Goal: Task Accomplishment & Management: Use online tool/utility

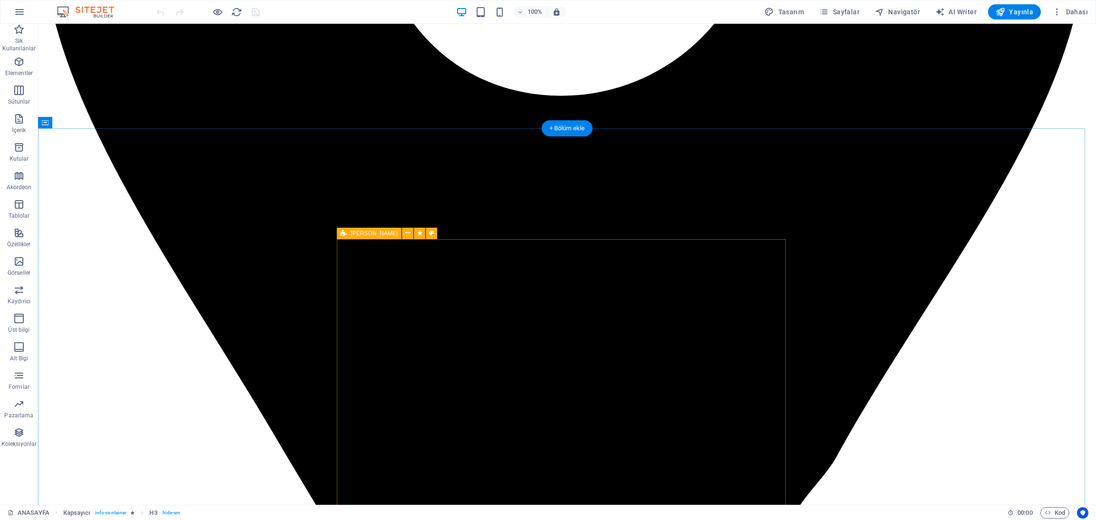
scroll to position [1569, 0]
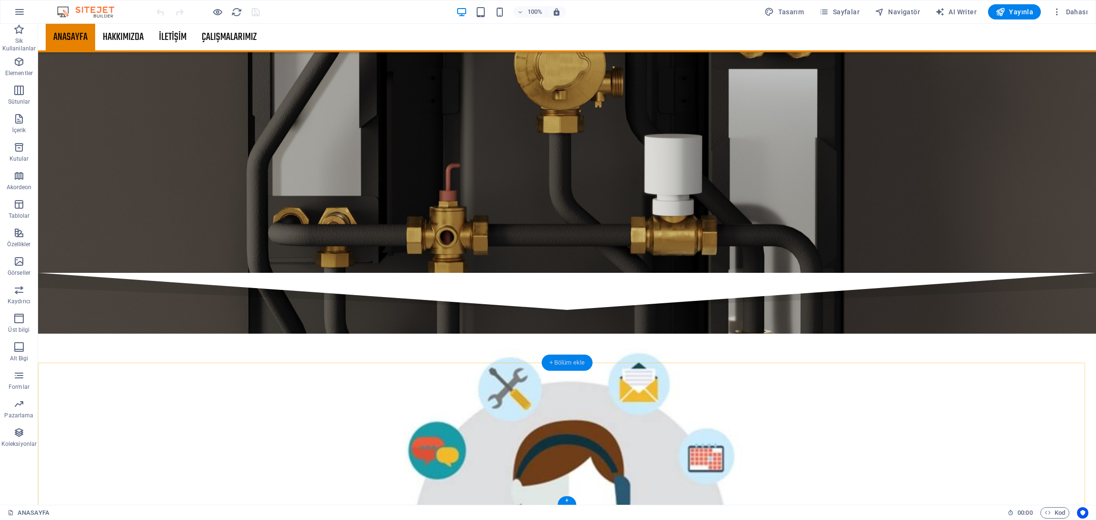
click at [556, 359] on div "+ Bölüm ekle" at bounding box center [567, 363] width 51 height 16
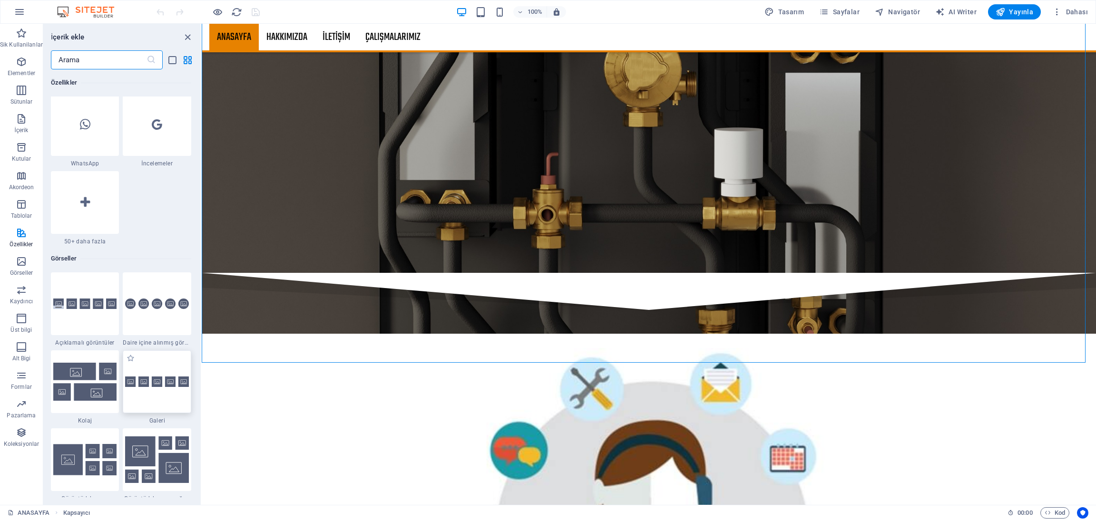
scroll to position [4659, 0]
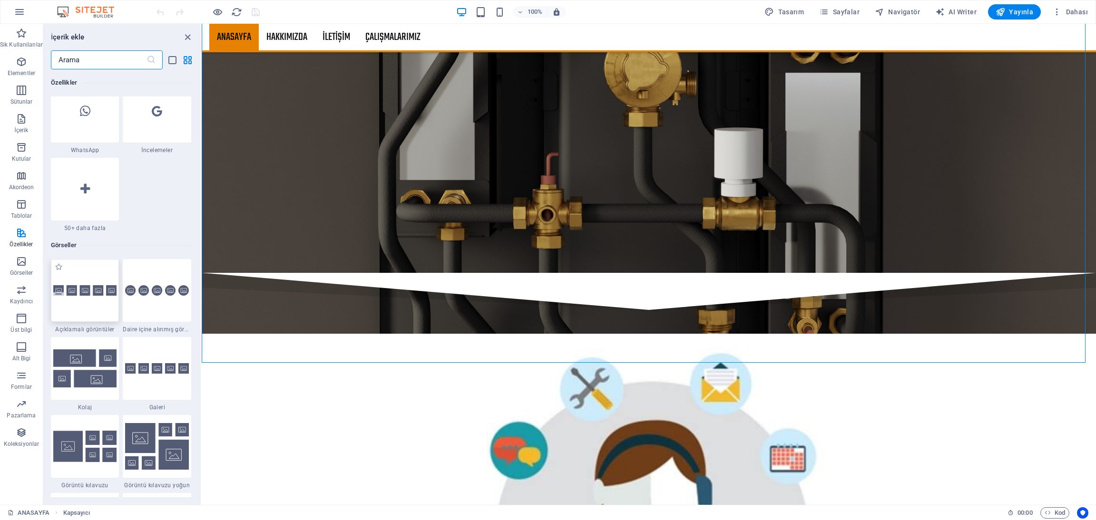
click at [94, 316] on div at bounding box center [85, 290] width 68 height 63
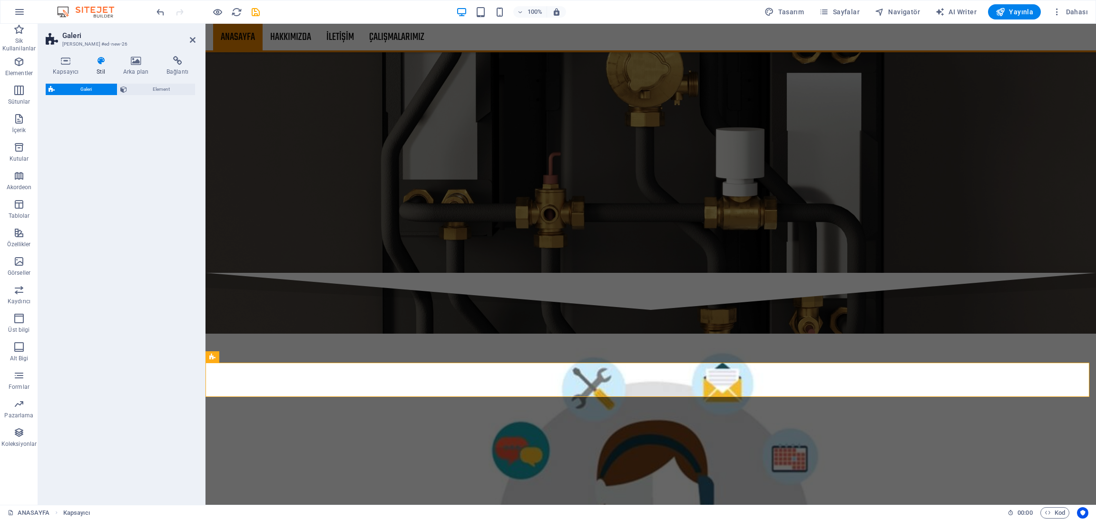
select select "rem"
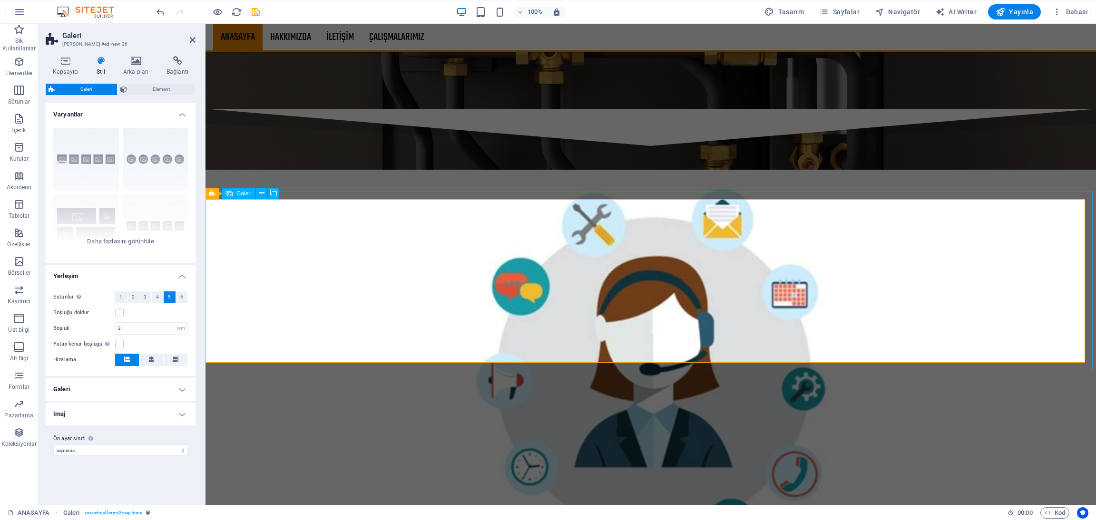
scroll to position [1569, 0]
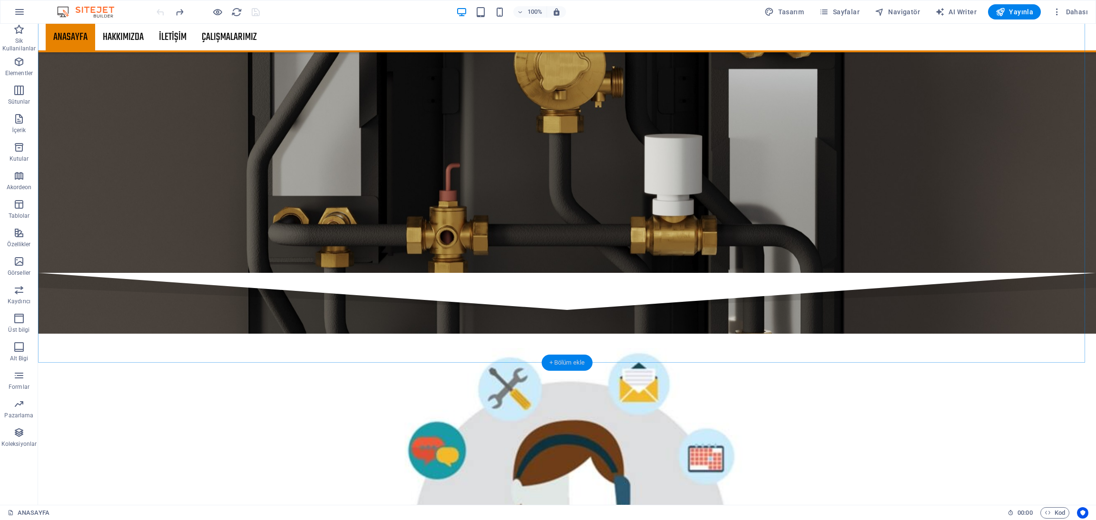
click at [577, 360] on div "+ Bölüm ekle" at bounding box center [567, 363] width 51 height 16
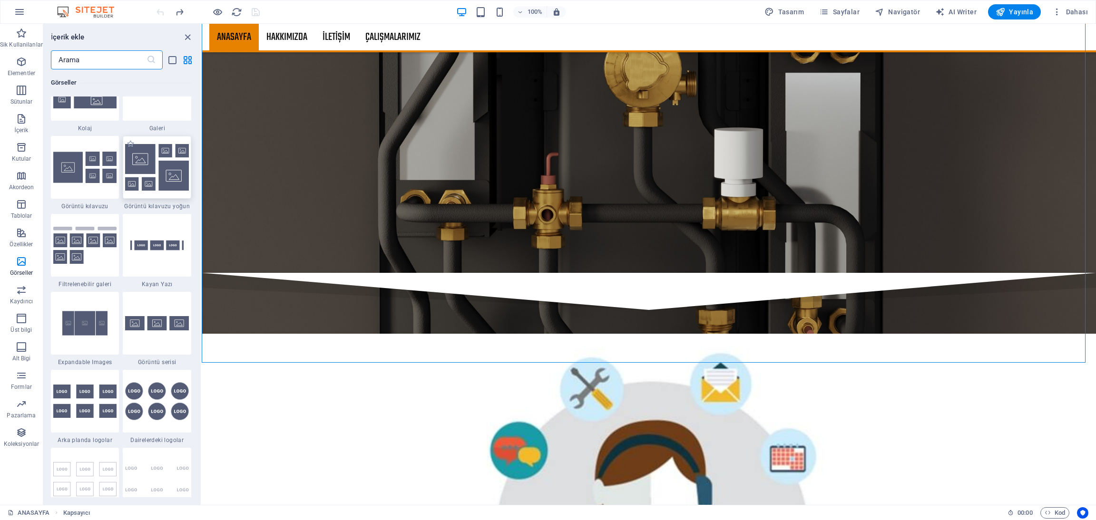
scroll to position [4944, 0]
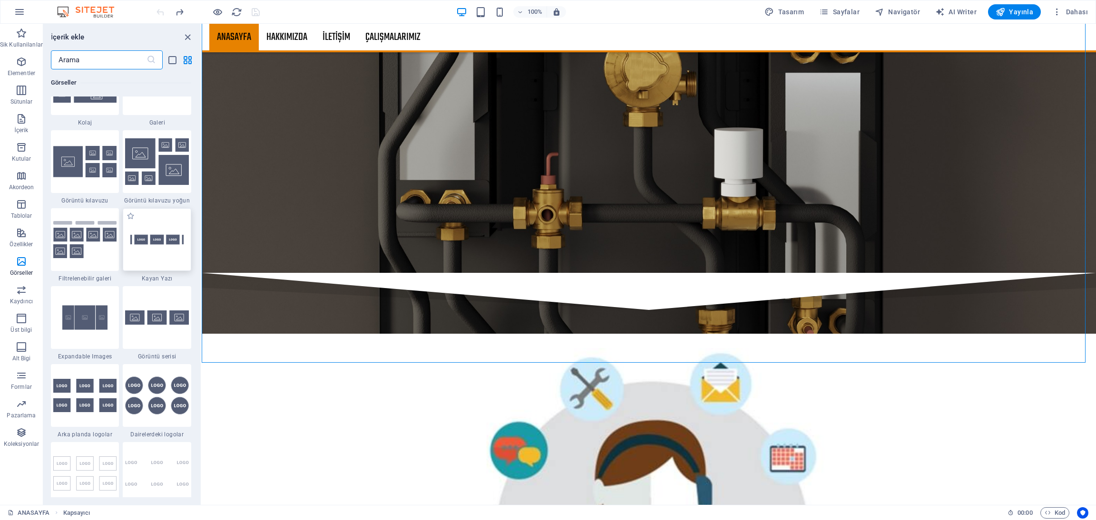
click at [168, 248] on img at bounding box center [157, 239] width 64 height 42
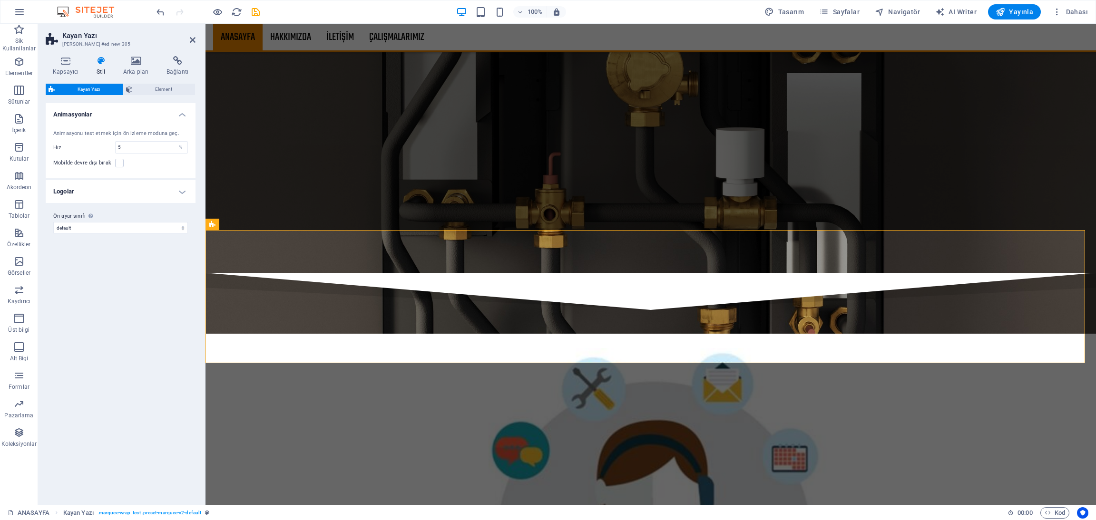
scroll to position [1702, 0]
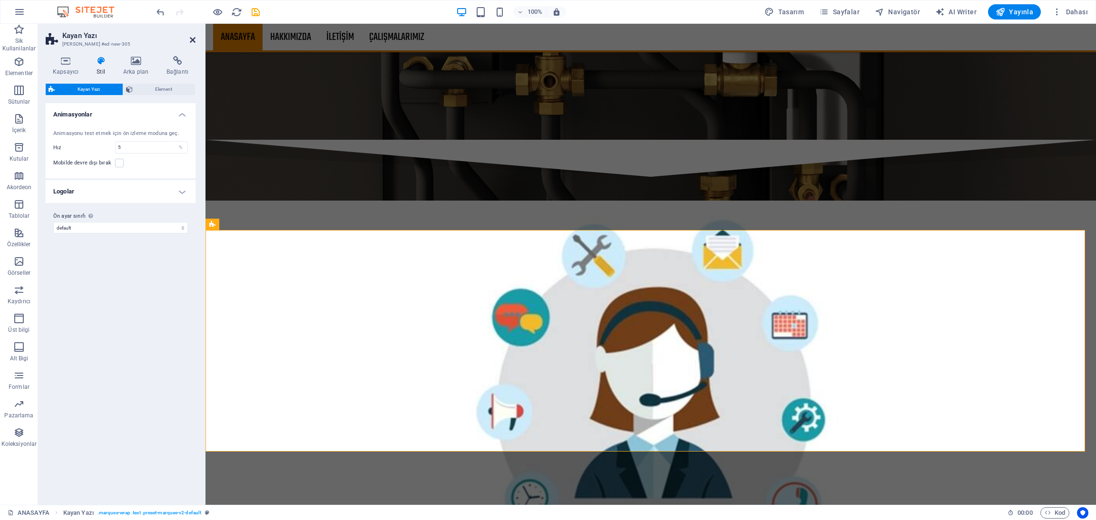
click at [191, 43] on icon at bounding box center [193, 40] width 6 height 8
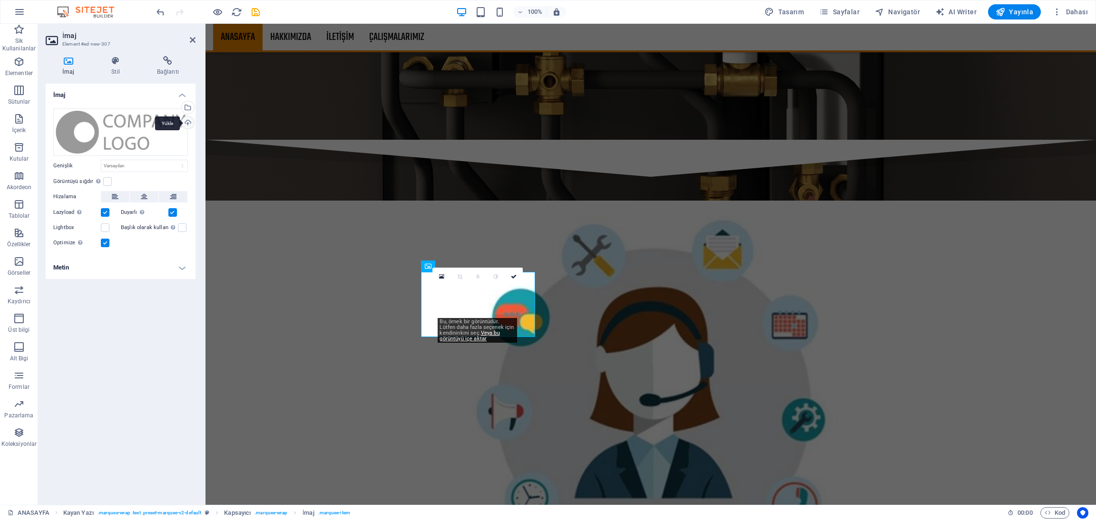
click at [184, 121] on div "Yükle" at bounding box center [187, 124] width 14 height 14
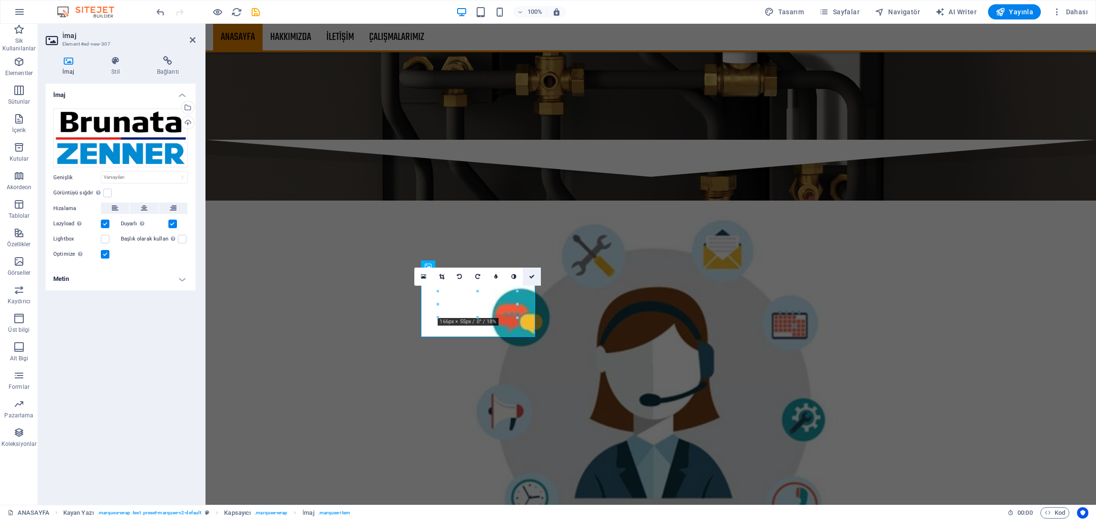
click at [533, 275] on icon at bounding box center [532, 277] width 6 height 6
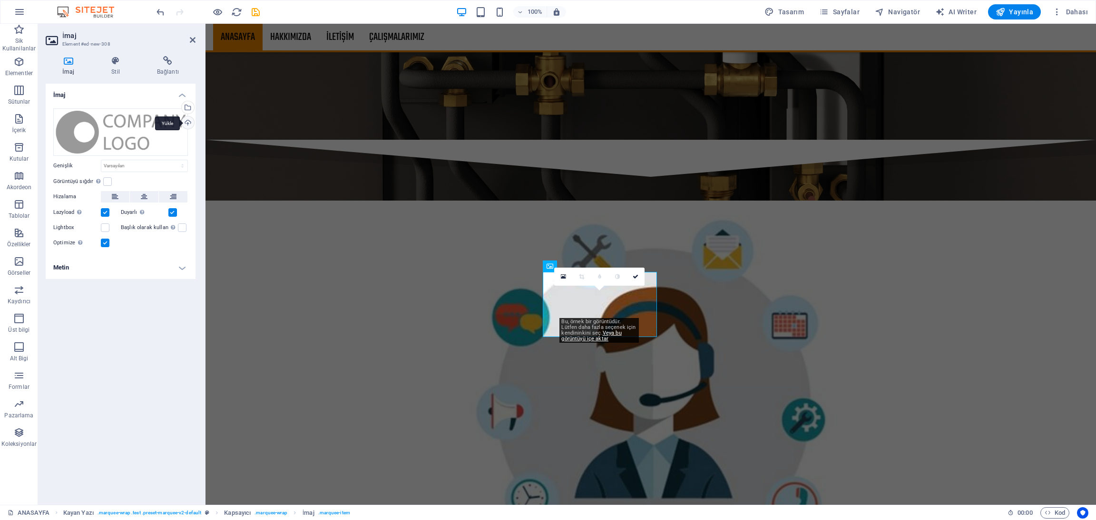
click at [184, 121] on div "Yükle" at bounding box center [187, 124] width 14 height 14
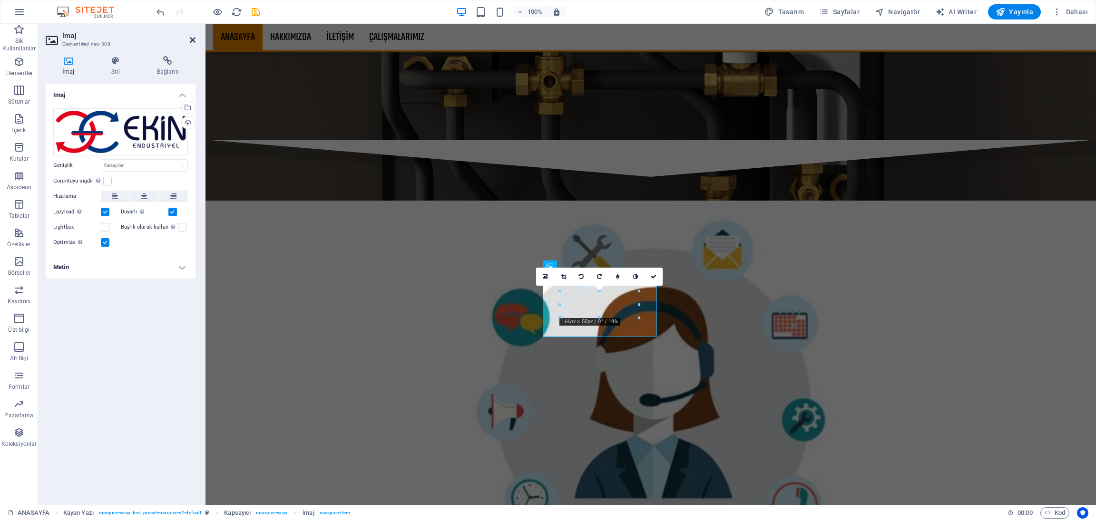
click at [192, 40] on icon at bounding box center [193, 40] width 6 height 8
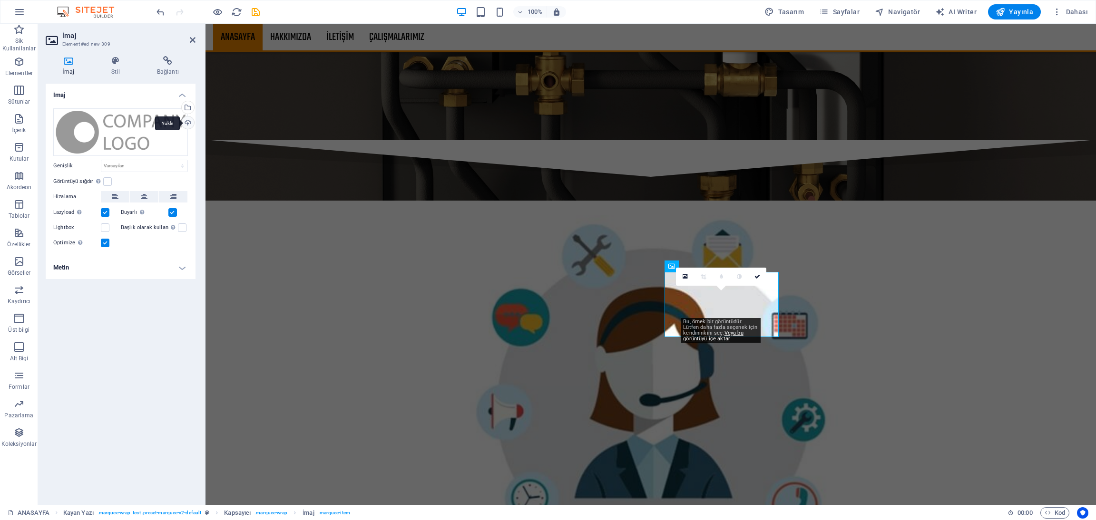
click at [190, 118] on div "Yükle" at bounding box center [187, 124] width 14 height 14
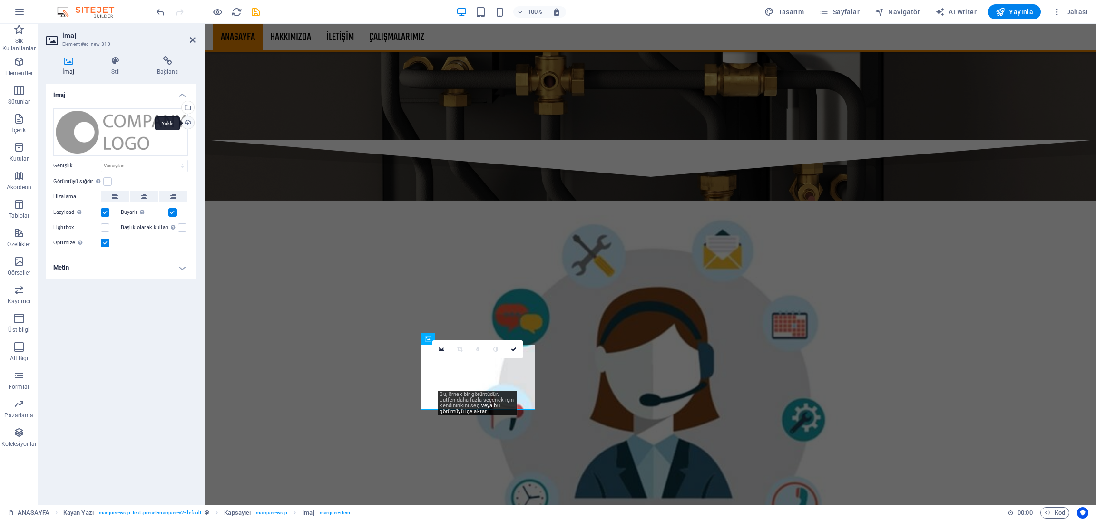
click at [187, 121] on div "Yükle" at bounding box center [187, 124] width 14 height 14
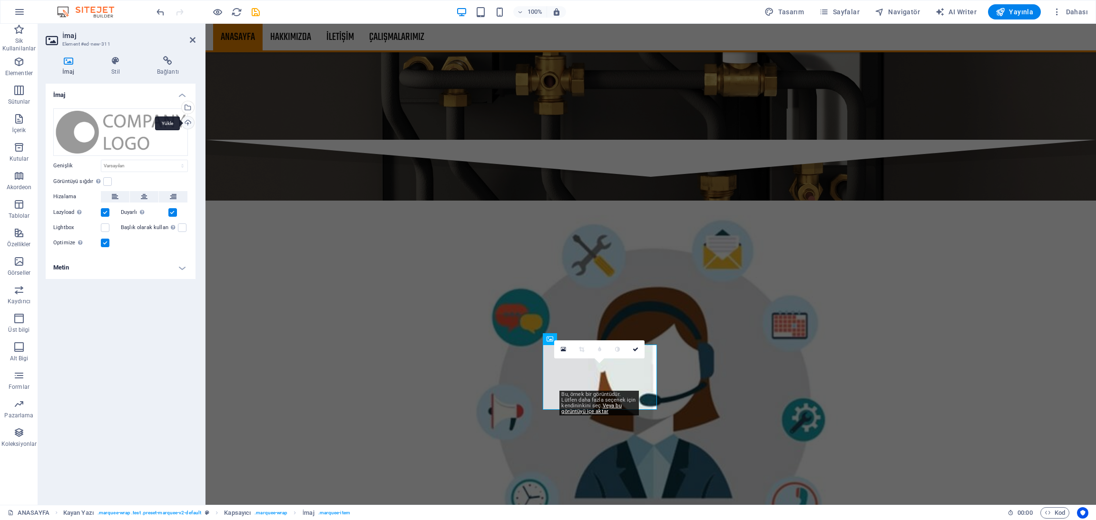
click at [184, 120] on div "Yükle" at bounding box center [187, 124] width 14 height 14
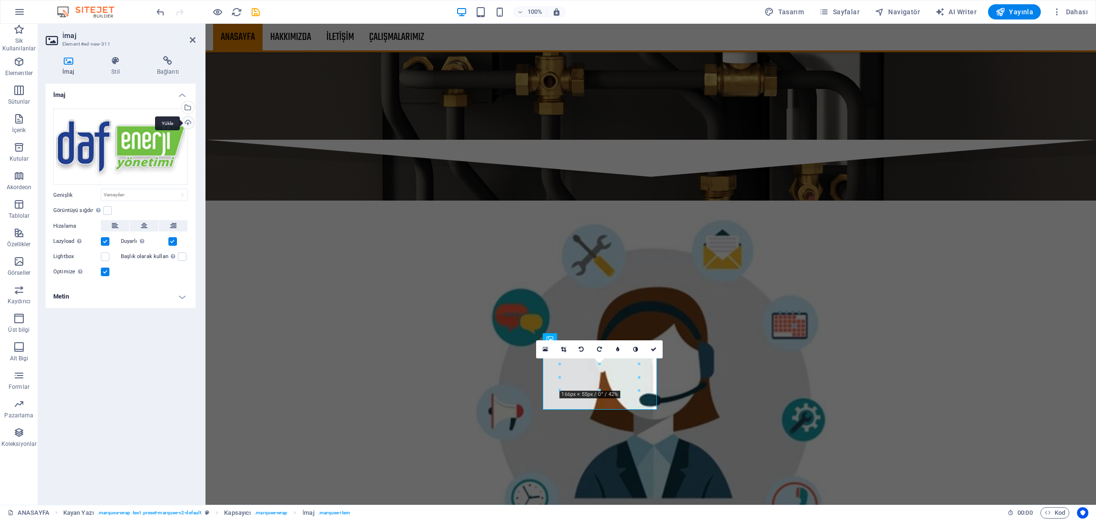
click at [182, 120] on div "Yükle" at bounding box center [187, 124] width 14 height 14
click at [653, 348] on icon at bounding box center [654, 350] width 6 height 6
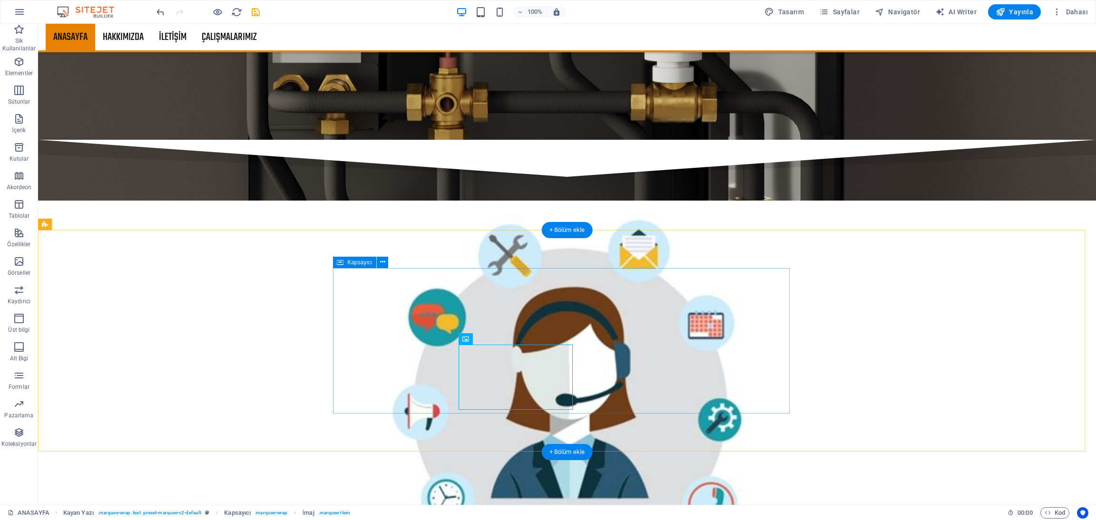
click at [498, 342] on button at bounding box center [493, 338] width 11 height 11
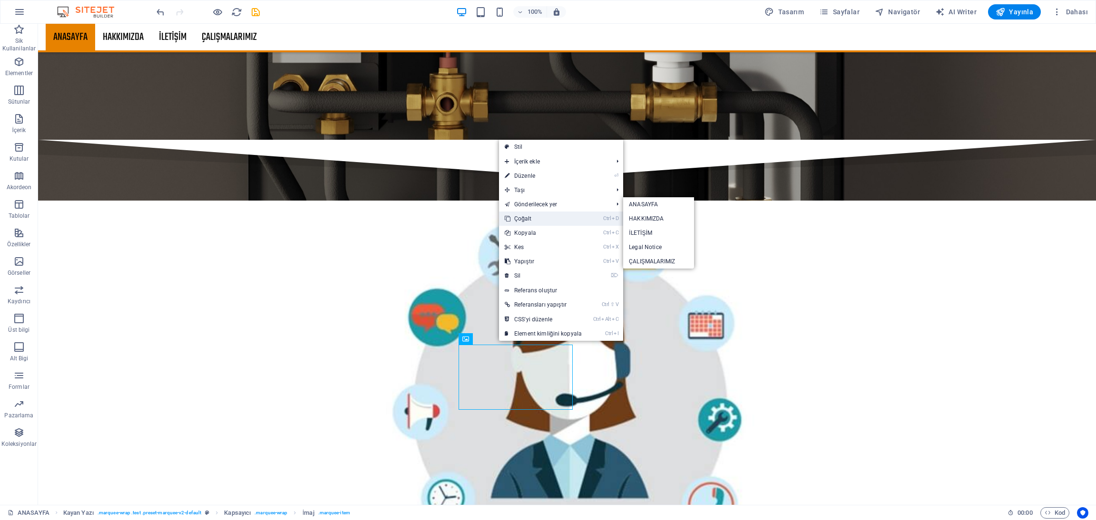
click at [538, 217] on link "Ctrl D Çoğalt" at bounding box center [543, 219] width 88 height 14
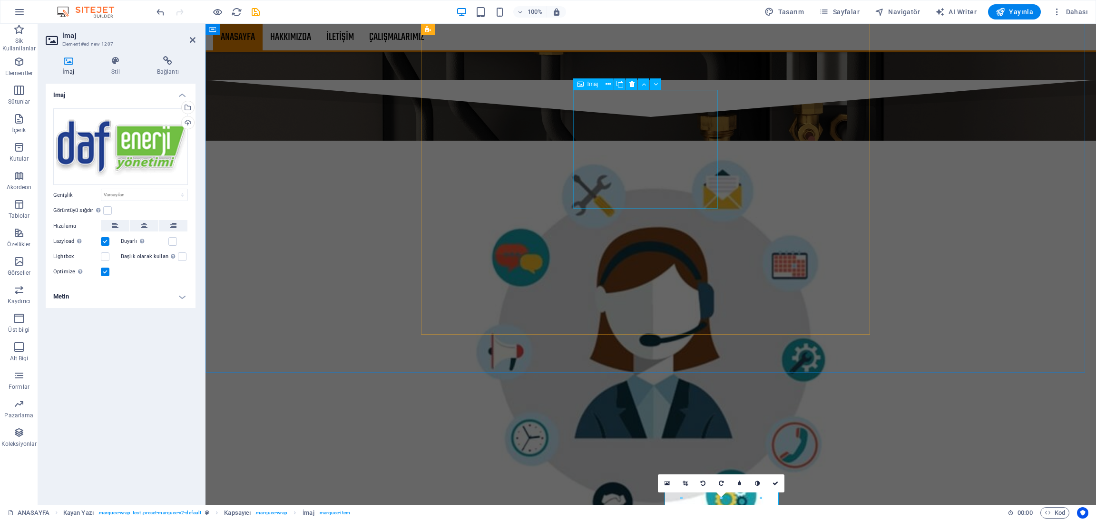
scroll to position [1791, 0]
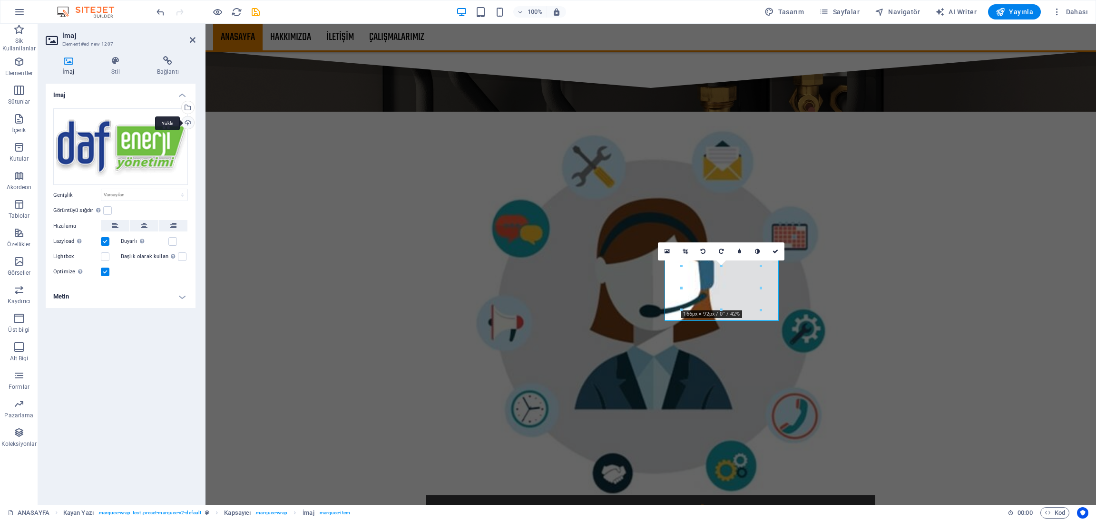
click at [190, 118] on div "Yükle" at bounding box center [187, 124] width 14 height 14
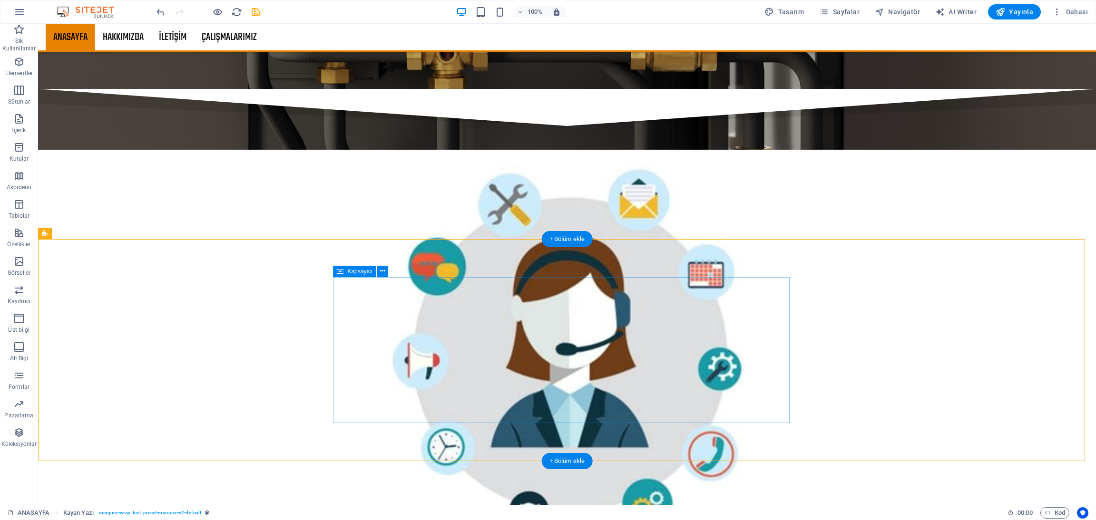
scroll to position [1648, 0]
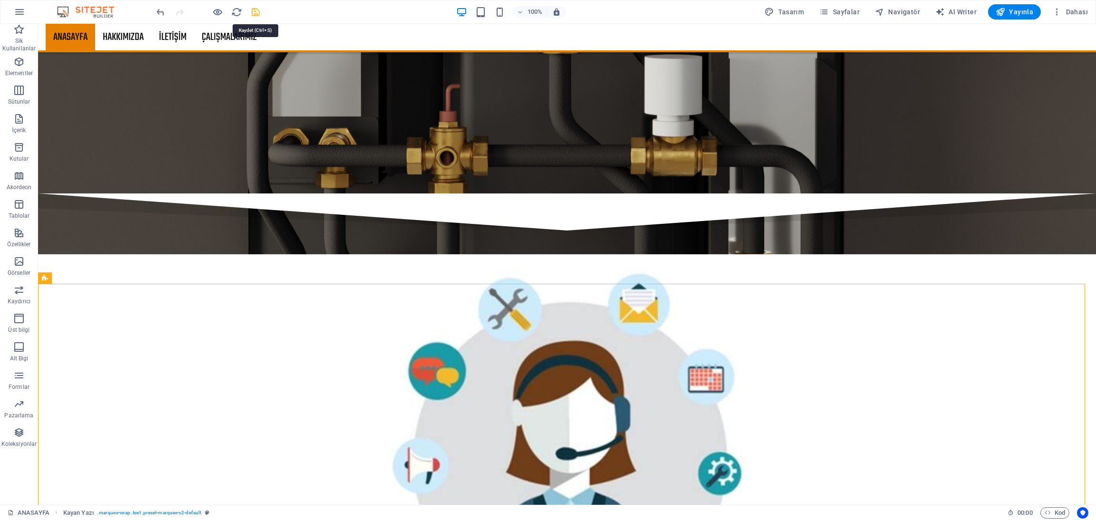
click at [257, 9] on icon "save" at bounding box center [255, 12] width 11 height 11
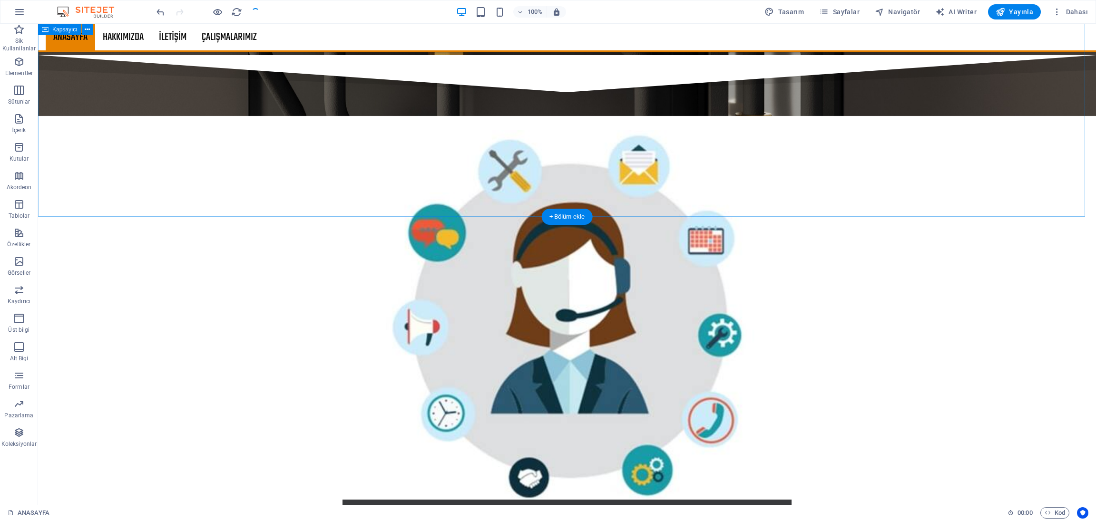
scroll to position [1791, 0]
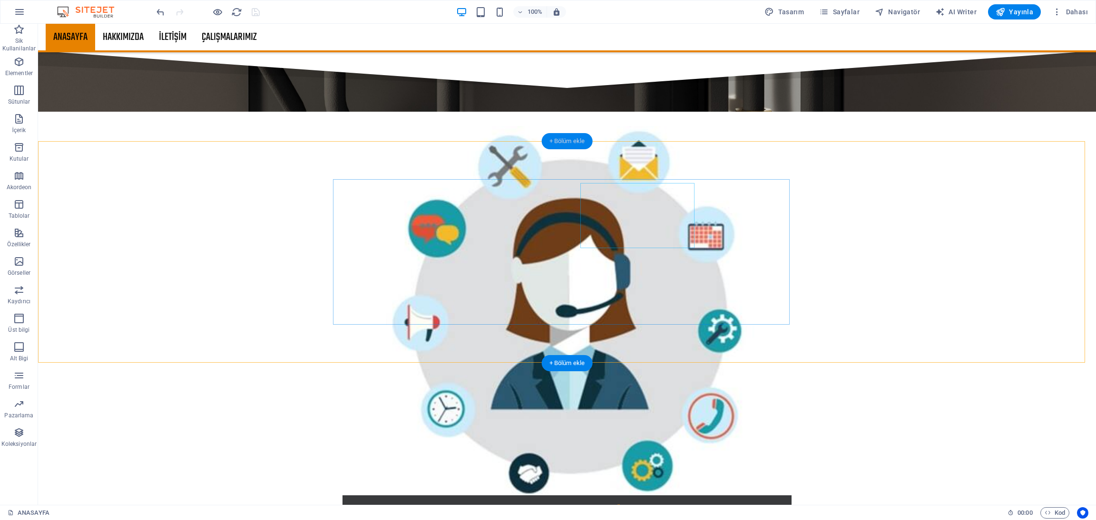
click at [555, 138] on div "+ Bölüm ekle" at bounding box center [567, 141] width 51 height 16
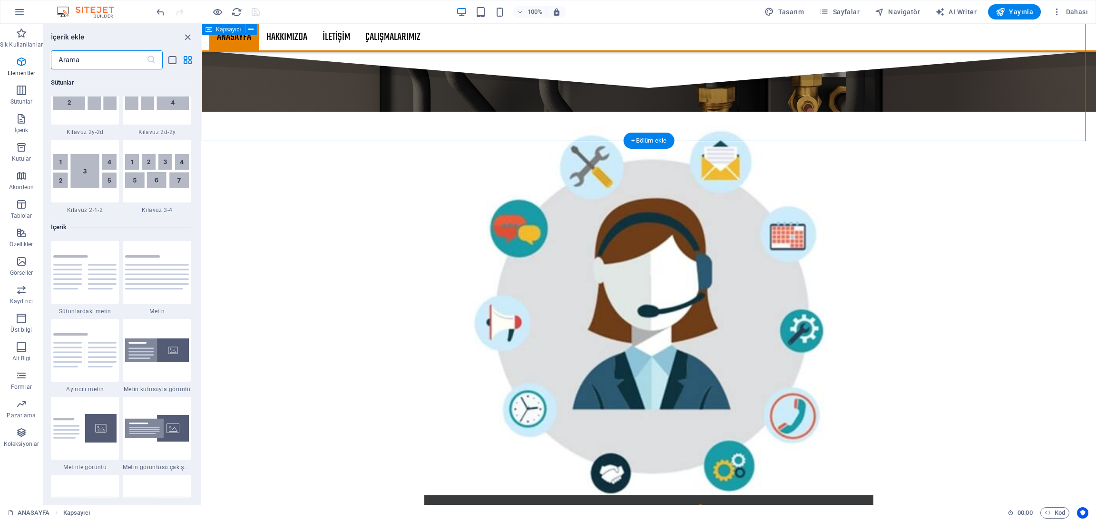
scroll to position [1663, 0]
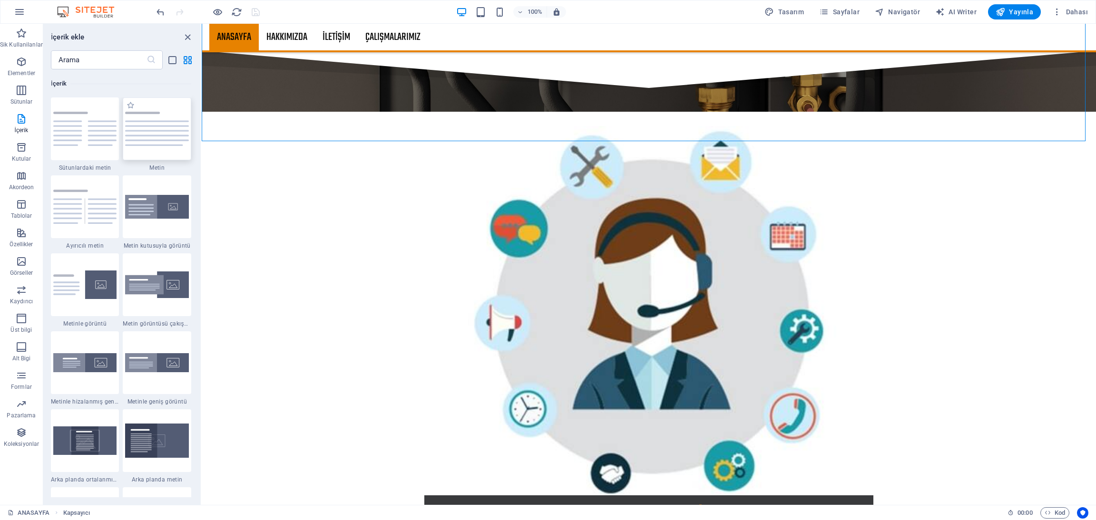
click at [164, 128] on img at bounding box center [157, 129] width 64 height 34
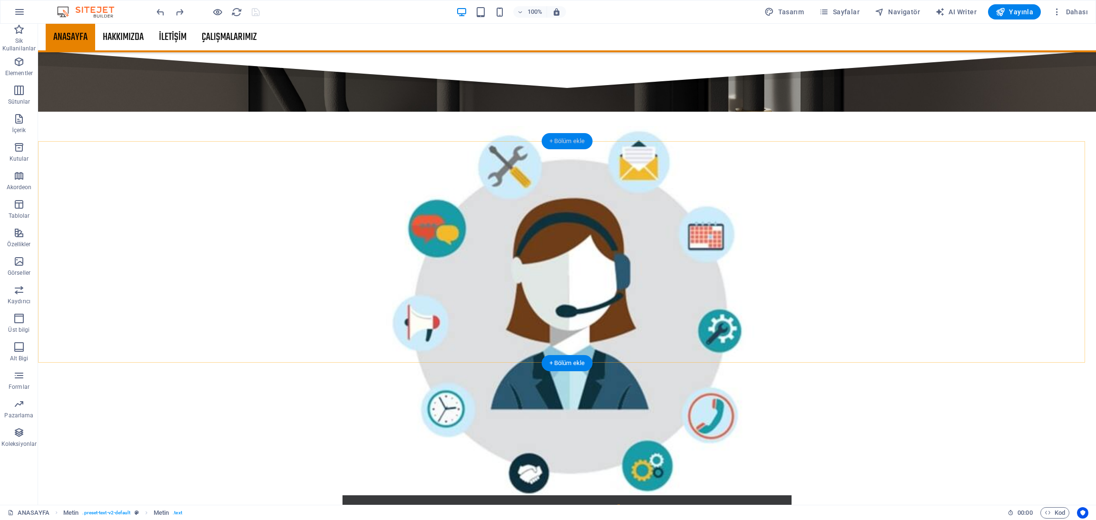
click at [575, 146] on div "+ Bölüm ekle" at bounding box center [567, 141] width 51 height 16
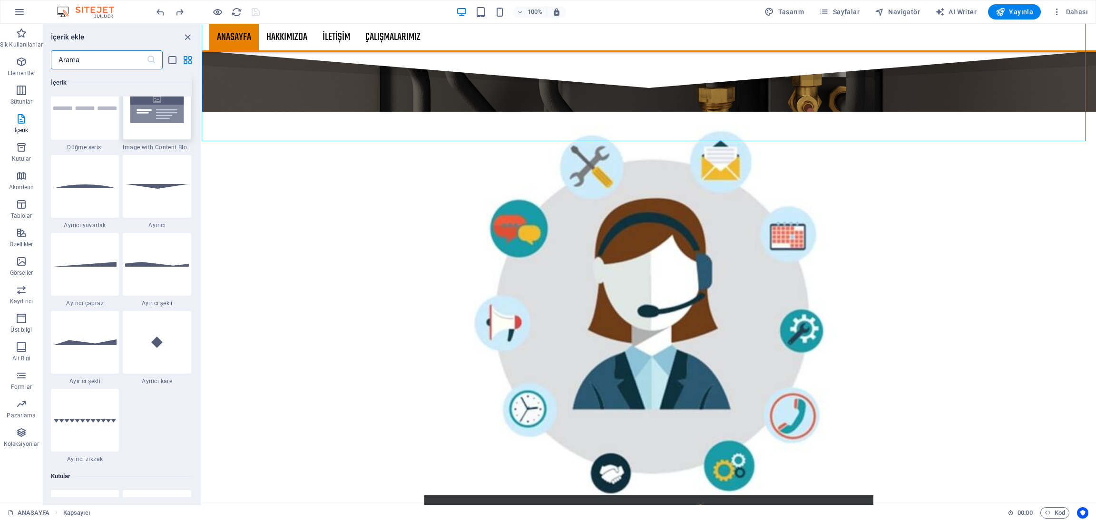
scroll to position [2234, 0]
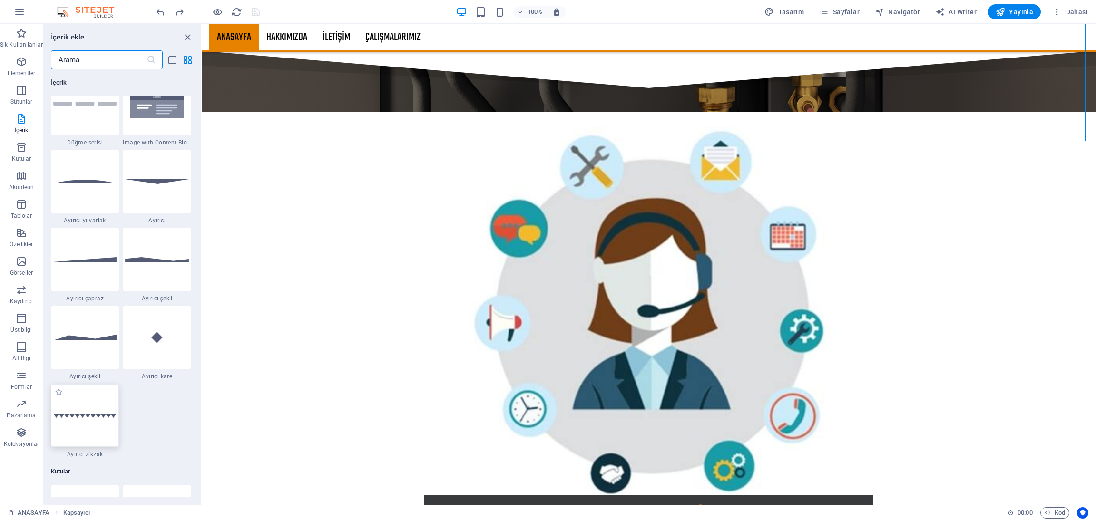
click at [101, 419] on div at bounding box center [85, 415] width 68 height 63
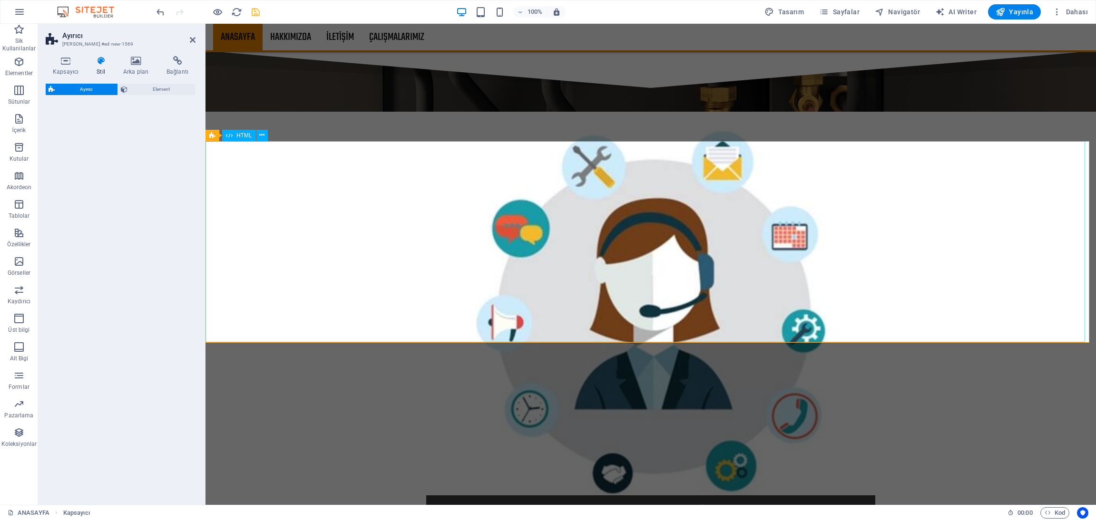
select select "zigzag"
select select "rem"
select select "preset-separator-v3-zigzag"
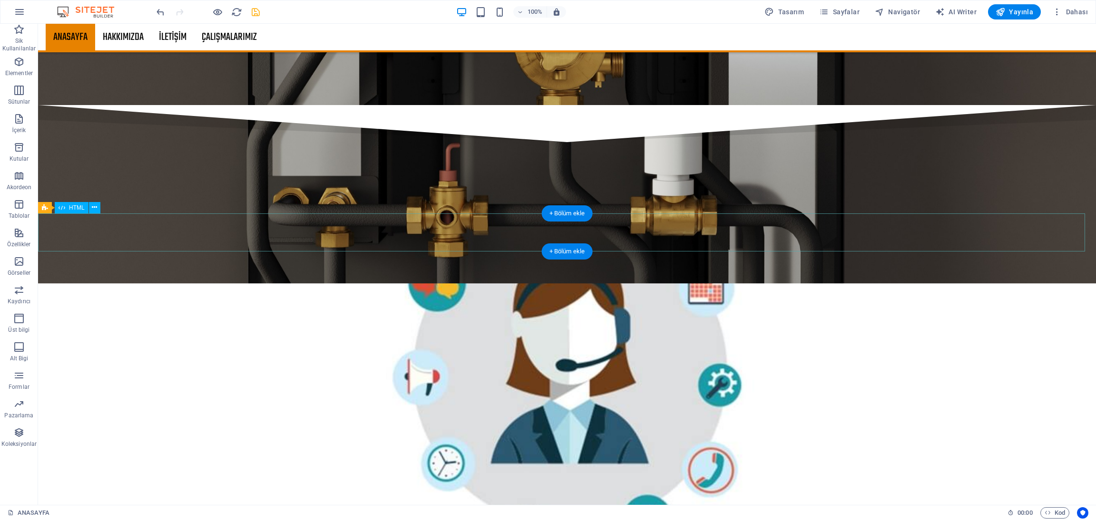
scroll to position [1791, 0]
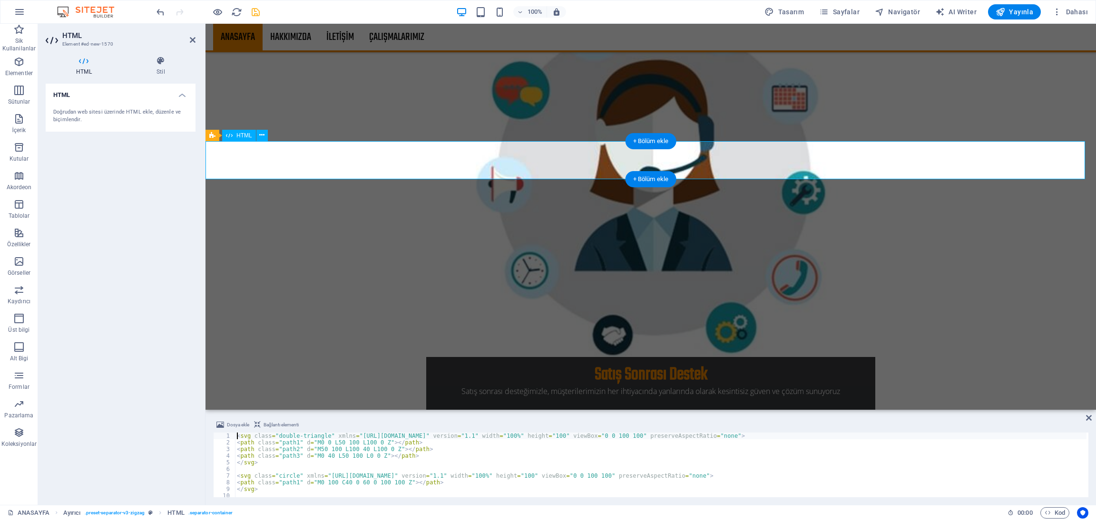
scroll to position [1703, 0]
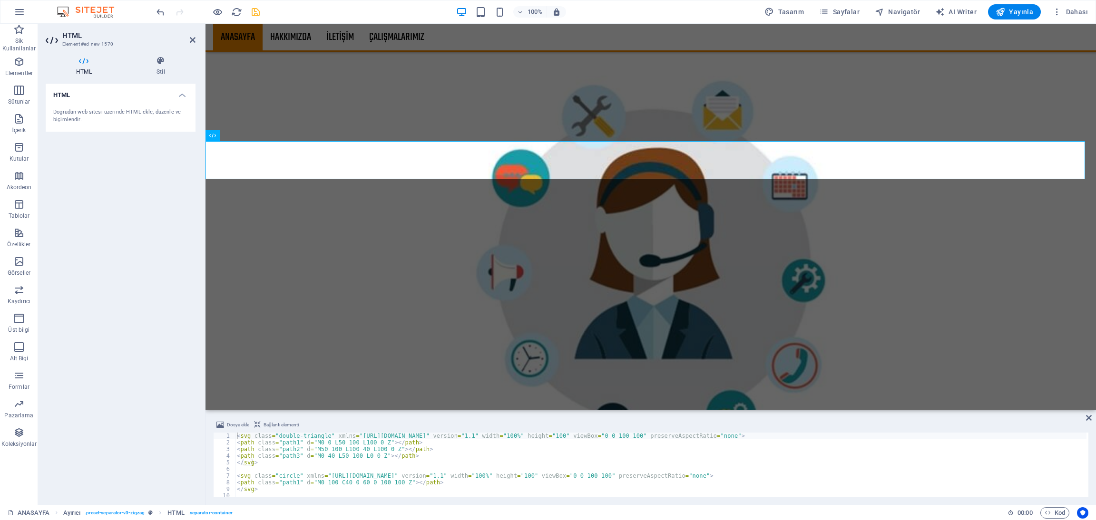
click at [196, 37] on aside "HTML Element #ed-new-1570 HTML Stil HTML Doğrudan web sitesi üzerinde HTML ekle…" at bounding box center [121, 264] width 167 height 481
click at [195, 37] on icon at bounding box center [193, 40] width 6 height 8
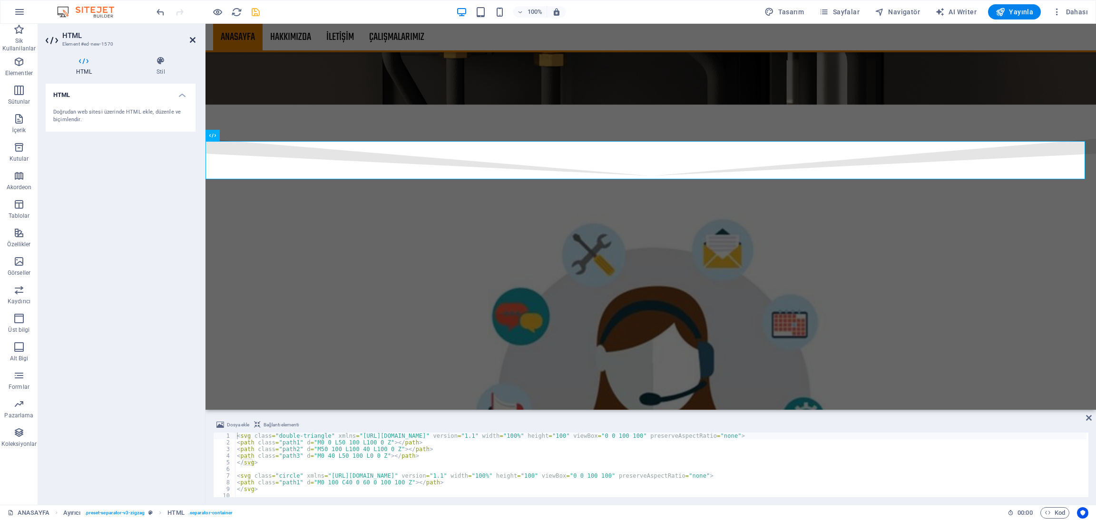
scroll to position [1791, 0]
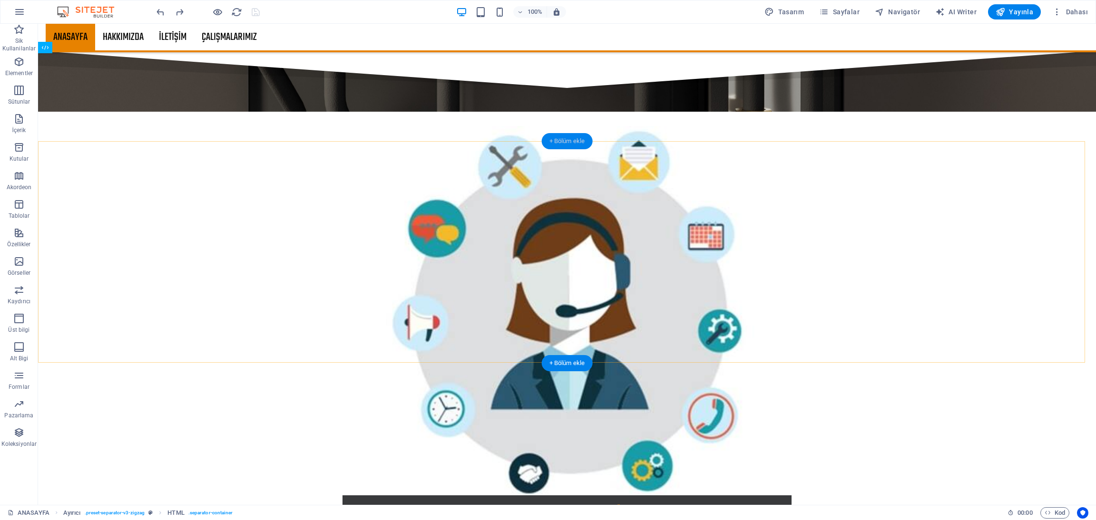
click at [567, 138] on div "+ Bölüm ekle" at bounding box center [567, 141] width 51 height 16
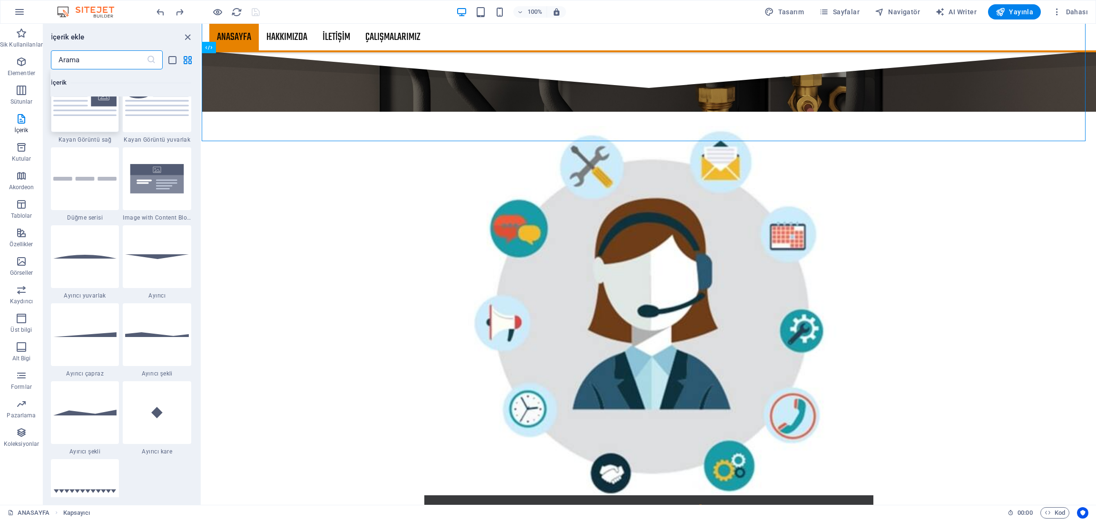
scroll to position [2163, 0]
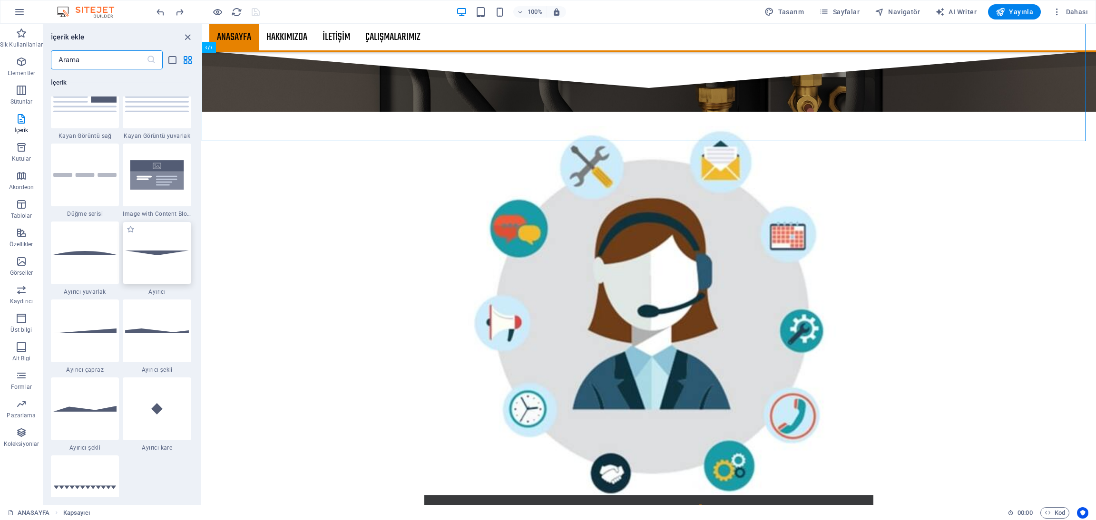
click at [149, 258] on div at bounding box center [157, 253] width 68 height 63
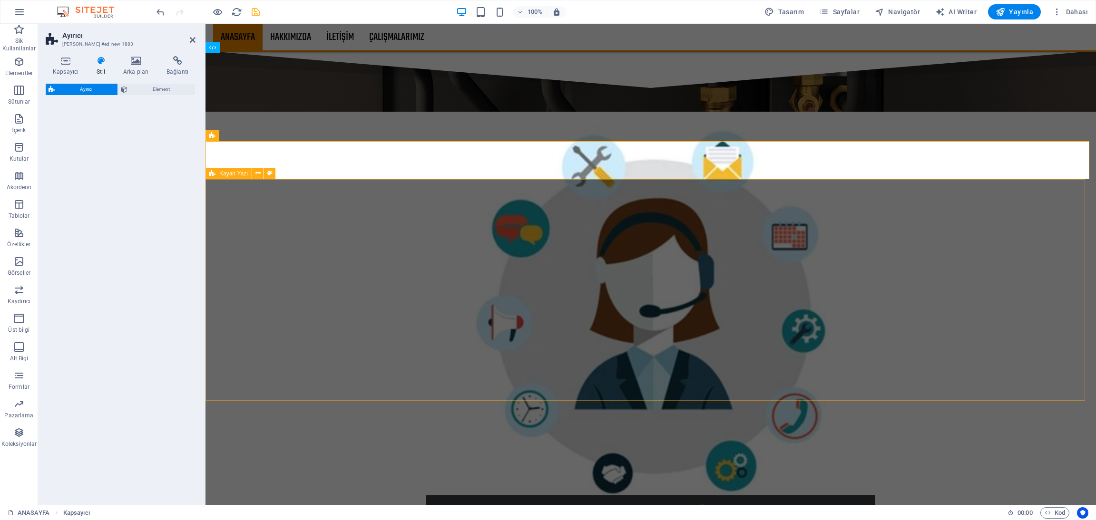
select select "rem"
select select "preset-separator-v3-default"
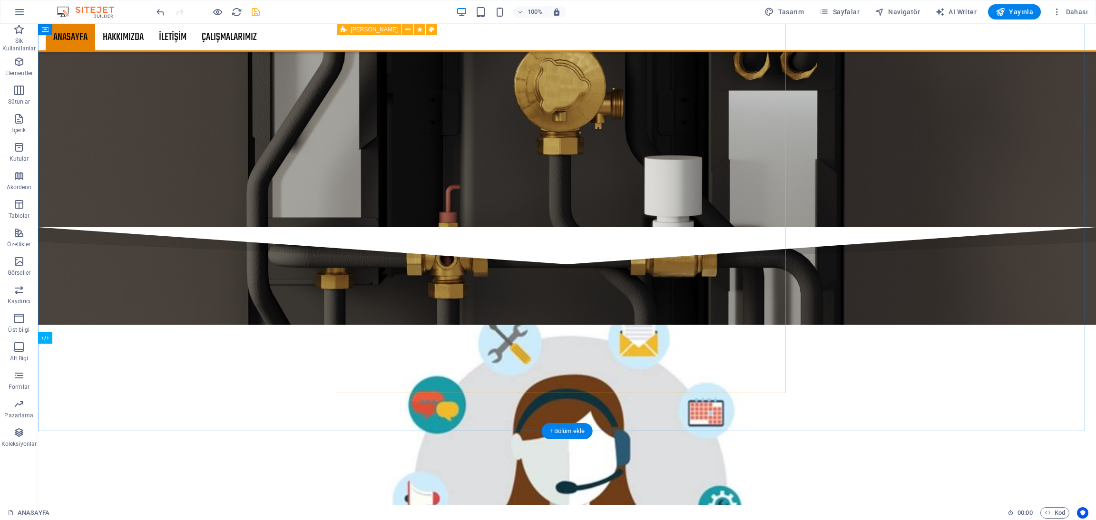
scroll to position [1711, 0]
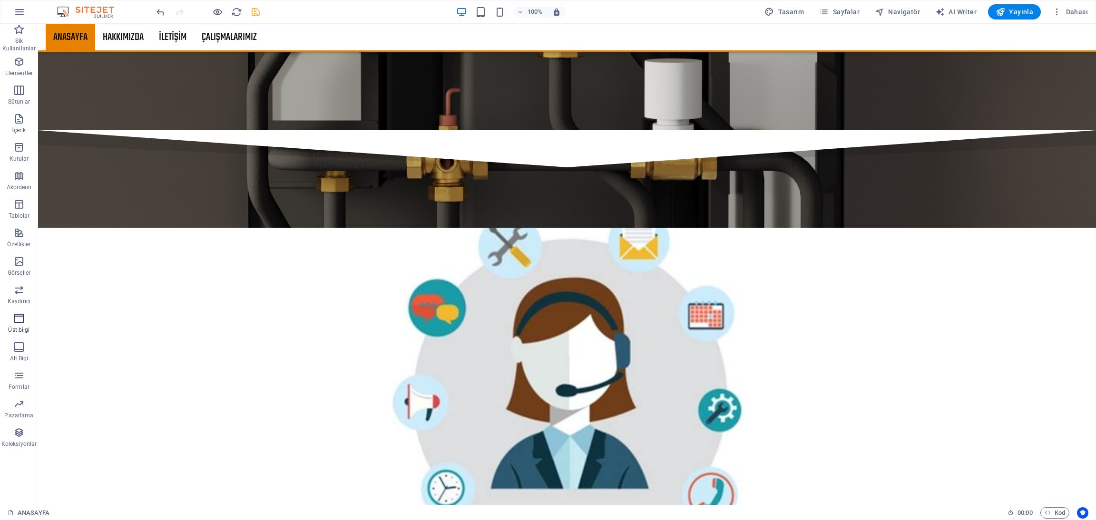
click at [16, 322] on icon "button" at bounding box center [18, 318] width 11 height 11
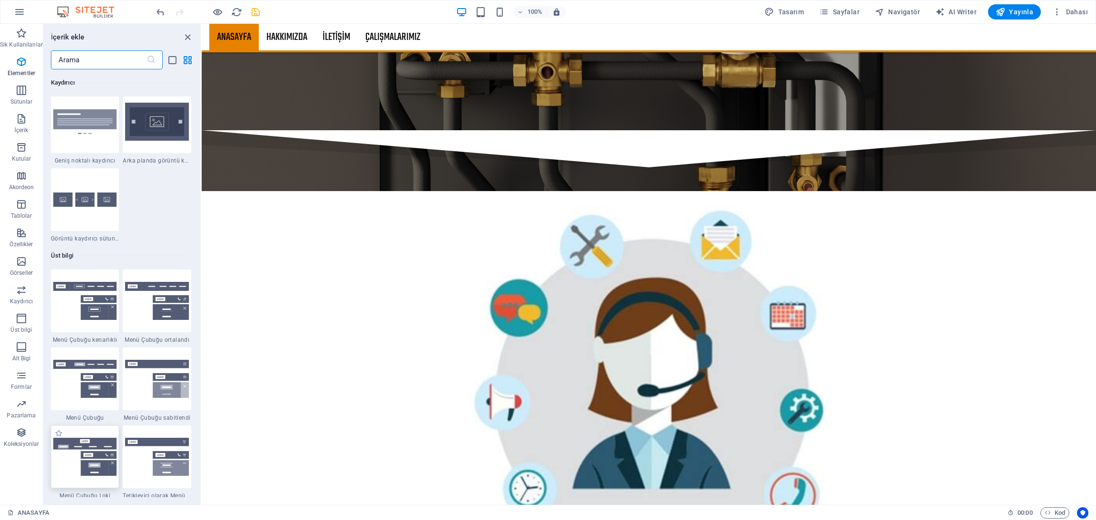
scroll to position [5725, 0]
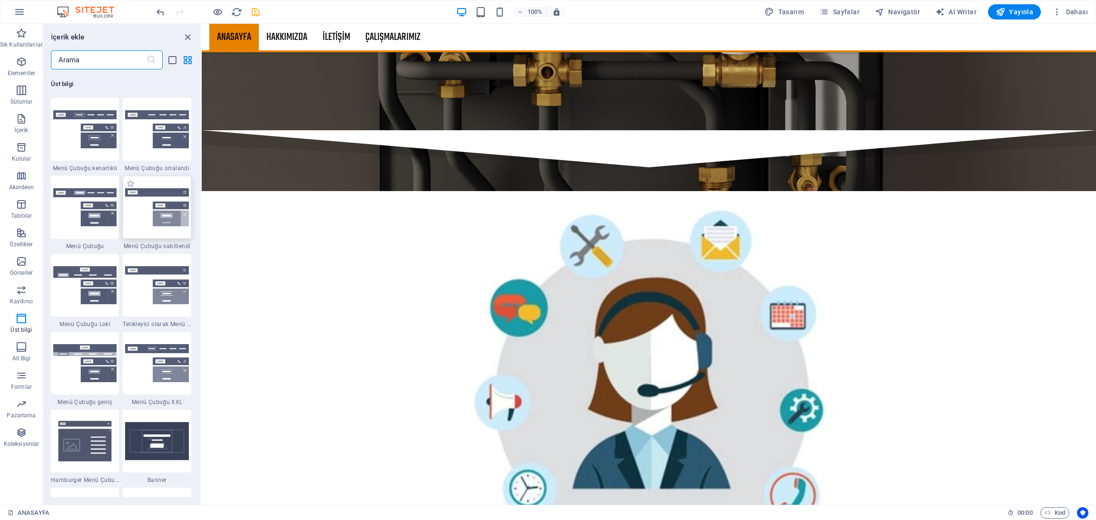
click at [162, 204] on img at bounding box center [157, 207] width 64 height 39
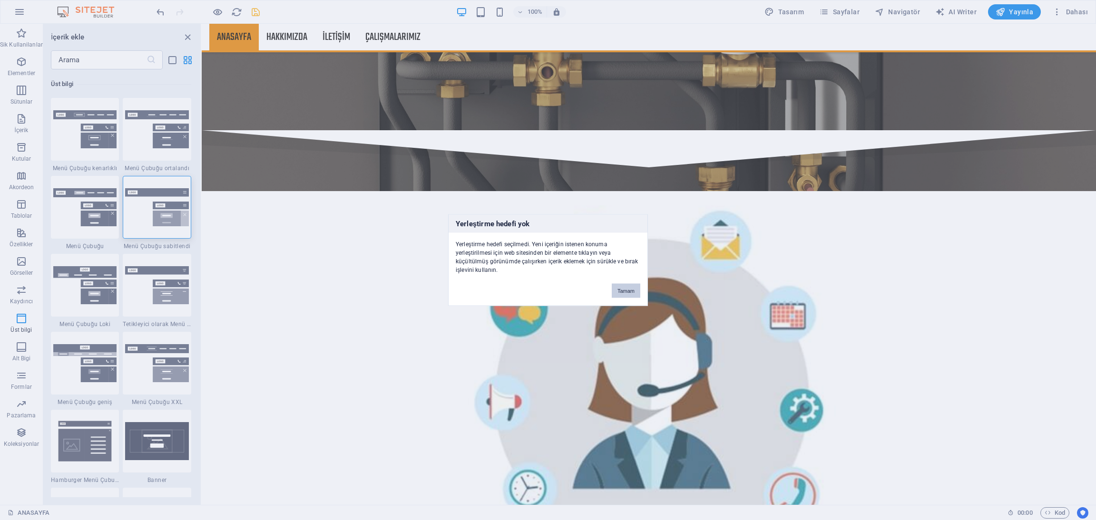
click at [615, 284] on button "Tamam" at bounding box center [626, 291] width 29 height 14
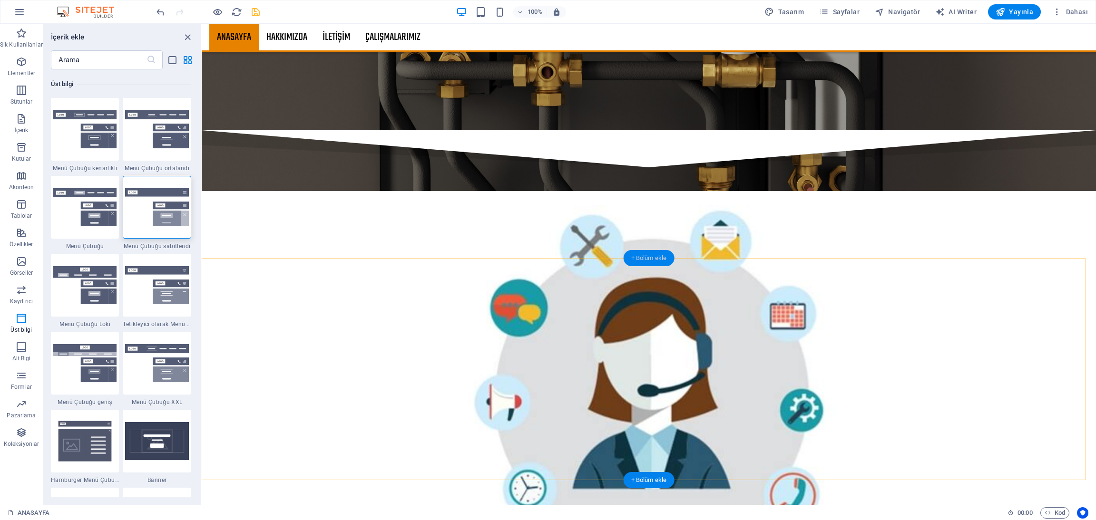
click at [640, 253] on div "+ Bölüm ekle" at bounding box center [648, 258] width 51 height 16
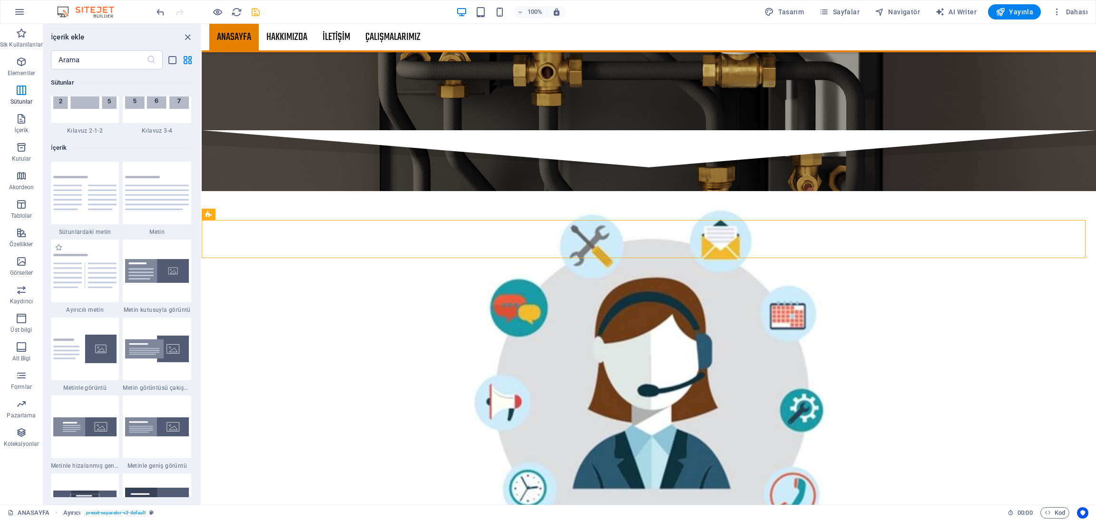
scroll to position [1592, 0]
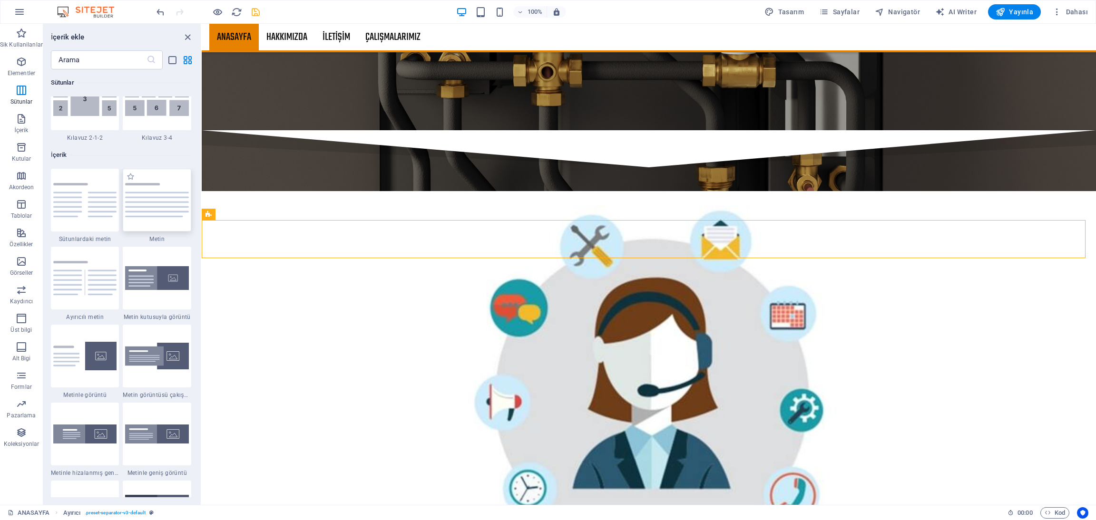
click at [160, 209] on img at bounding box center [157, 200] width 64 height 34
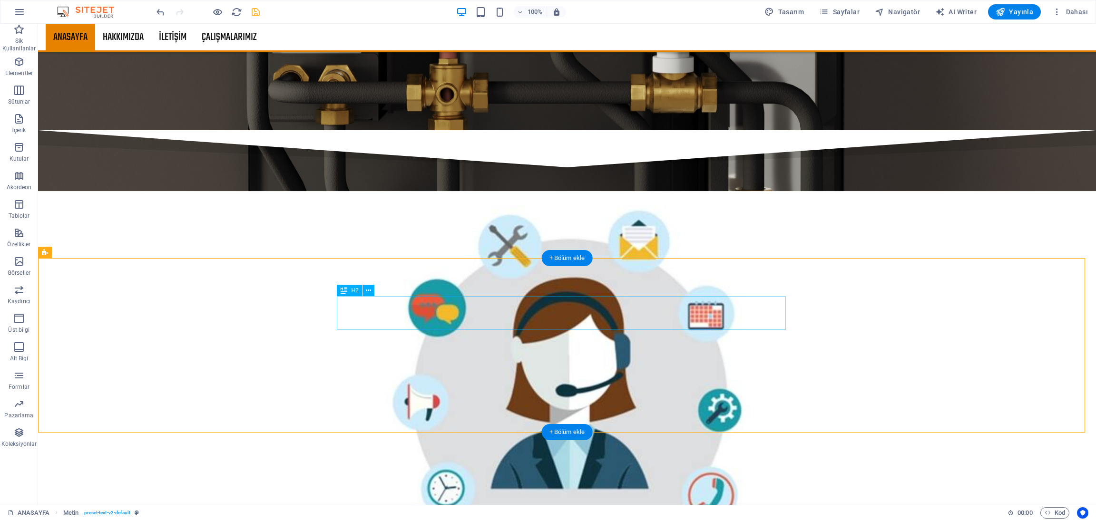
drag, startPoint x: 599, startPoint y: 389, endPoint x: 436, endPoint y: 329, distance: 174.4
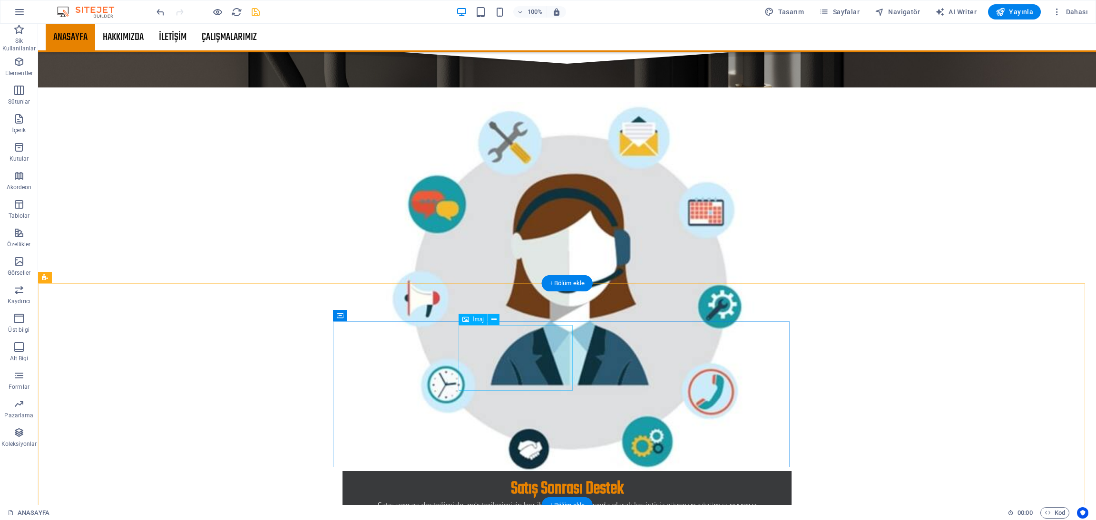
scroll to position [1804, 0]
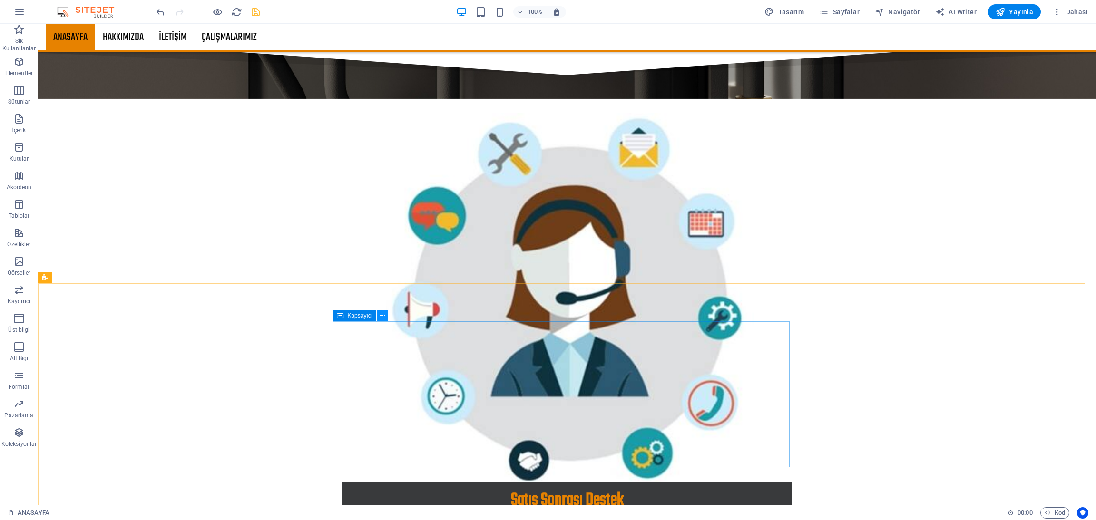
click at [381, 315] on icon at bounding box center [382, 316] width 5 height 10
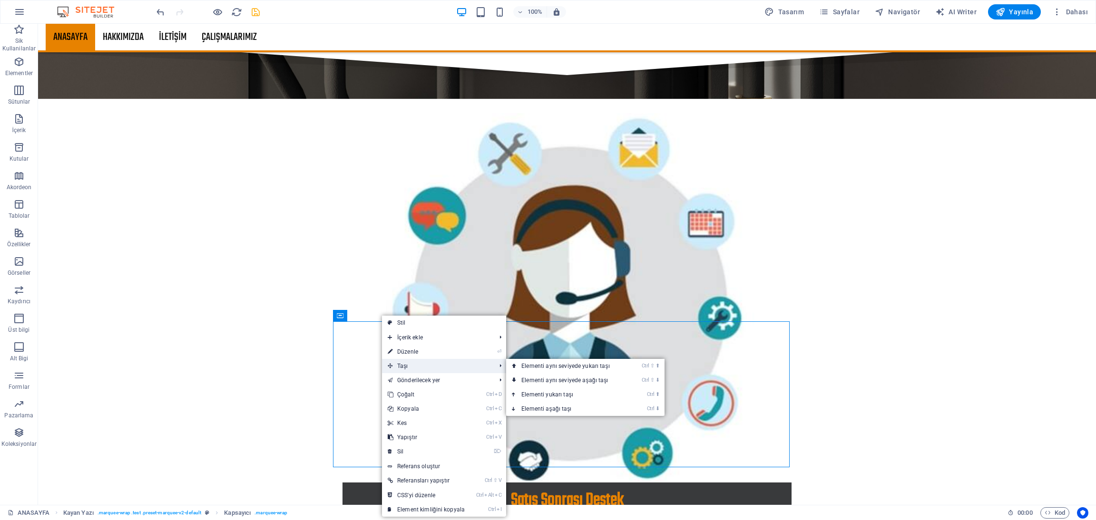
click at [415, 363] on span "Taşı" at bounding box center [437, 366] width 110 height 14
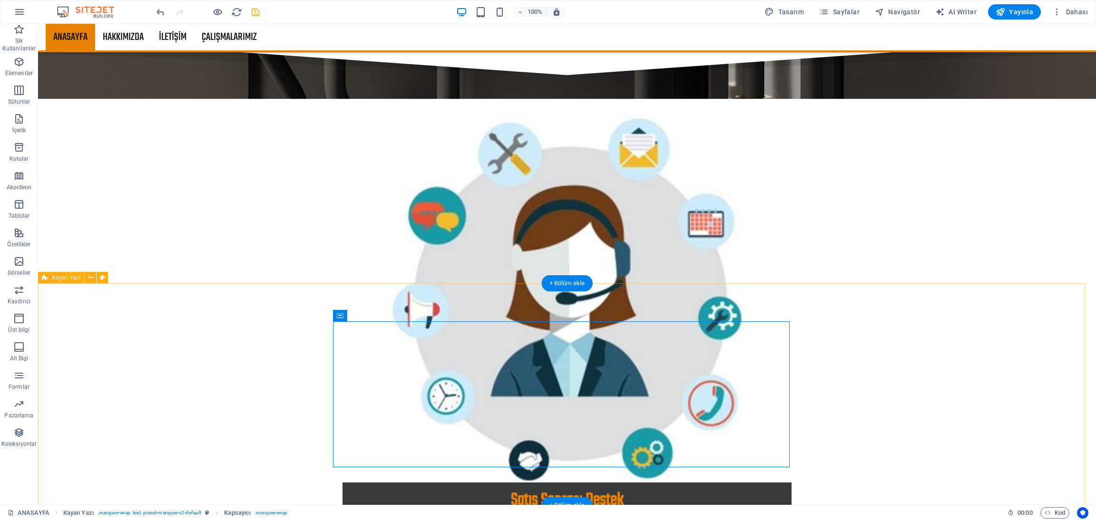
drag, startPoint x: 761, startPoint y: 403, endPoint x: 883, endPoint y: 399, distance: 121.8
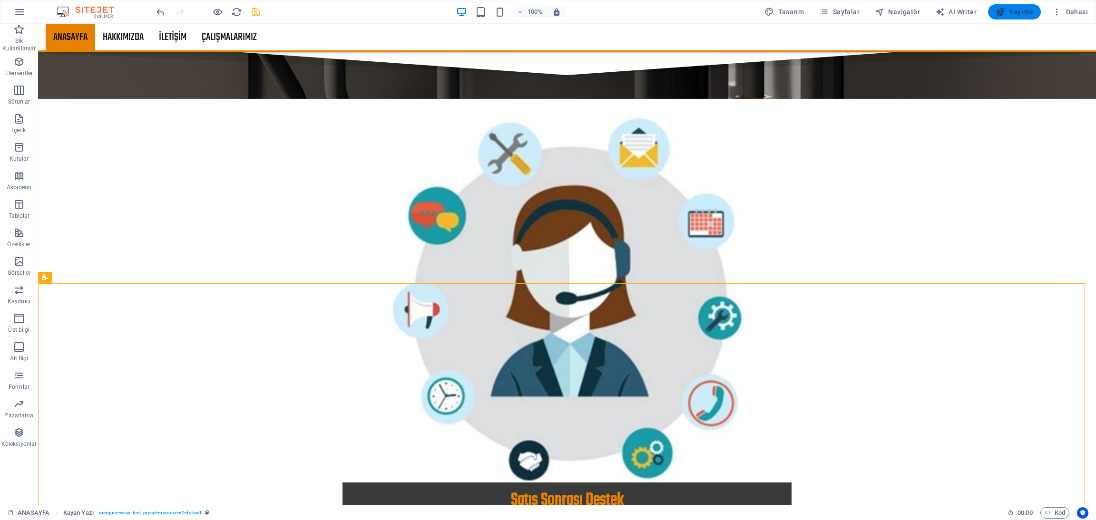
click at [1016, 4] on div "100% Tasarım Sayfalar Navigatör AI Writer Yayınla Dahası" at bounding box center [547, 11] width 1095 height 23
click at [1028, 12] on span "Yayınla" at bounding box center [1014, 12] width 38 height 10
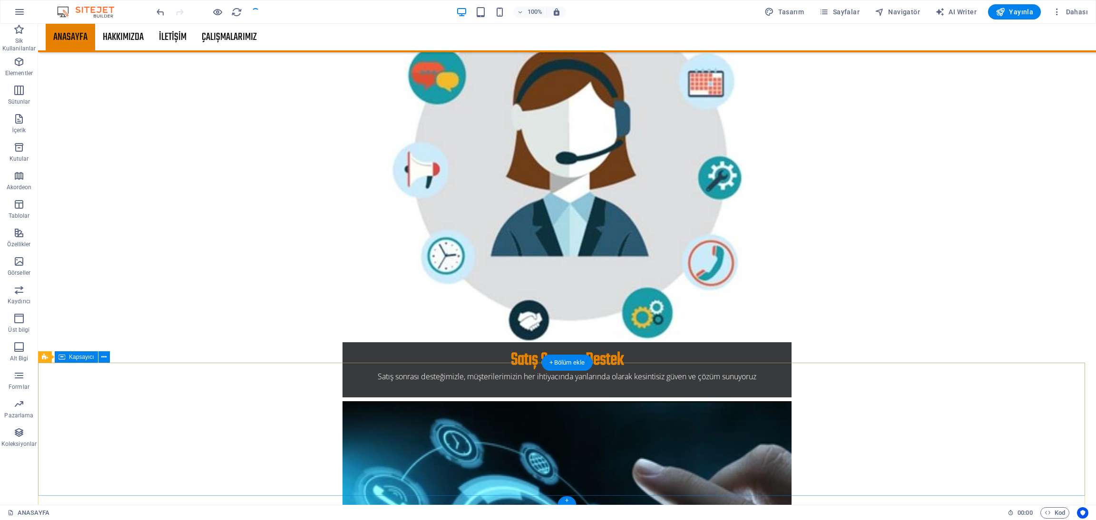
scroll to position [1946, 0]
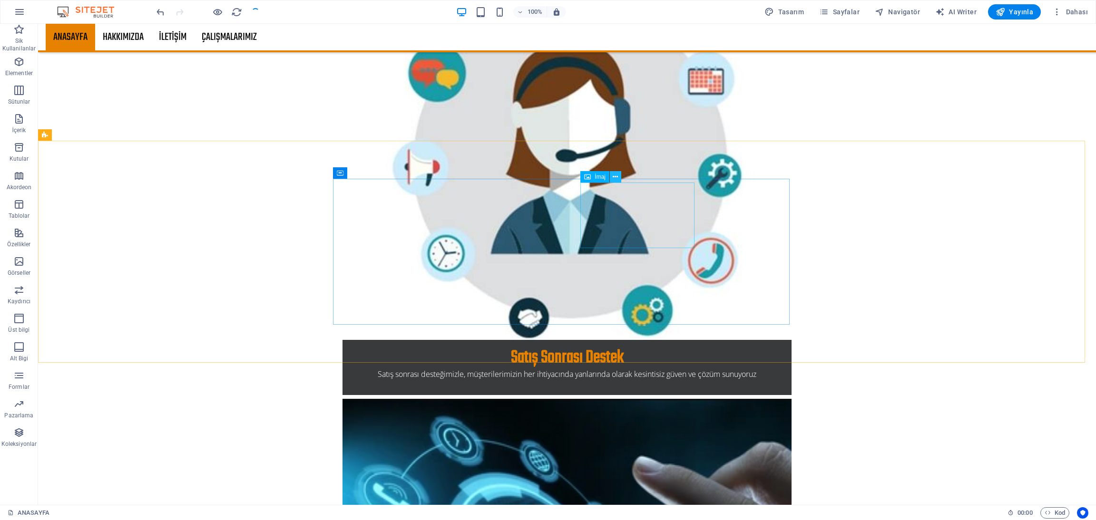
click at [617, 179] on icon at bounding box center [614, 177] width 5 height 10
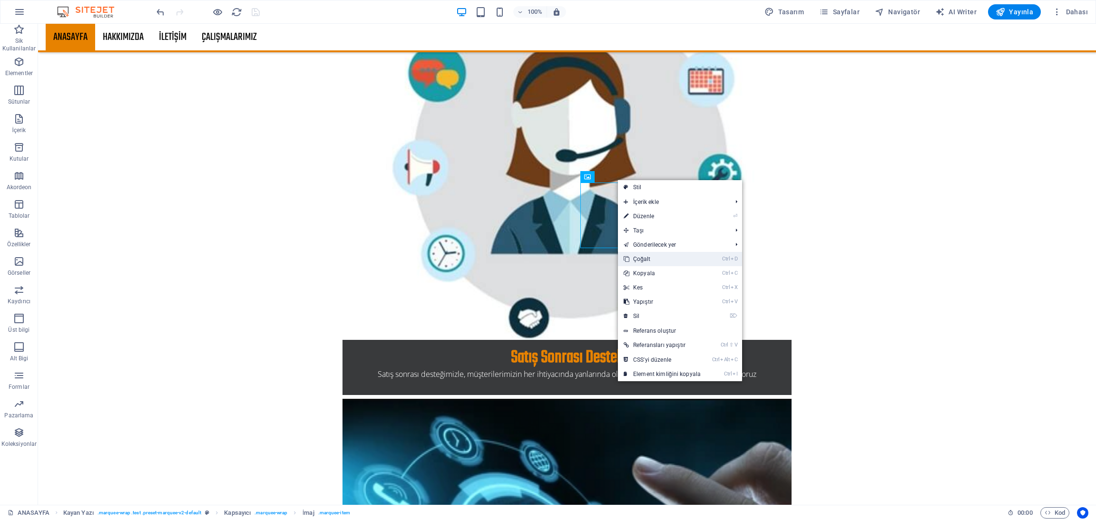
click at [656, 260] on link "Ctrl D Çoğalt" at bounding box center [662, 259] width 88 height 14
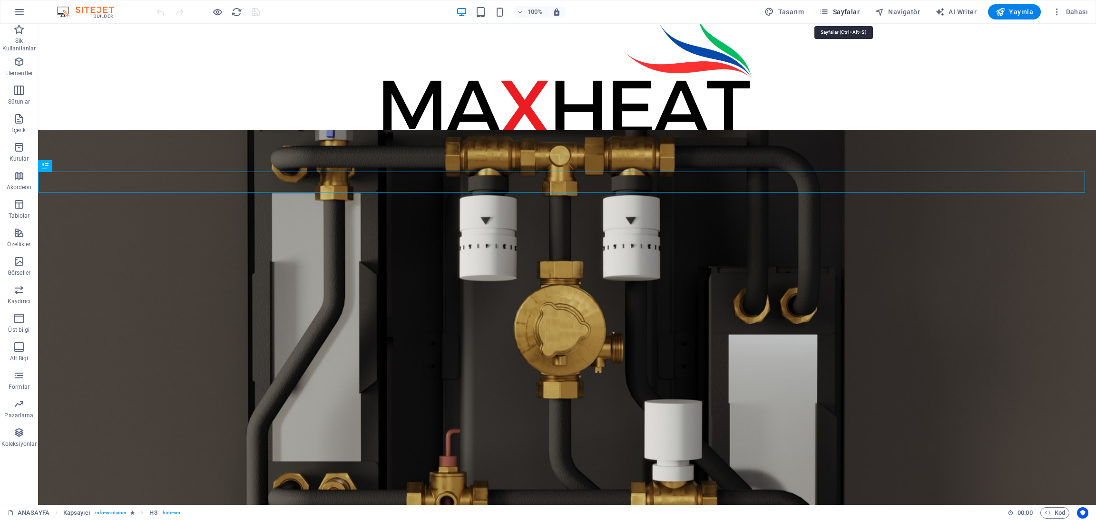
click at [863, 9] on button "Sayfalar" at bounding box center [839, 11] width 48 height 15
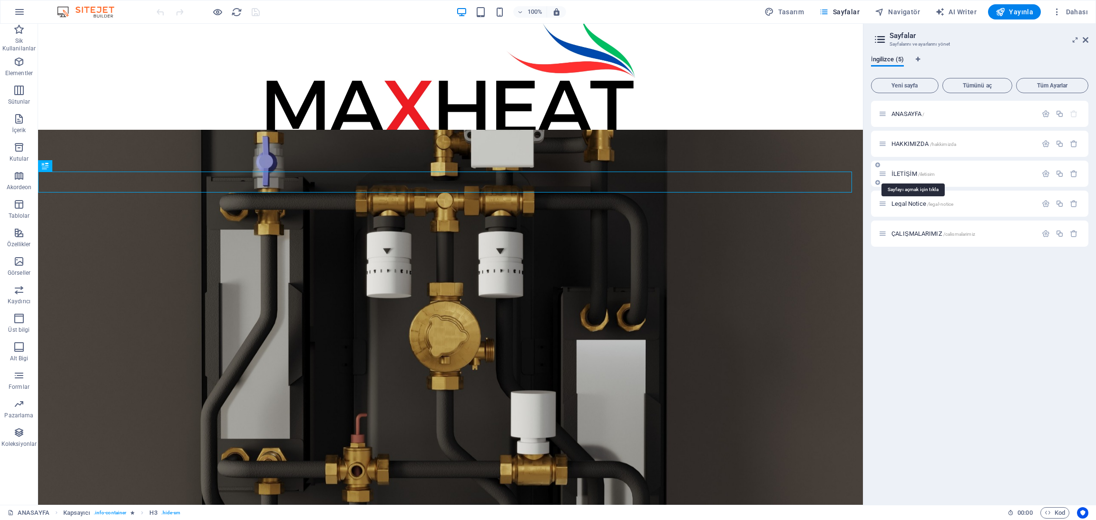
click at [903, 174] on span "İLETİŞİM /iletisim" at bounding box center [912, 173] width 43 height 7
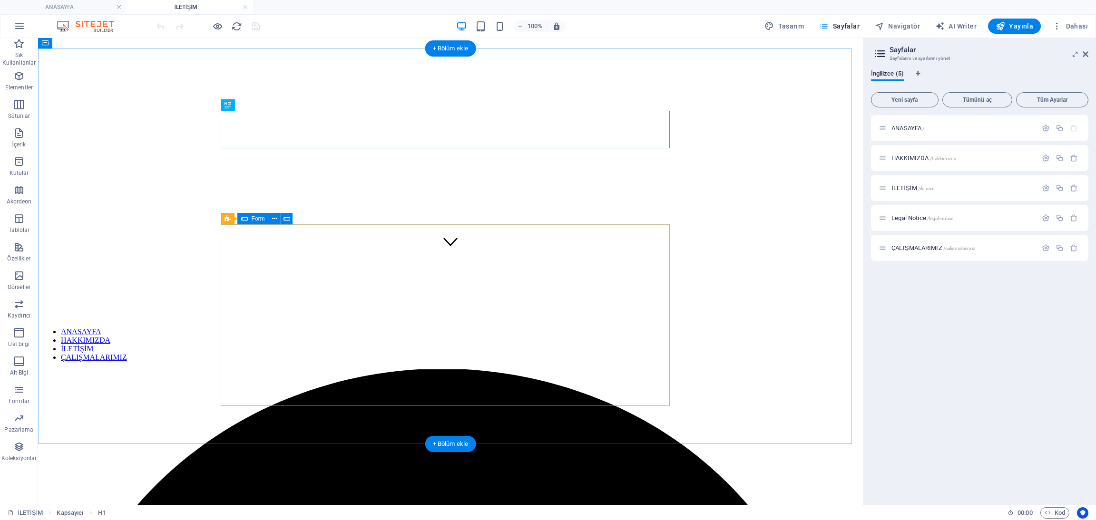
scroll to position [208, 0]
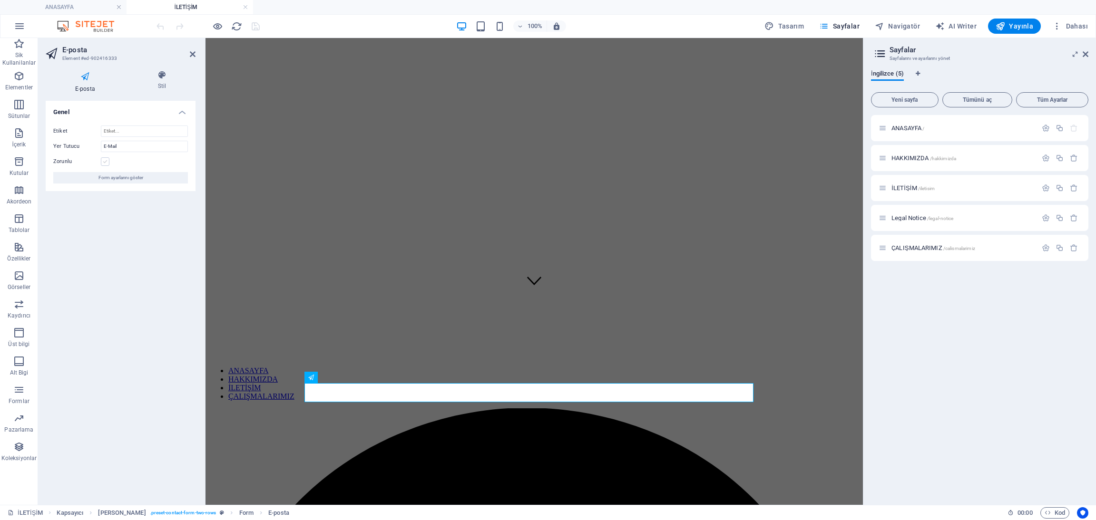
click at [101, 158] on label at bounding box center [105, 161] width 9 height 9
click at [0, 0] on input "Zorunlu" at bounding box center [0, 0] width 0 height 0
click at [193, 55] on icon at bounding box center [193, 54] width 6 height 8
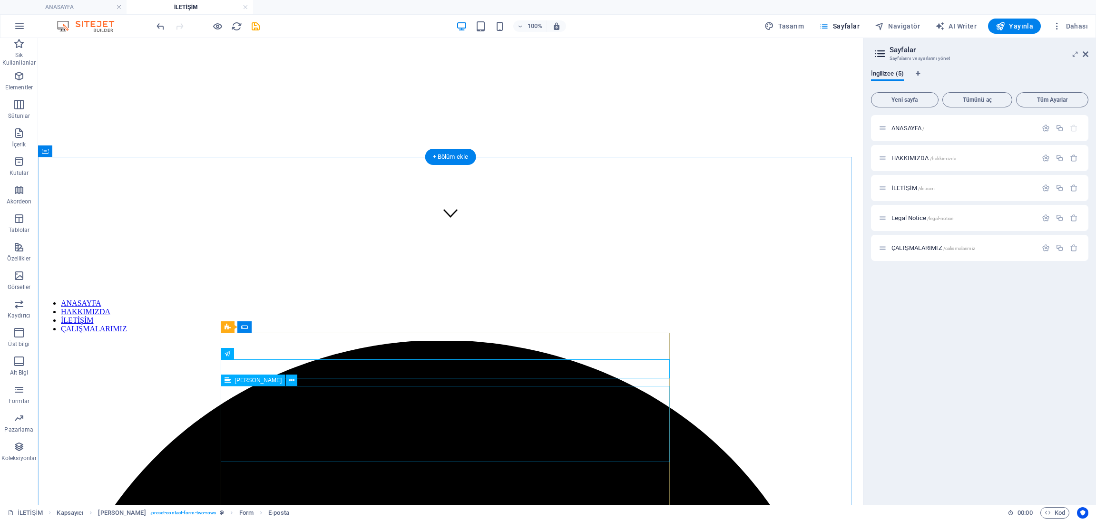
scroll to position [280, 0]
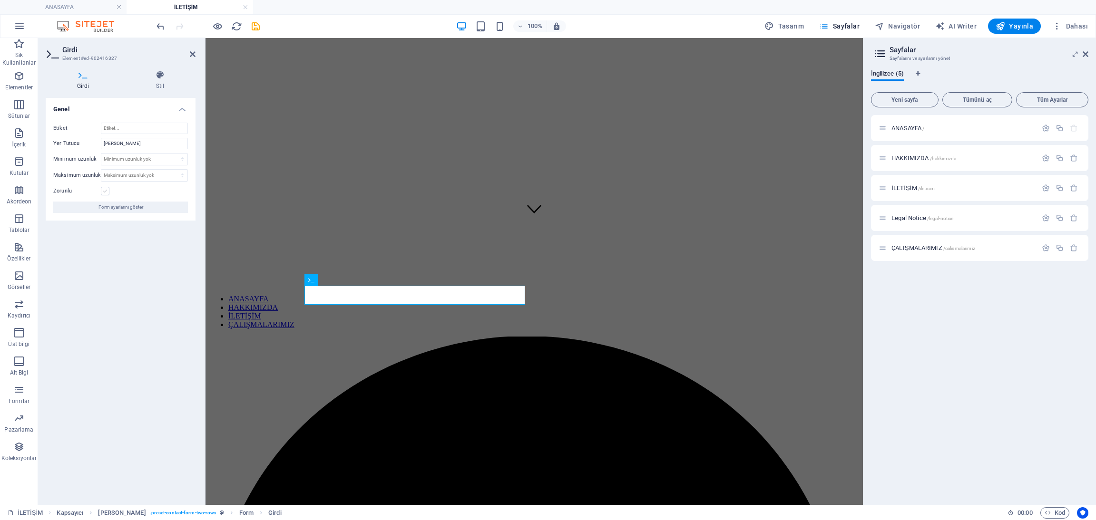
click at [107, 194] on label at bounding box center [105, 191] width 9 height 9
click at [0, 0] on input "Zorunlu" at bounding box center [0, 0] width 0 height 0
click at [187, 57] on header "Girdi Element #ed-902416327" at bounding box center [121, 50] width 150 height 25
click at [189, 56] on header "Girdi Element #ed-902416327" at bounding box center [121, 50] width 150 height 25
click at [191, 55] on icon at bounding box center [193, 54] width 6 height 8
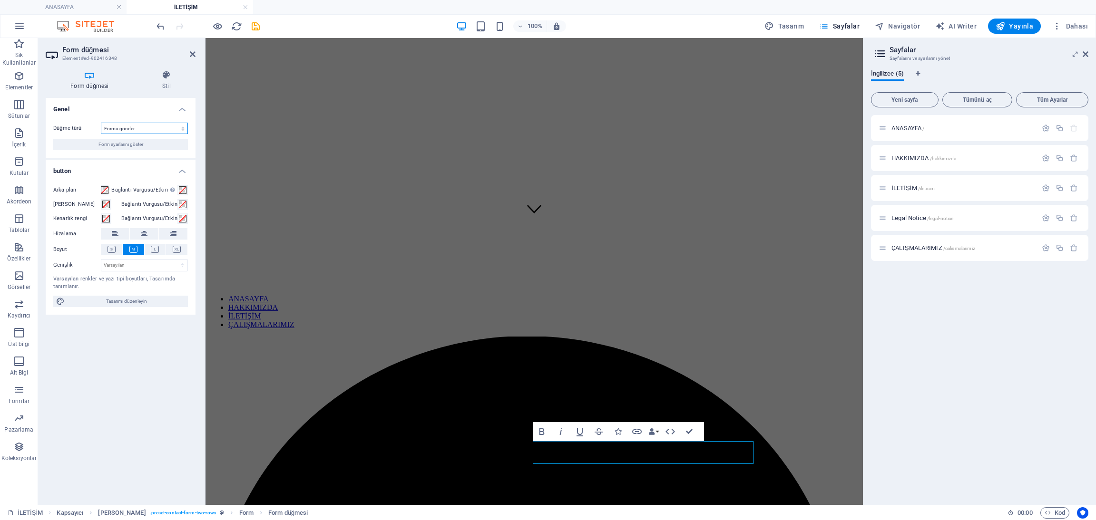
click at [152, 132] on select "Formu gönder Formu sıfırla Eylem yok" at bounding box center [144, 128] width 87 height 11
click at [119, 131] on select "Formu gönder Formu sıfırla Eylem yok" at bounding box center [144, 128] width 87 height 11
click at [99, 86] on h4 "Form düğmesi" at bounding box center [92, 80] width 92 height 20
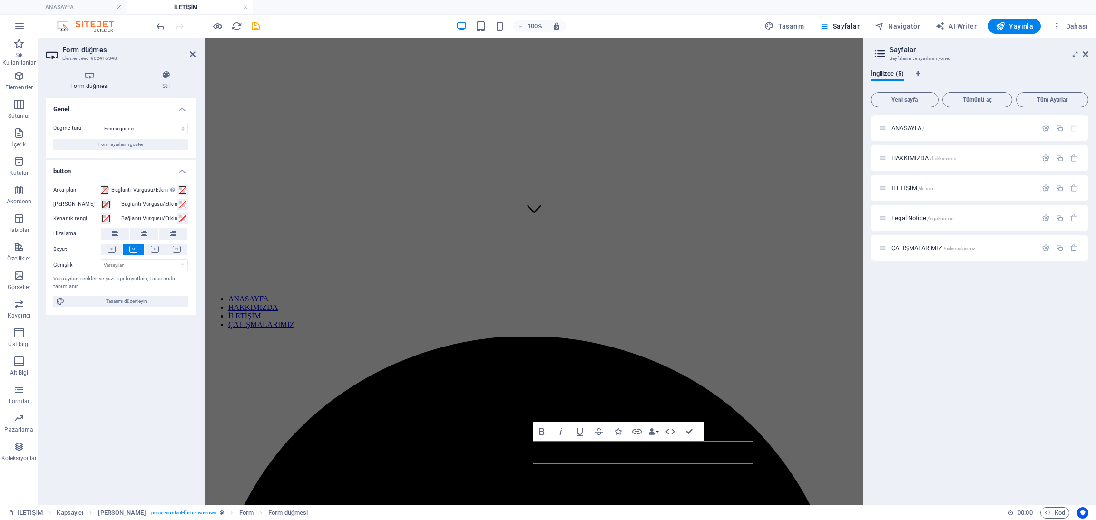
click at [183, 109] on h4 "Genel" at bounding box center [121, 106] width 150 height 17
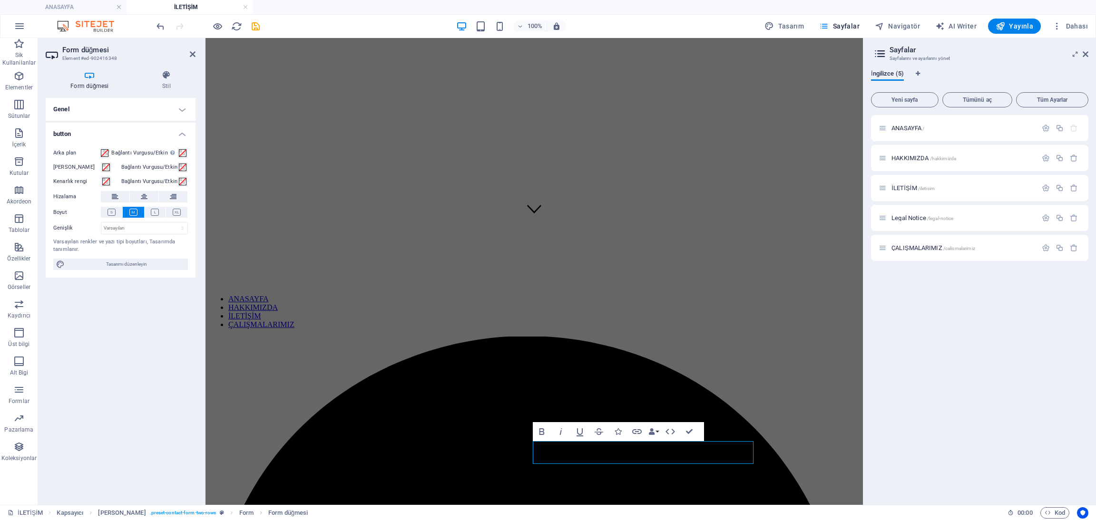
click at [183, 109] on h4 "Genel" at bounding box center [121, 109] width 150 height 23
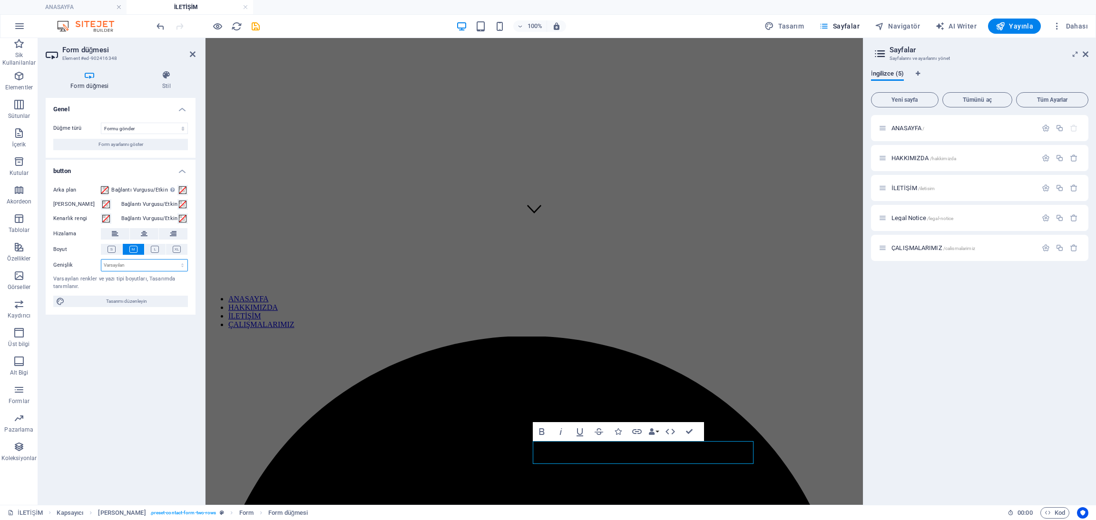
click at [170, 260] on select "Varsayılan px rem % em vh vw" at bounding box center [144, 265] width 86 height 11
click at [168, 299] on span "Tasarımı düzenleyin" at bounding box center [126, 301] width 117 height 11
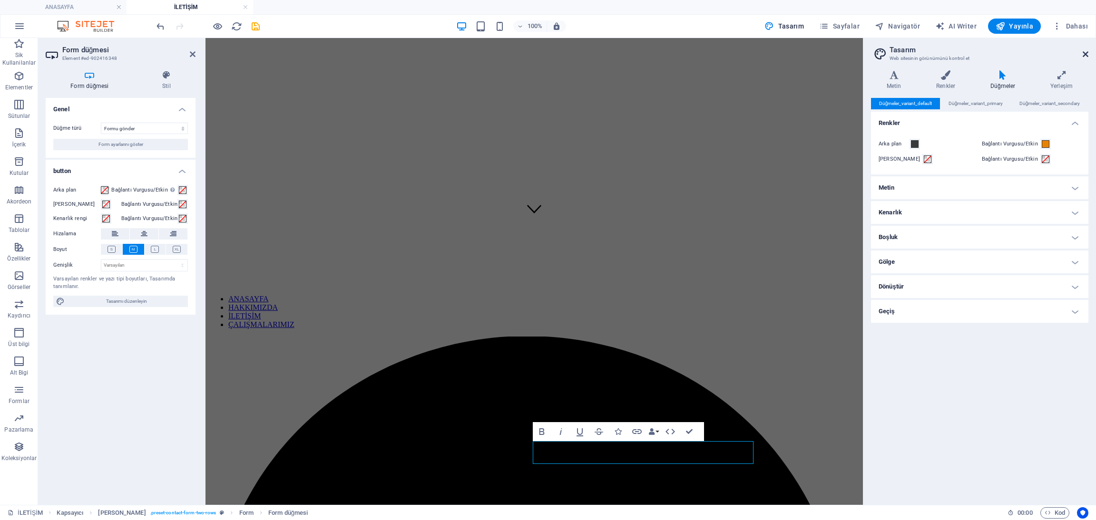
click at [1085, 52] on icon at bounding box center [1085, 54] width 6 height 8
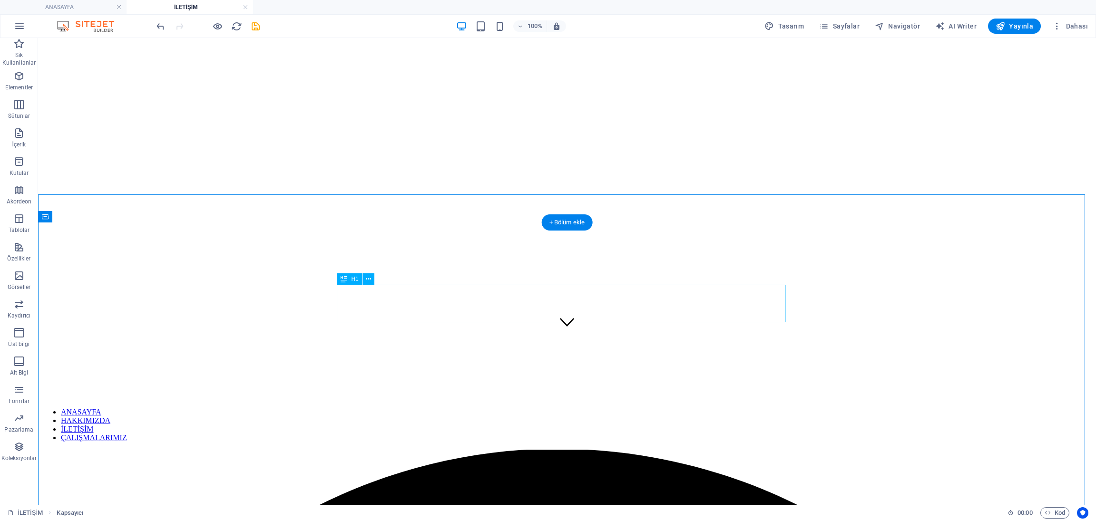
scroll to position [66, 0]
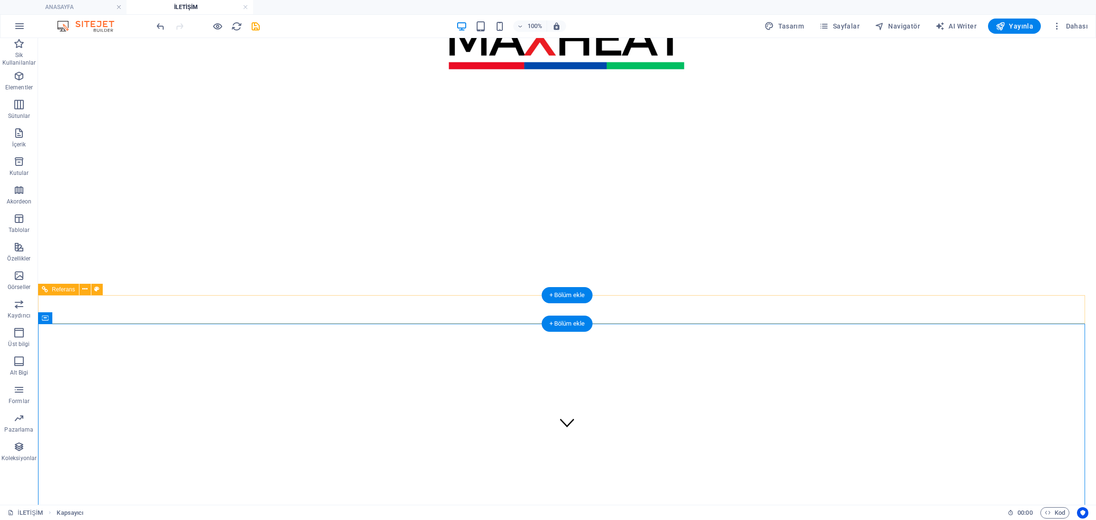
click at [362, 509] on nav "ANASAYFA HAKKIMIZDA İLETİŞİM ÇALIŞMALARIMIZ" at bounding box center [567, 526] width 1050 height 34
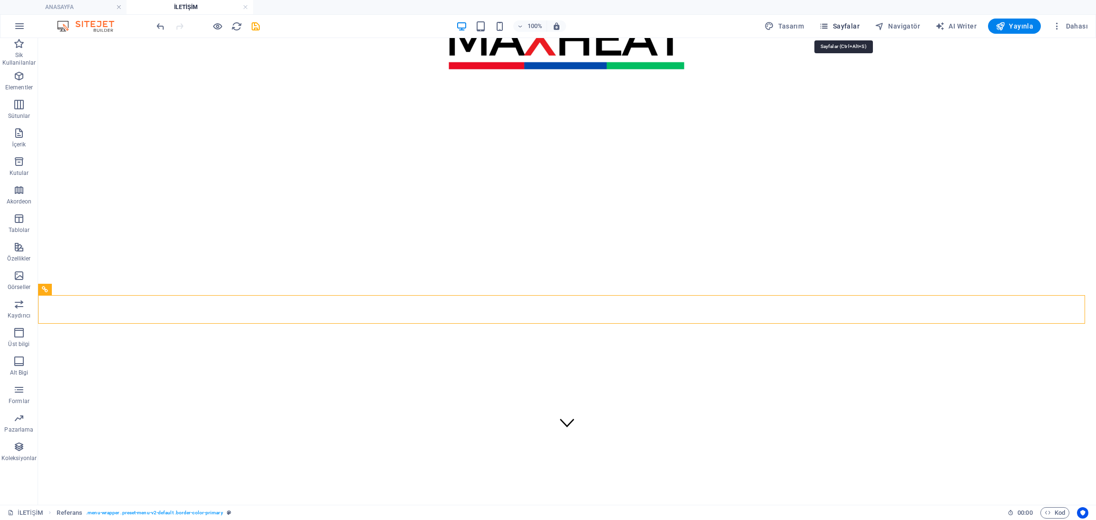
click at [855, 25] on span "Sayfalar" at bounding box center [839, 26] width 40 height 10
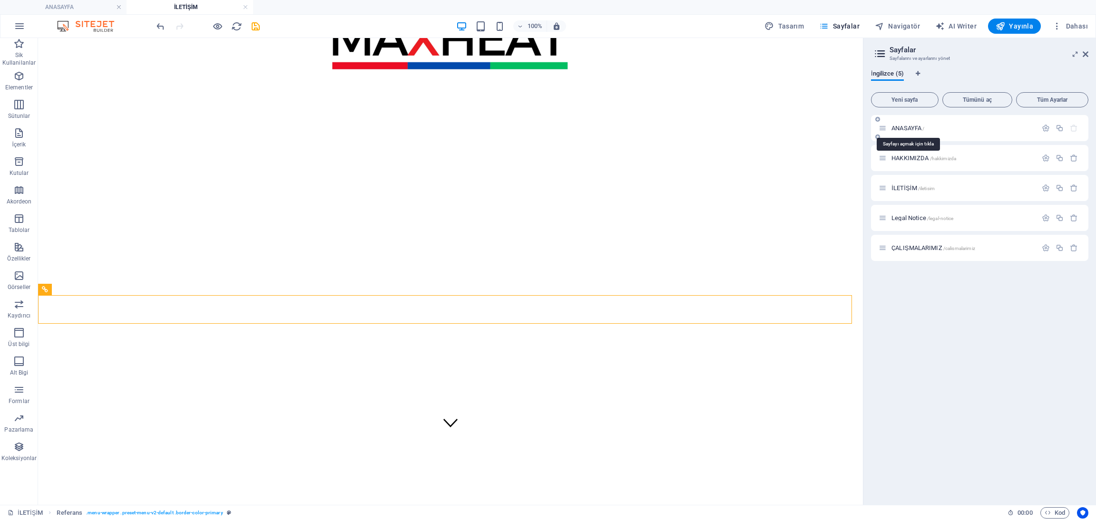
click at [909, 129] on span "ANASAYFA /" at bounding box center [907, 128] width 33 height 7
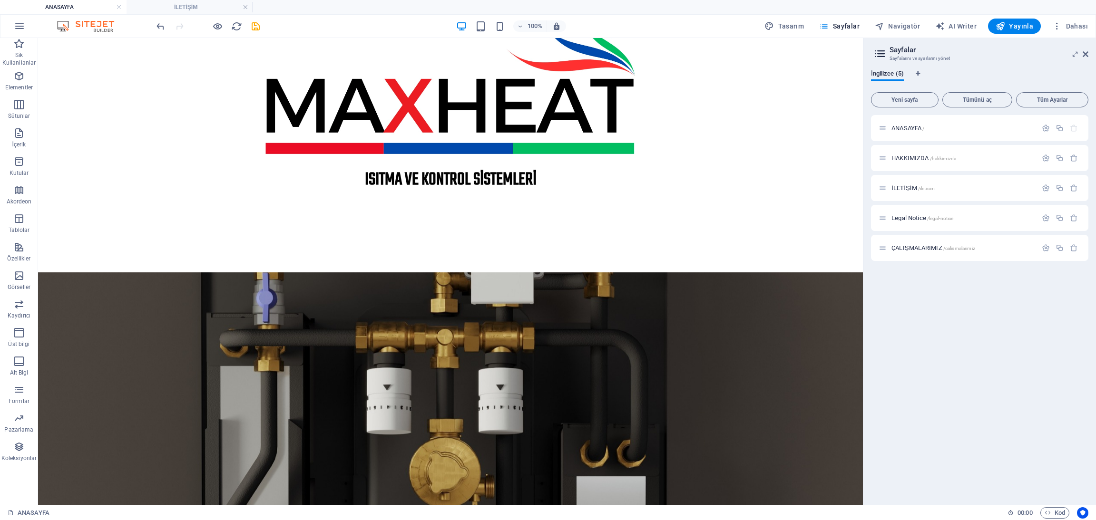
scroll to position [0, 0]
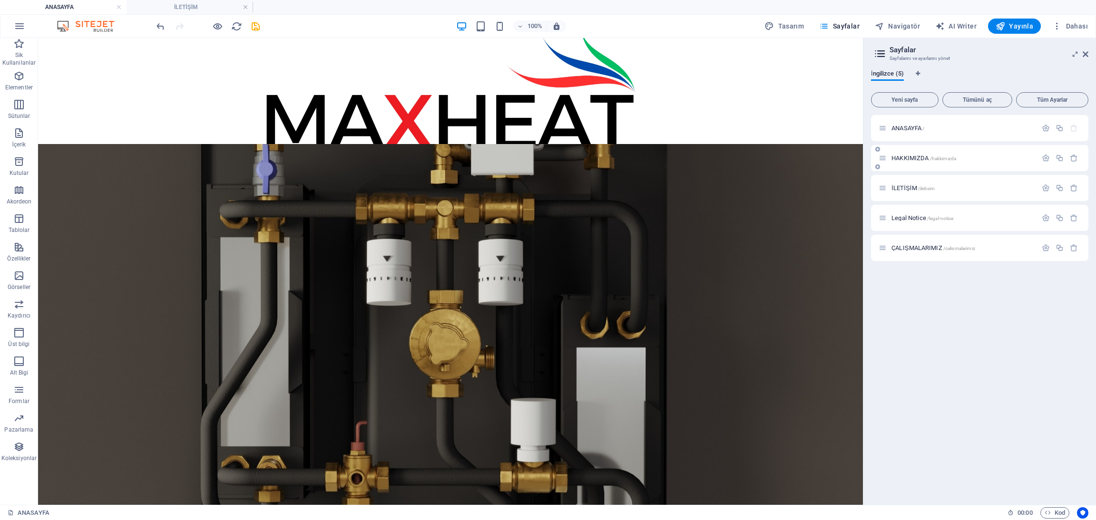
click at [915, 156] on span "HAKKIMIZDA /hakkimizda" at bounding box center [923, 158] width 65 height 7
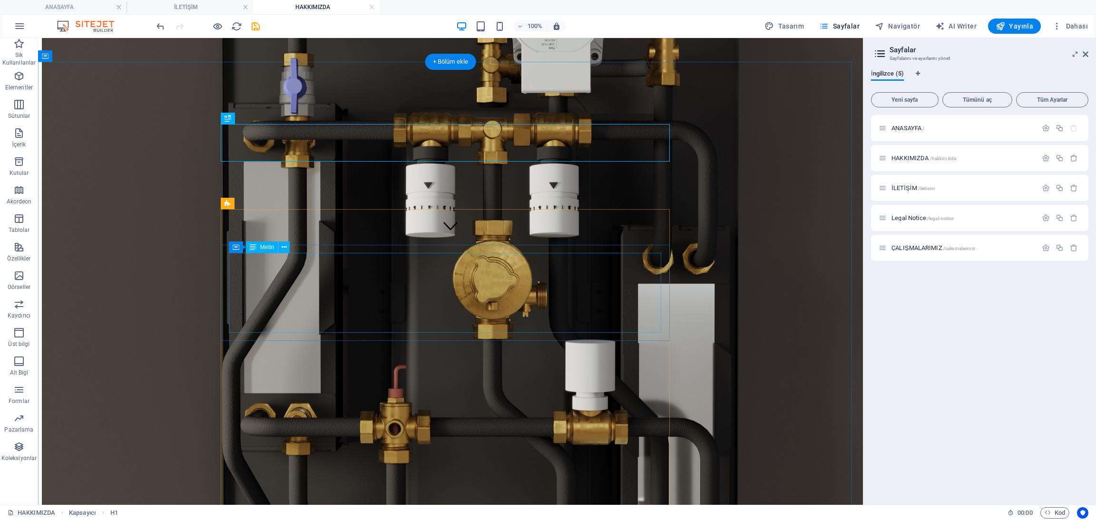
scroll to position [427, 0]
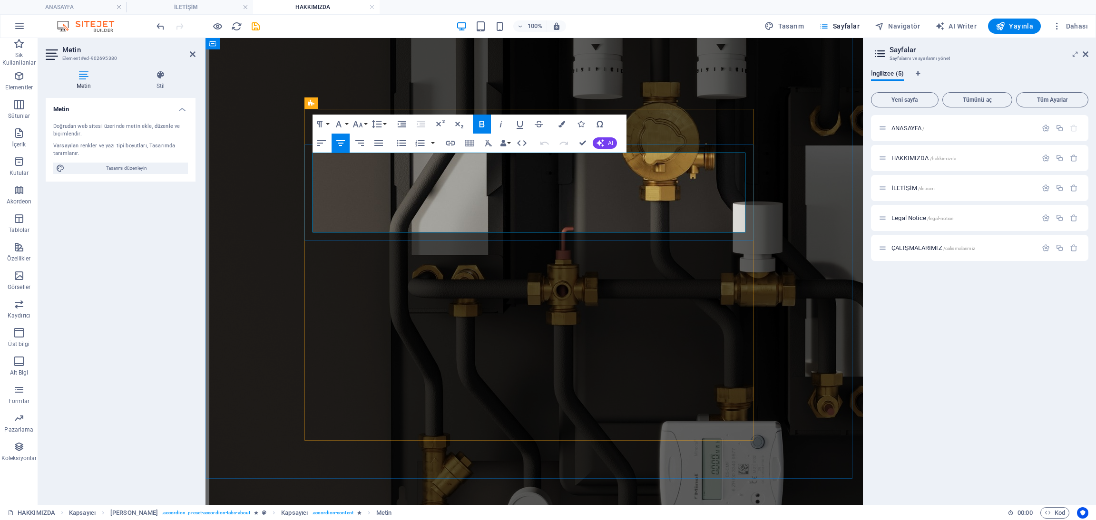
drag, startPoint x: 538, startPoint y: 197, endPoint x: 381, endPoint y: 155, distance: 162.7
copy div "Maxheat, yenilikçi mühendislik çözümleriyle ısıtma teknolojilerinde güvenin adı…"
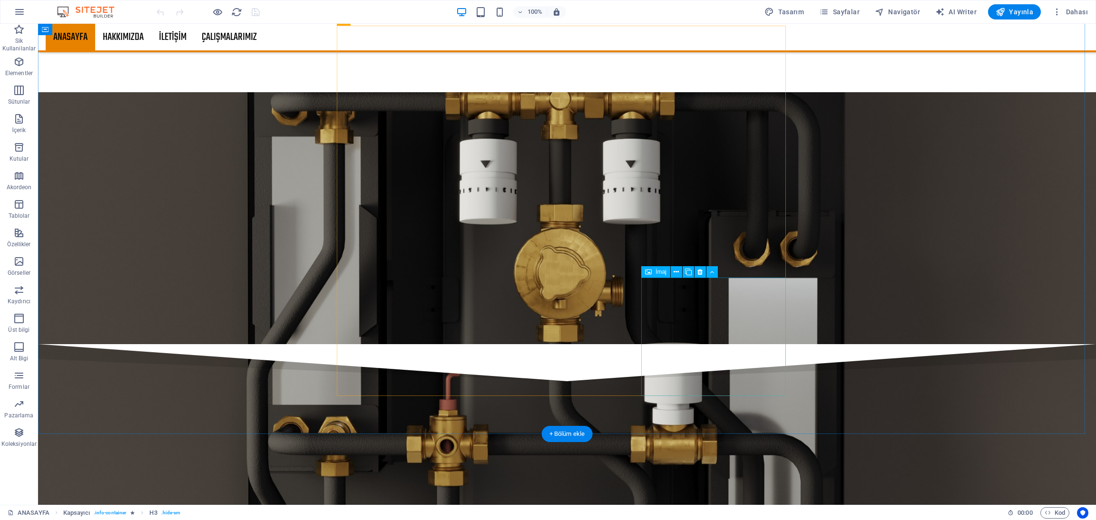
scroll to position [1925, 0]
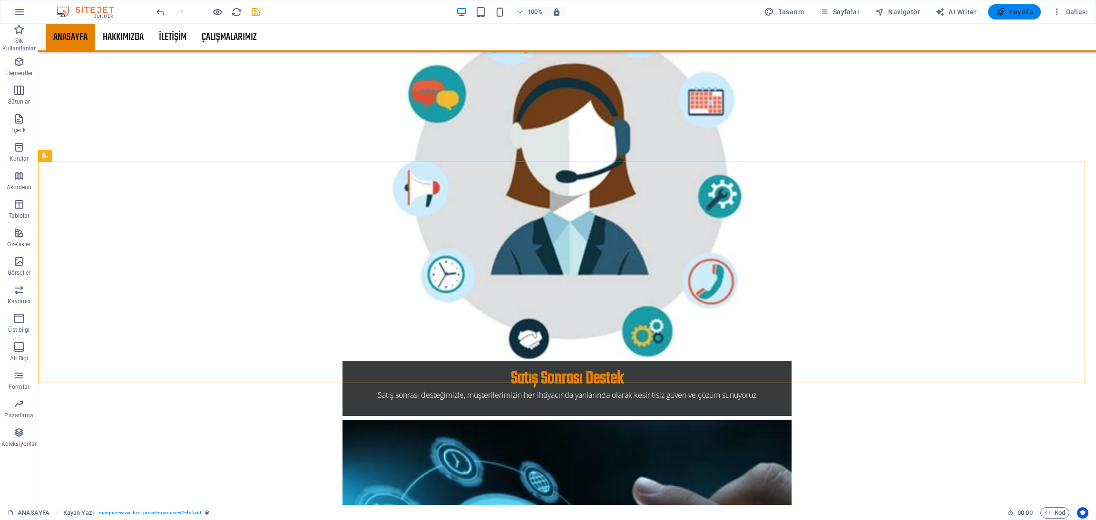
click at [1029, 13] on span "Yayınla" at bounding box center [1014, 12] width 38 height 10
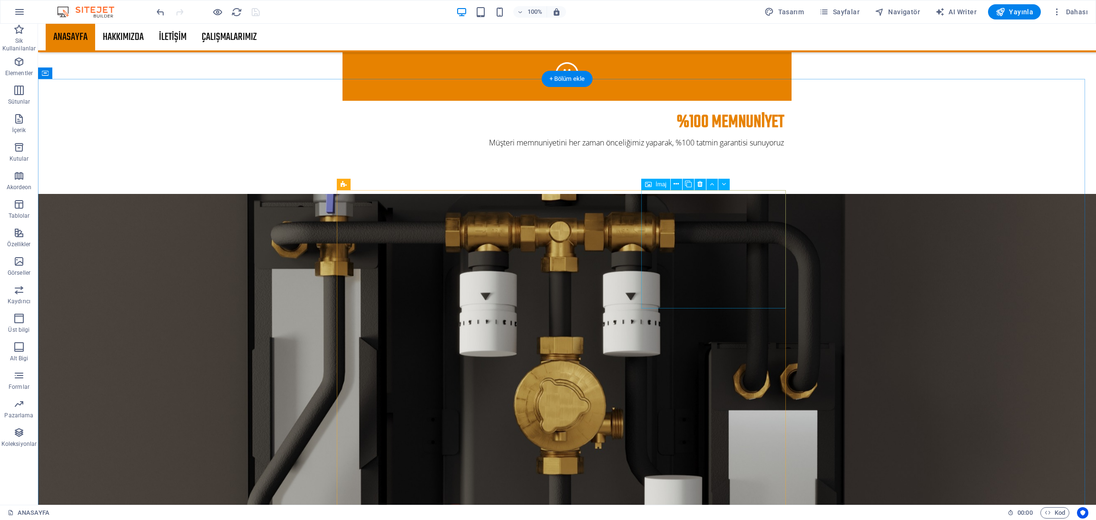
scroll to position [1213, 0]
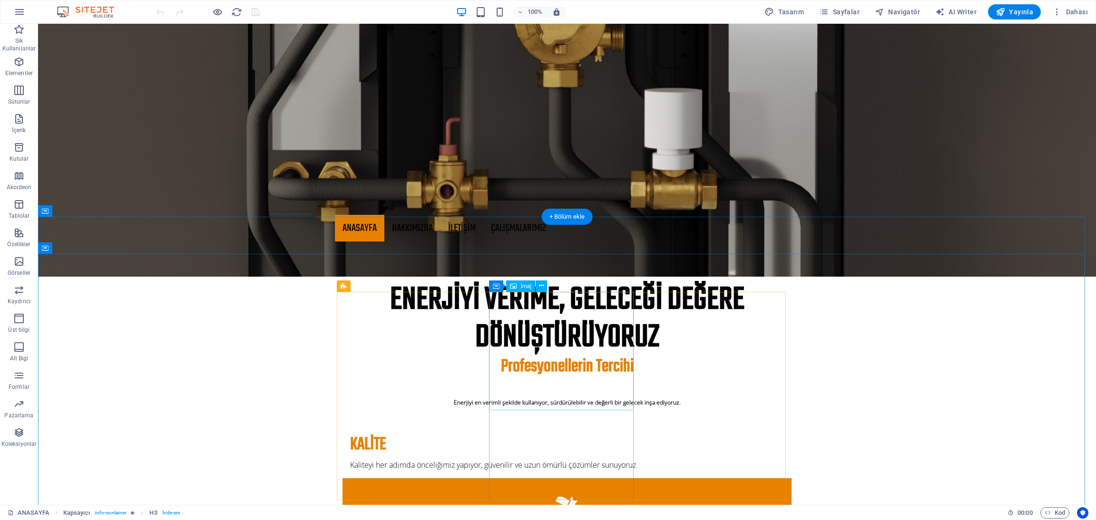
scroll to position [499, 0]
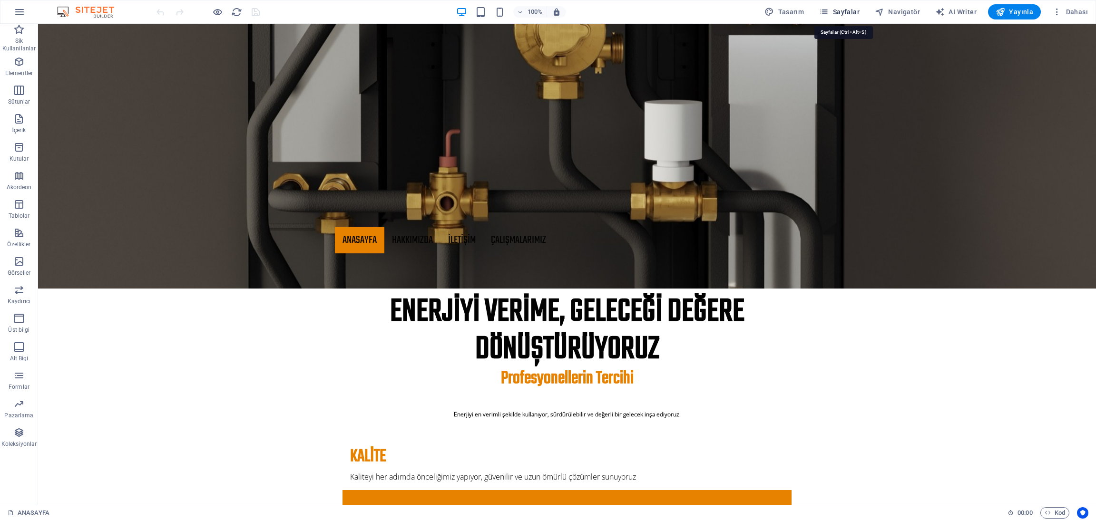
click at [843, 10] on span "Sayfalar" at bounding box center [839, 12] width 40 height 10
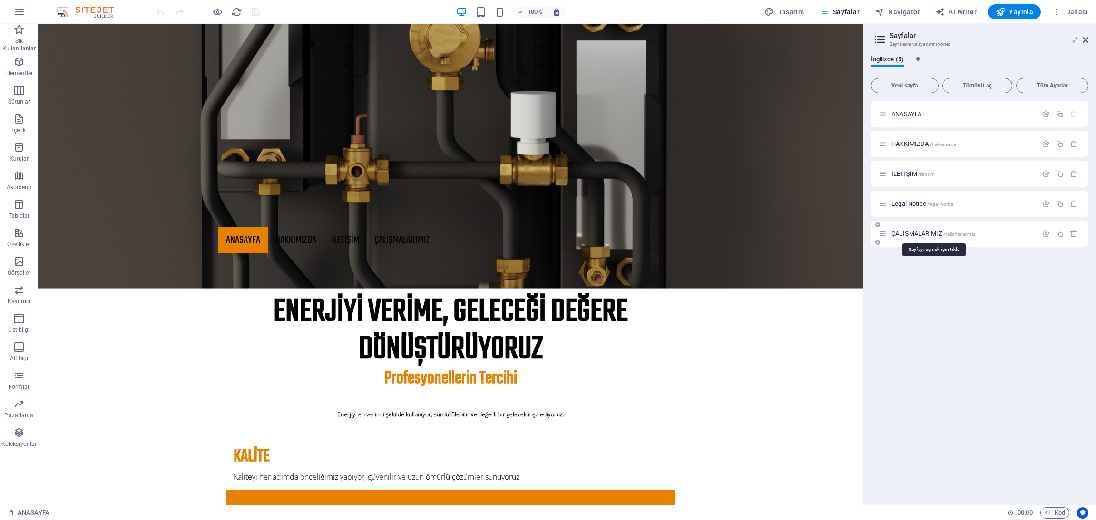
click at [931, 231] on span "ÇALIŞMALARIMIZ /calismalarimiz" at bounding box center [933, 233] width 84 height 7
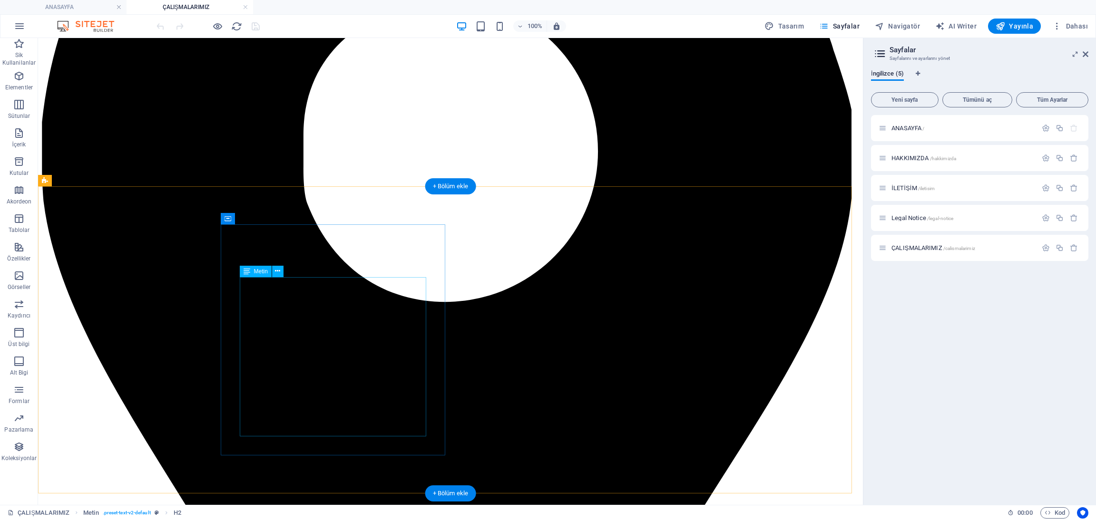
scroll to position [285, 0]
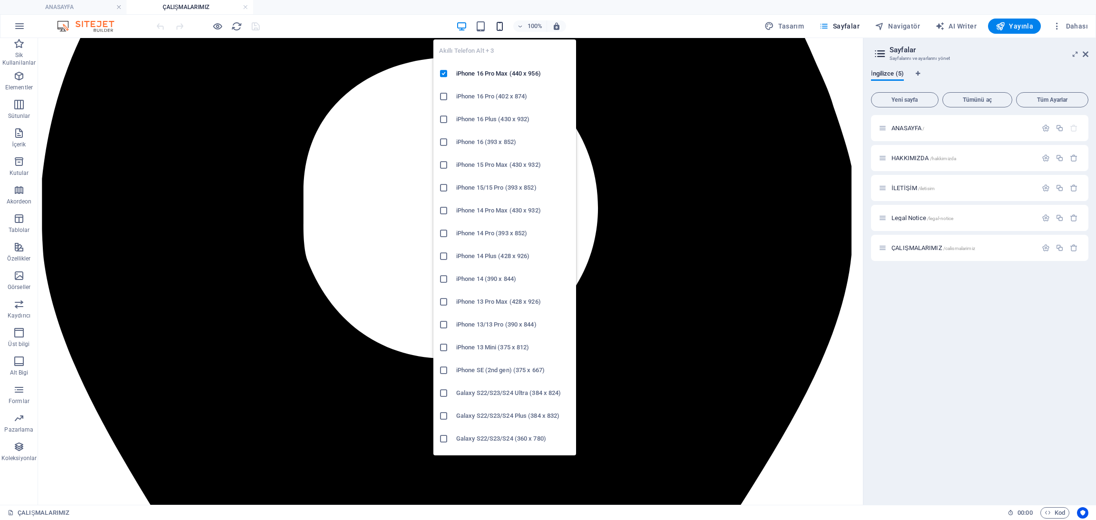
click at [505, 26] on icon "button" at bounding box center [499, 26] width 11 height 11
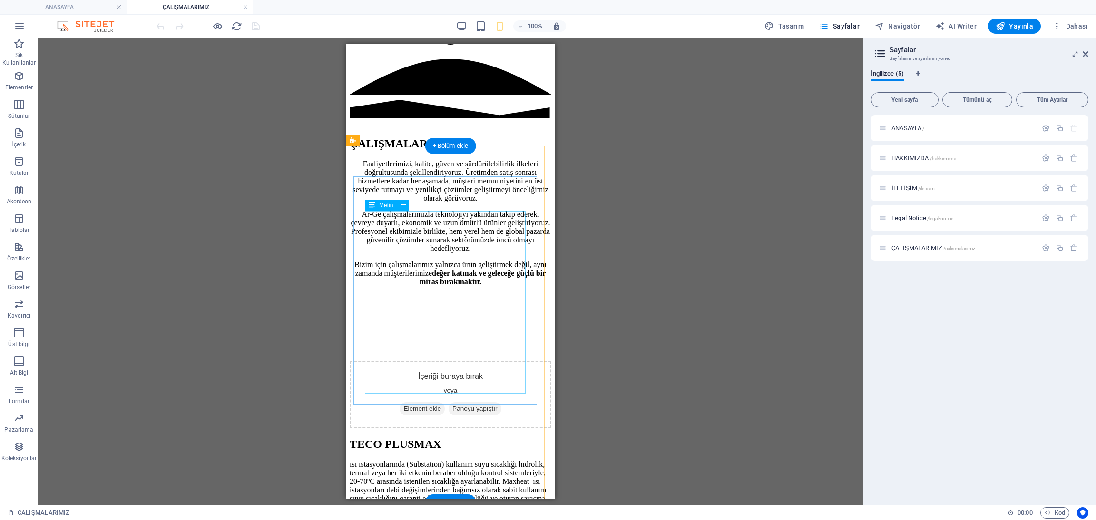
scroll to position [713, 0]
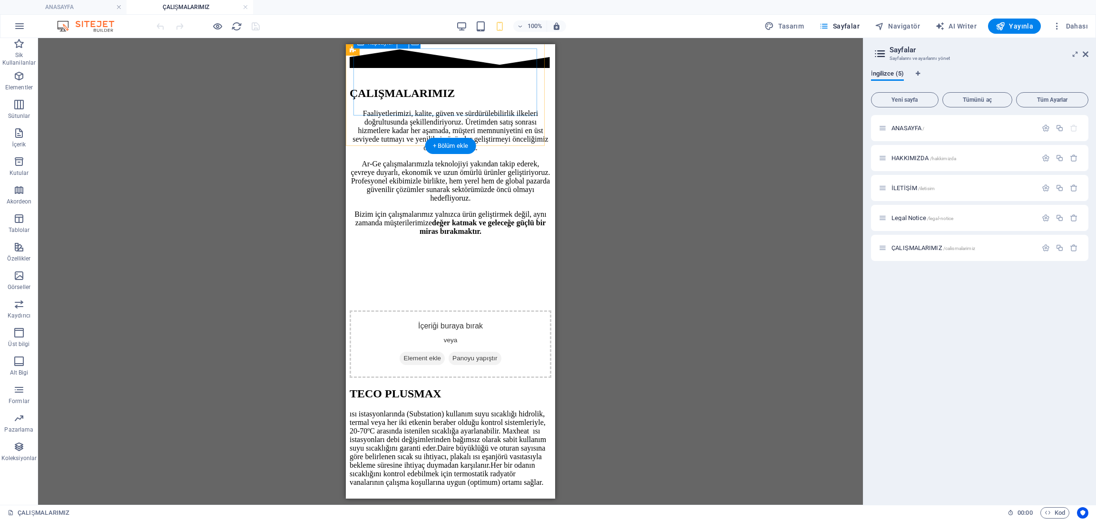
drag, startPoint x: 452, startPoint y: 115, endPoint x: 450, endPoint y: 135, distance: 19.6
click at [450, 388] on div "TECO PLUSMAX ısı istasyonlarında (Substation) kullanım suyu sıcaklığı hidrolik,…" at bounding box center [451, 509] width 202 height 242
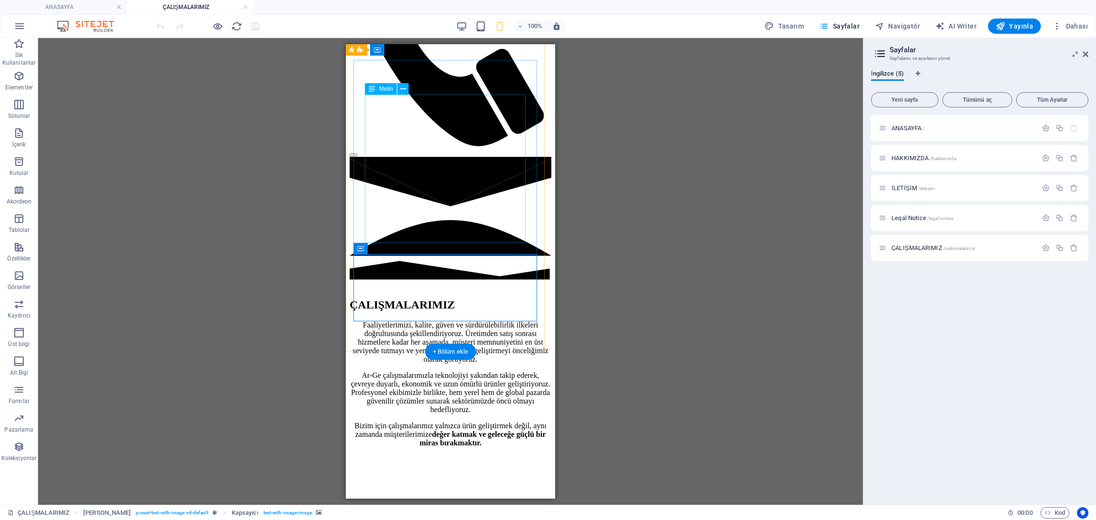
scroll to position [499, 0]
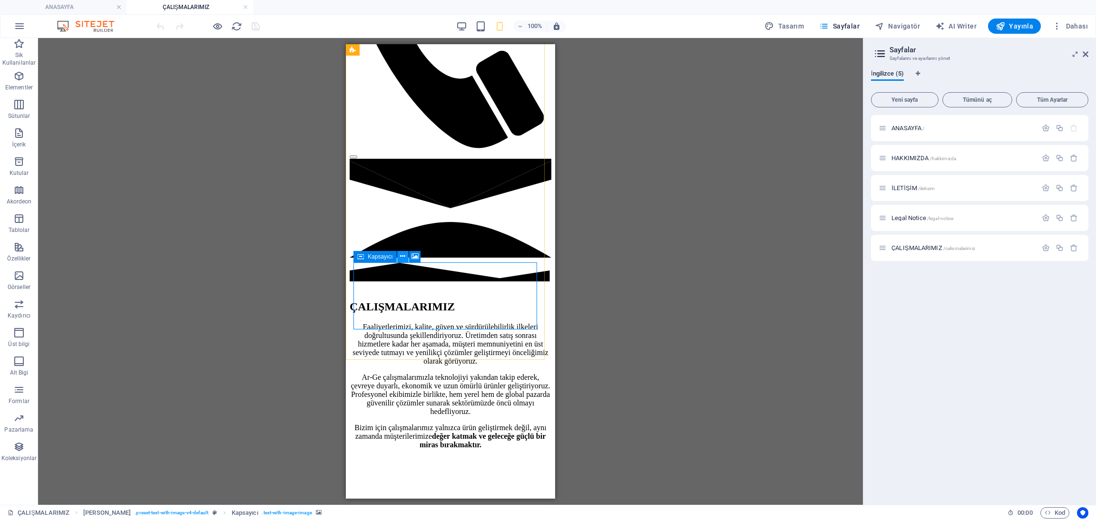
click at [402, 256] on icon at bounding box center [402, 257] width 5 height 10
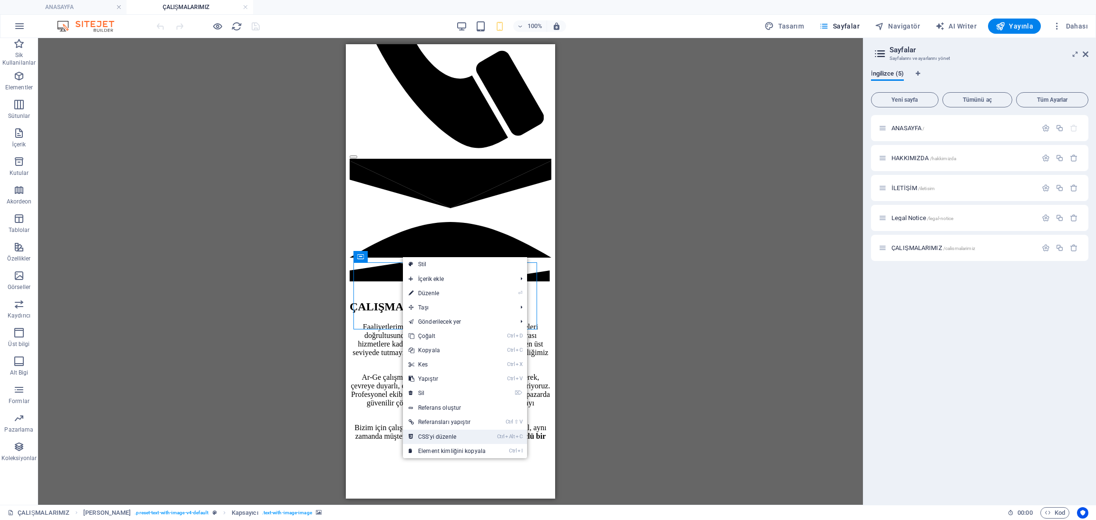
click at [472, 443] on link "Ctrl Alt C CSS'yi düzenle" at bounding box center [447, 437] width 88 height 14
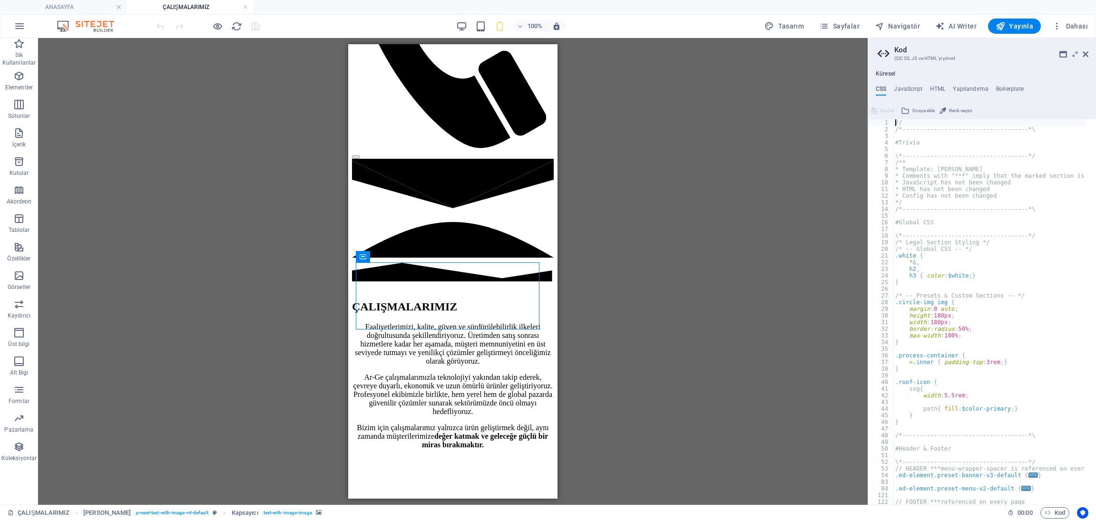
click at [935, 323] on div "// /*------------------------------------*\ #Trivia \*-------------------------…" at bounding box center [1036, 313] width 286 height 388
click at [938, 317] on div "// /*------------------------------------*\ #Trivia \*-------------------------…" at bounding box center [1036, 313] width 286 height 388
type textarea "height: 180px;"
click at [938, 317] on div "// /*------------------------------------*\ #Trivia \*-------------------------…" at bounding box center [1036, 313] width 286 height 388
click at [1086, 52] on icon at bounding box center [1085, 54] width 6 height 8
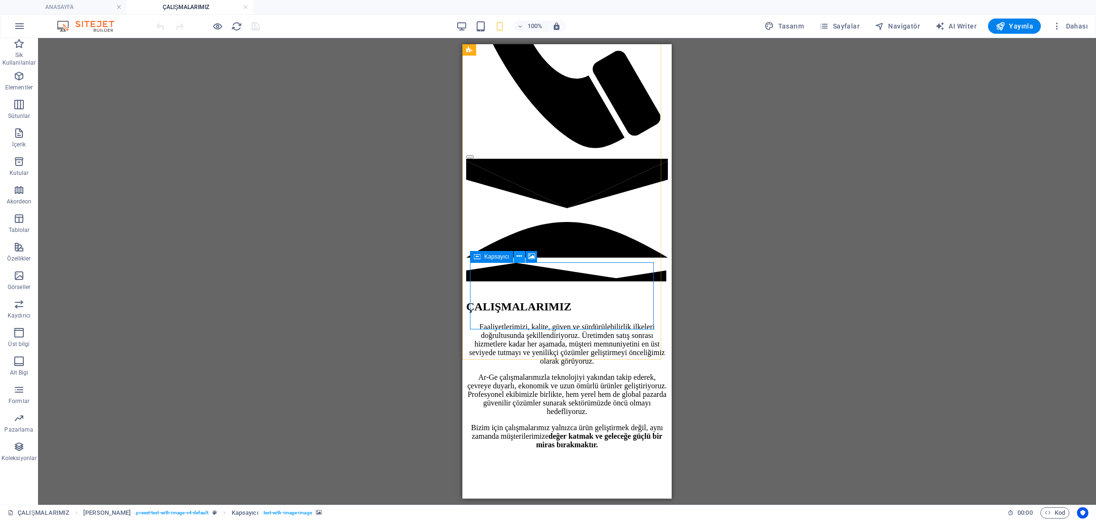
click at [522, 258] on button at bounding box center [519, 256] width 11 height 11
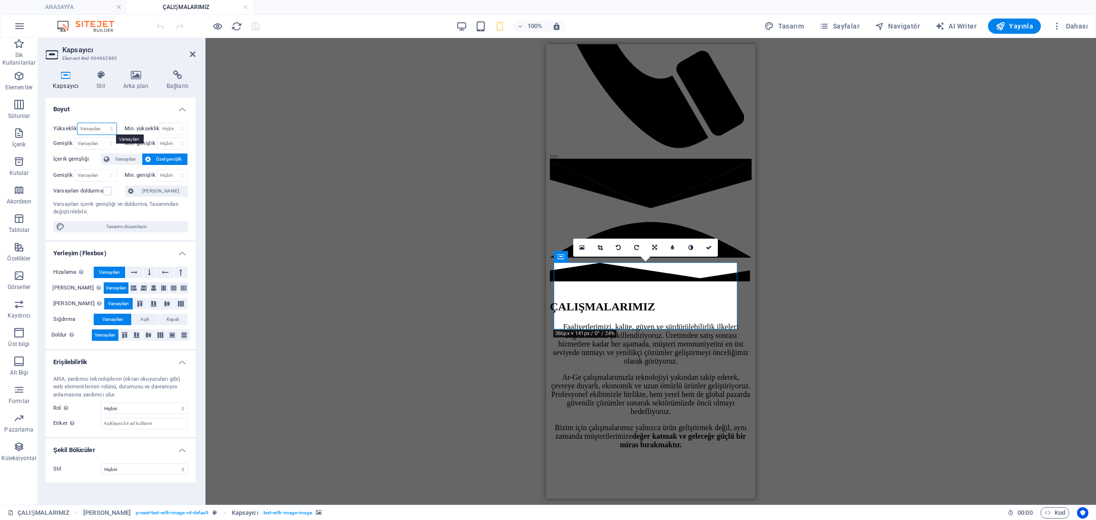
click at [93, 129] on select "Varsayılan px rem % vh vw" at bounding box center [97, 128] width 39 height 11
select select "%"
click at [103, 123] on select "Varsayılan px rem % vh vw" at bounding box center [97, 128] width 39 height 11
type input "100"
click at [437, 275] on div "Mevcut içeriği değiştirmek için buraya sürükleyin. Yeni bir element oluşturmak …" at bounding box center [650, 271] width 890 height 467
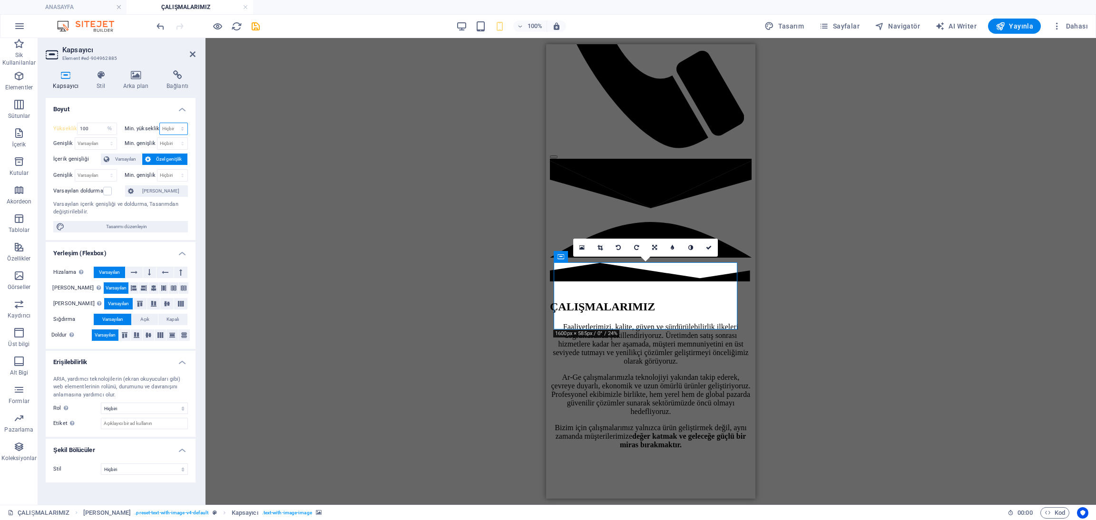
click at [175, 123] on select "Hiçbiri px rem % vh vw" at bounding box center [174, 128] width 28 height 11
select select "%"
click at [174, 123] on select "Hiçbiri px rem % vh vw" at bounding box center [174, 128] width 28 height 11
type input "150"
click at [87, 128] on input "100" at bounding box center [97, 128] width 39 height 11
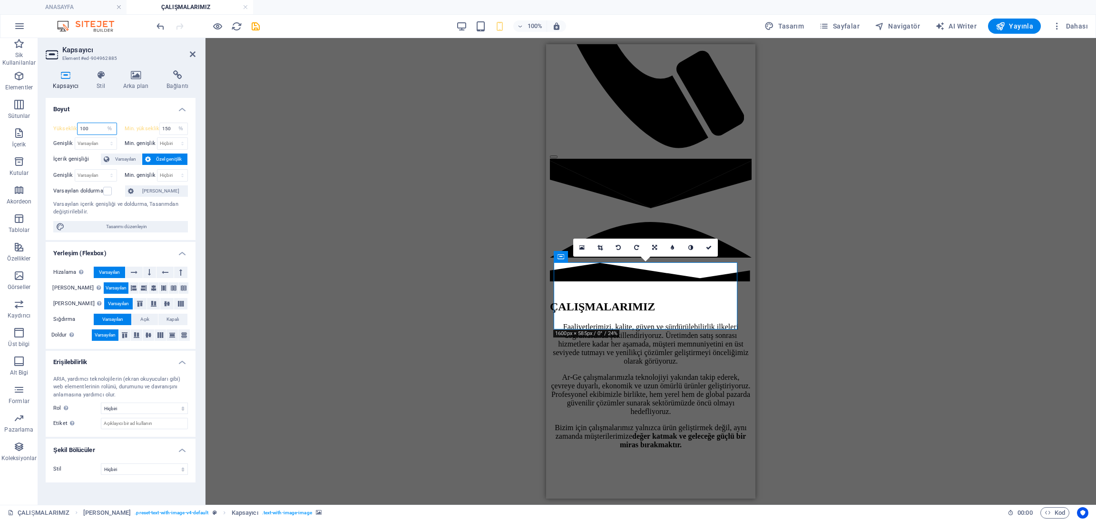
click at [92, 126] on input "100" at bounding box center [97, 128] width 39 height 11
type input "155"
click at [167, 218] on div "Yükseklik 155 Varsayılan px rem % vh vw Min. yükseklik 150 Hiçbiri px rem % vh …" at bounding box center [121, 177] width 150 height 125
click at [191, 56] on icon at bounding box center [193, 54] width 6 height 8
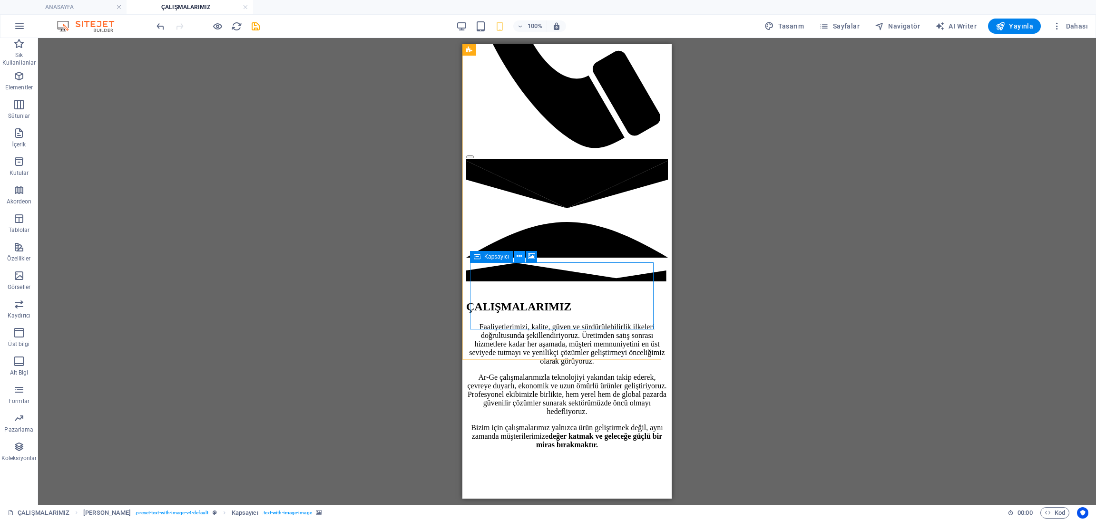
click at [520, 256] on icon at bounding box center [518, 257] width 5 height 10
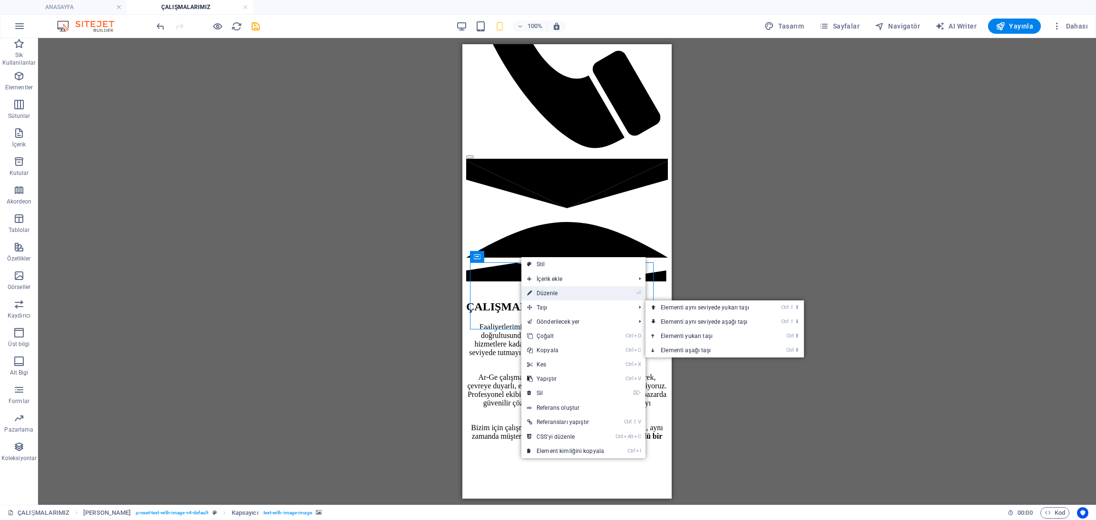
click at [562, 291] on link "⏎ Düzenle" at bounding box center [565, 293] width 88 height 14
select select "%"
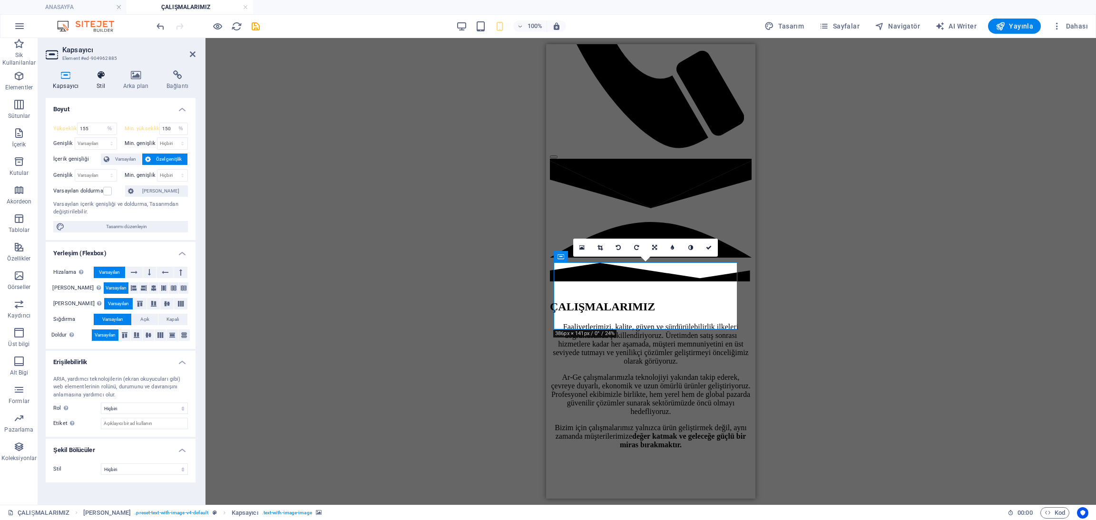
click at [95, 87] on h4 "Stil" at bounding box center [102, 80] width 27 height 20
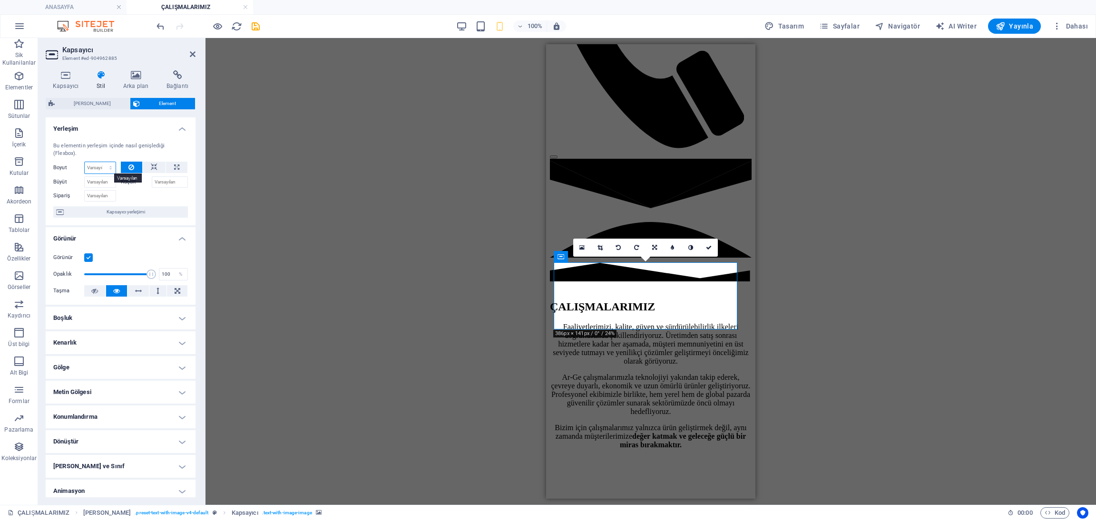
click at [97, 169] on select "Varsayılan otomatik px % 1/1 1/2 1/3 1/4 1/5 1/6 1/7 1/8 1/9 1/10" at bounding box center [100, 167] width 31 height 11
select select "1/8"
click at [101, 162] on select "Varsayılan otomatik px % 1/1 1/2 1/3 1/4 1/5 1/6 1/7 1/8 1/9 1/10" at bounding box center [100, 167] width 31 height 11
type input "12.5"
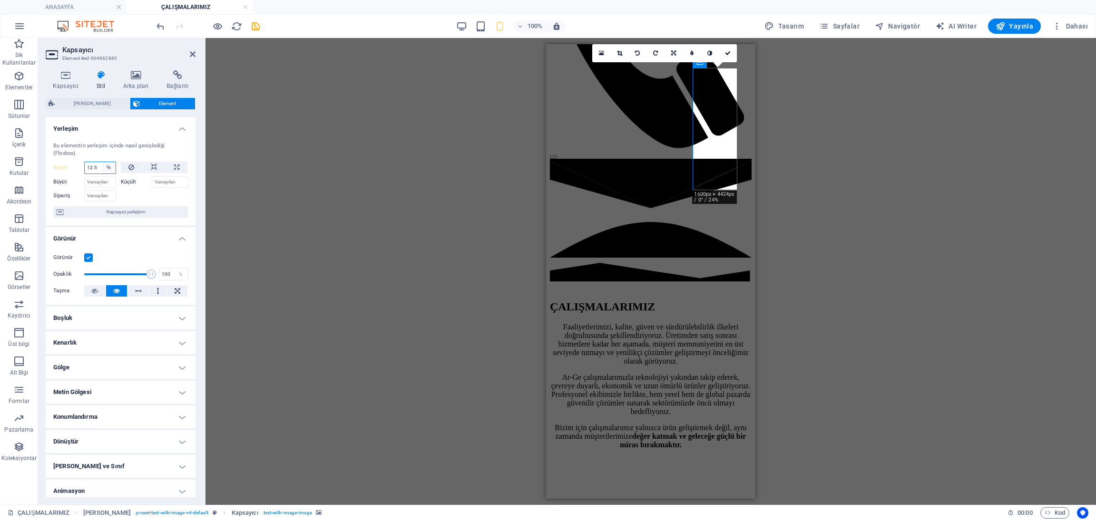
click at [102, 165] on select "Varsayılan otomatik px % 1/1 1/2 1/3 1/4 1/5 1/6 1/7 1/8 1/9 1/10" at bounding box center [108, 167] width 13 height 11
select select "1/10"
click at [102, 162] on select "Varsayılan otomatik px % 1/1 1/2 1/3 1/4 1/5 1/6 1/7 1/8 1/9 1/10" at bounding box center [108, 167] width 13 height 11
type input "10"
click at [97, 167] on input "10" at bounding box center [100, 167] width 31 height 11
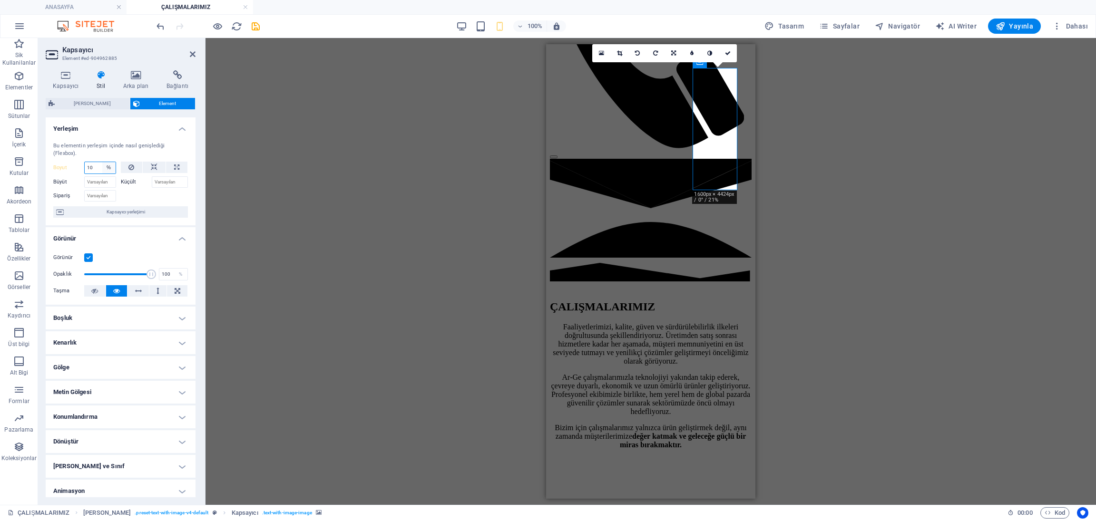
click at [107, 167] on select "Varsayılan otomatik px % 1/1 1/2 1/3 1/4 1/5 1/6 1/7 1/8 1/9 1/10" at bounding box center [108, 167] width 13 height 11
select select "auto"
click at [102, 162] on select "Varsayılan otomatik px % 1/1 1/2 1/3 1/4 1/5 1/6 1/7 1/8 1/9 1/10" at bounding box center [108, 167] width 13 height 11
select select "DISABLED_OPTION_VALUE"
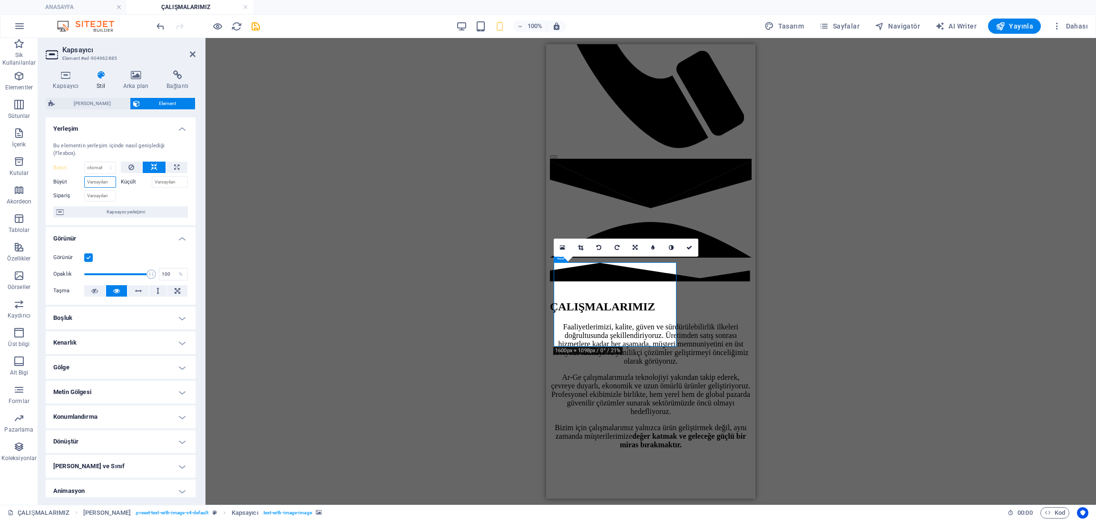
click at [111, 182] on input "Büyüt" at bounding box center [100, 181] width 32 height 11
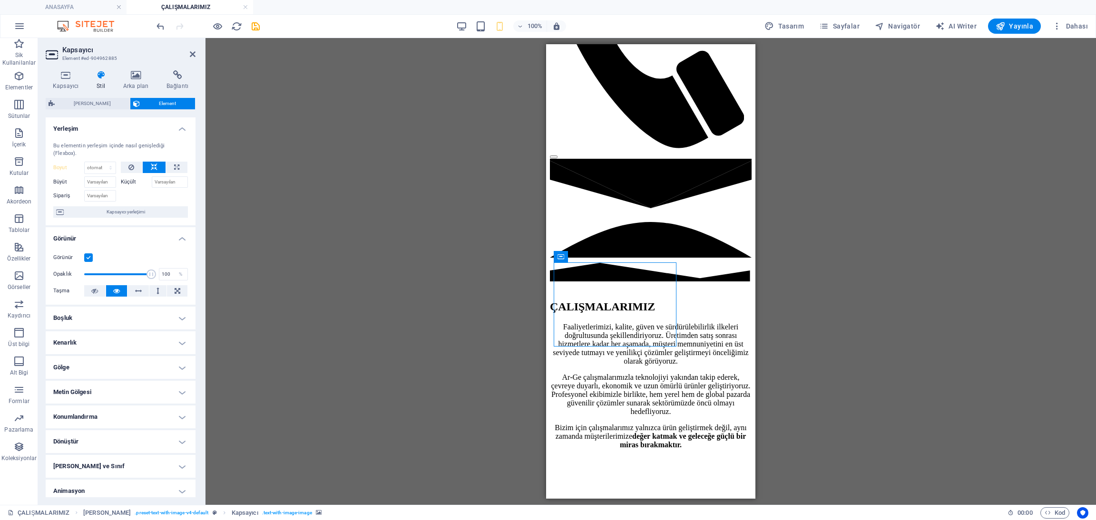
drag, startPoint x: 601, startPoint y: 294, endPoint x: 708, endPoint y: 300, distance: 106.7
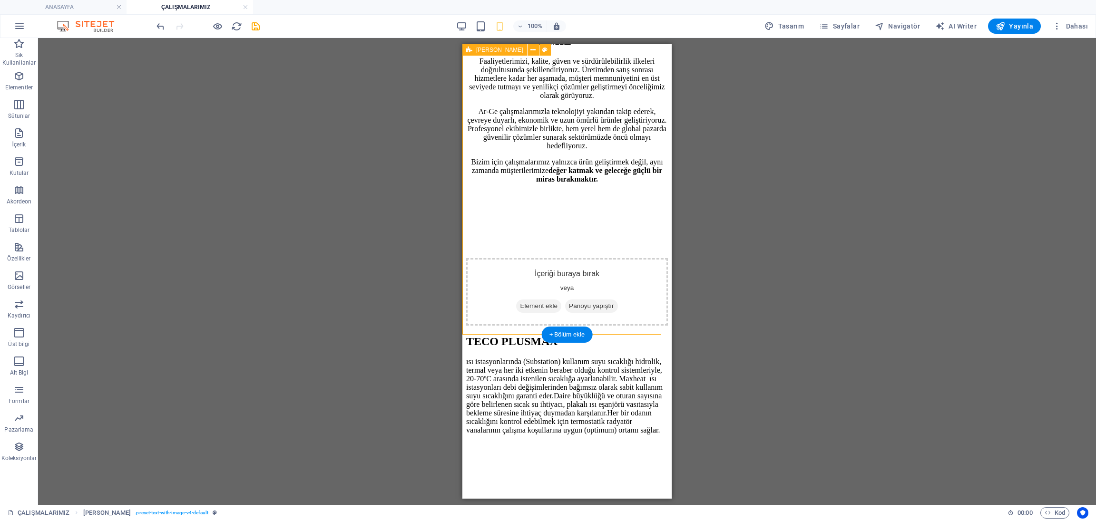
scroll to position [784, 0]
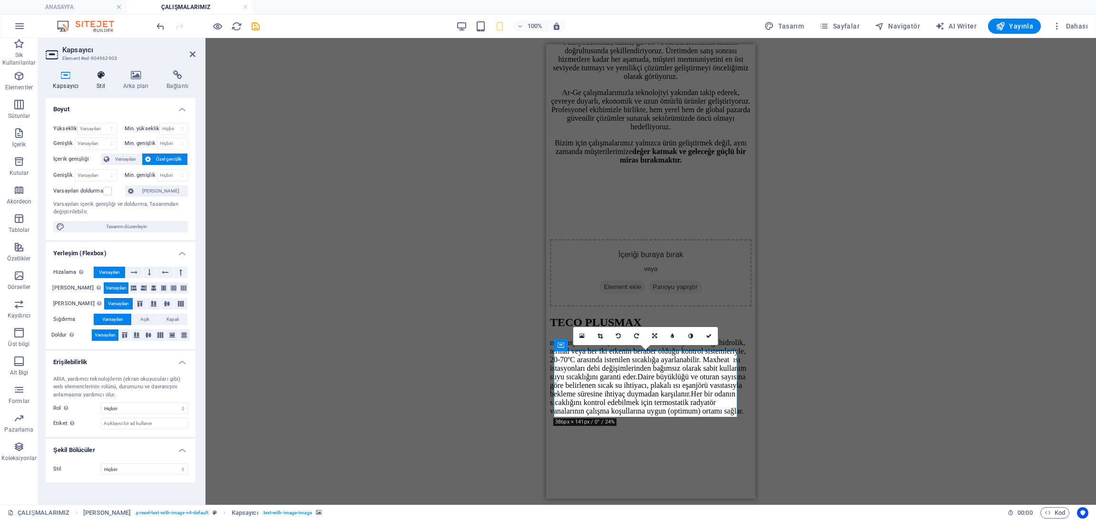
click at [101, 71] on icon at bounding box center [100, 75] width 23 height 10
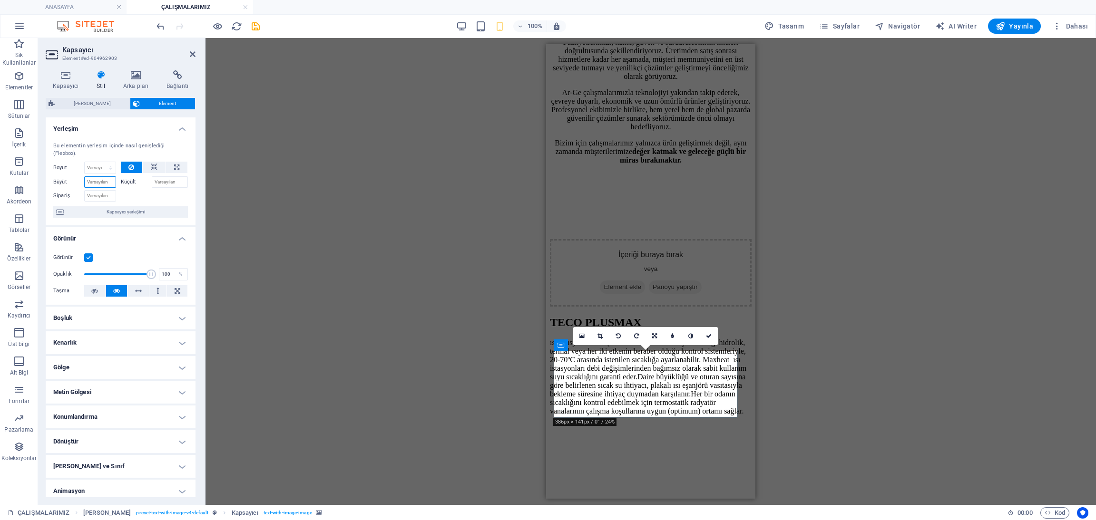
click at [102, 182] on input "Büyüt" at bounding box center [100, 181] width 32 height 11
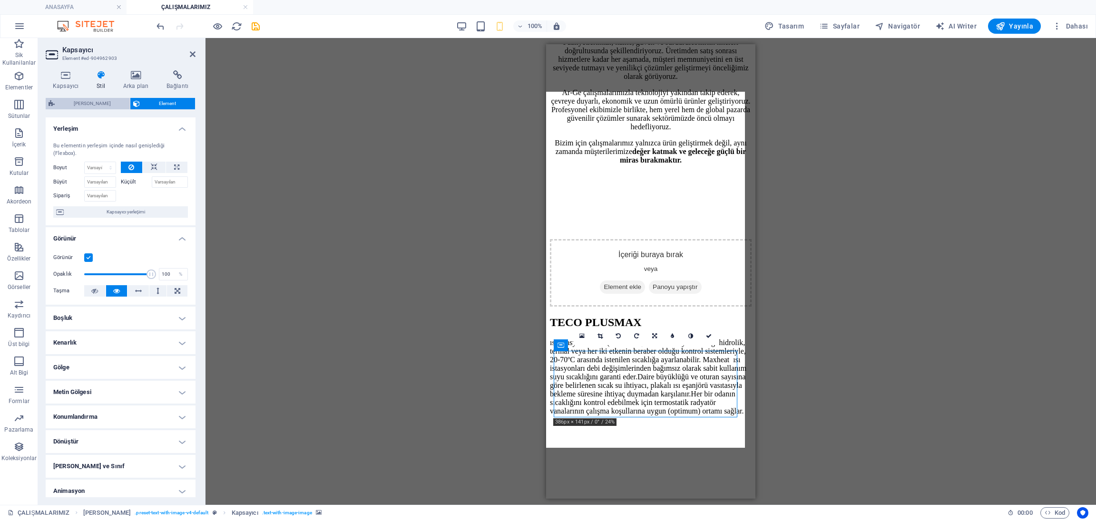
click at [98, 108] on span "[PERSON_NAME]" at bounding box center [92, 103] width 69 height 11
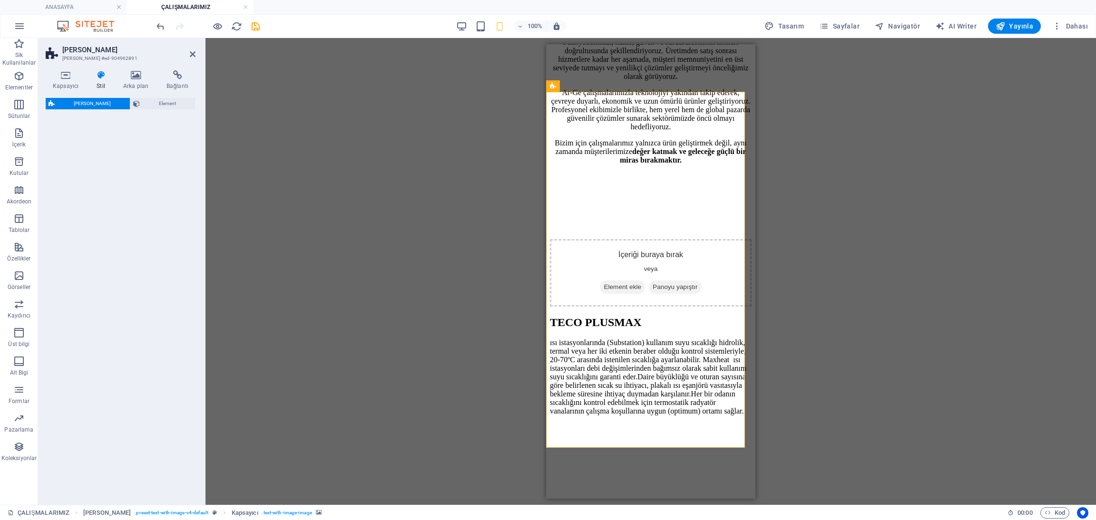
select select "rem"
select select "px"
select select "preset-text-with-image-v4-default"
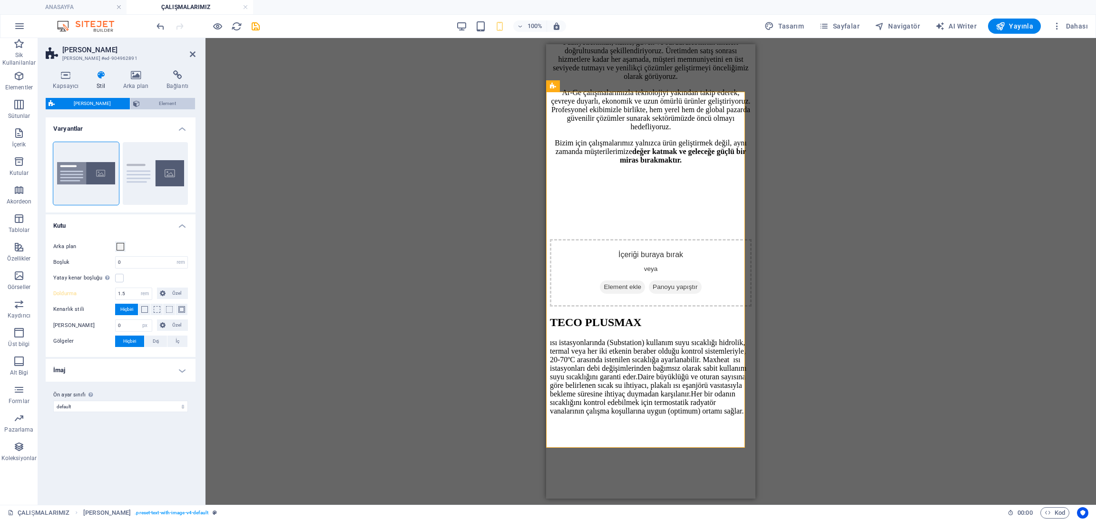
click at [143, 108] on span "Element" at bounding box center [167, 103] width 49 height 11
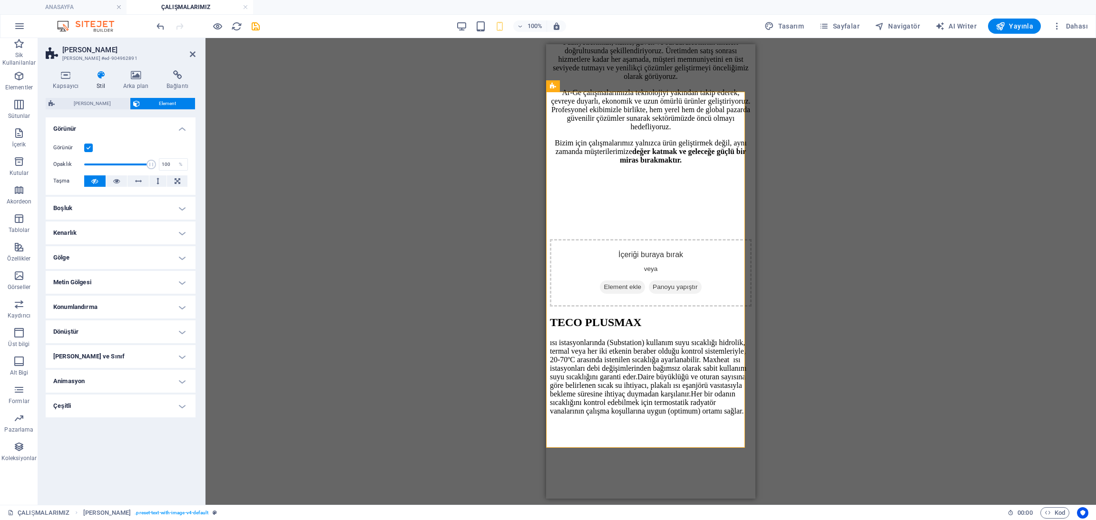
click at [98, 78] on icon at bounding box center [100, 75] width 23 height 10
click at [73, 78] on icon at bounding box center [66, 75] width 40 height 10
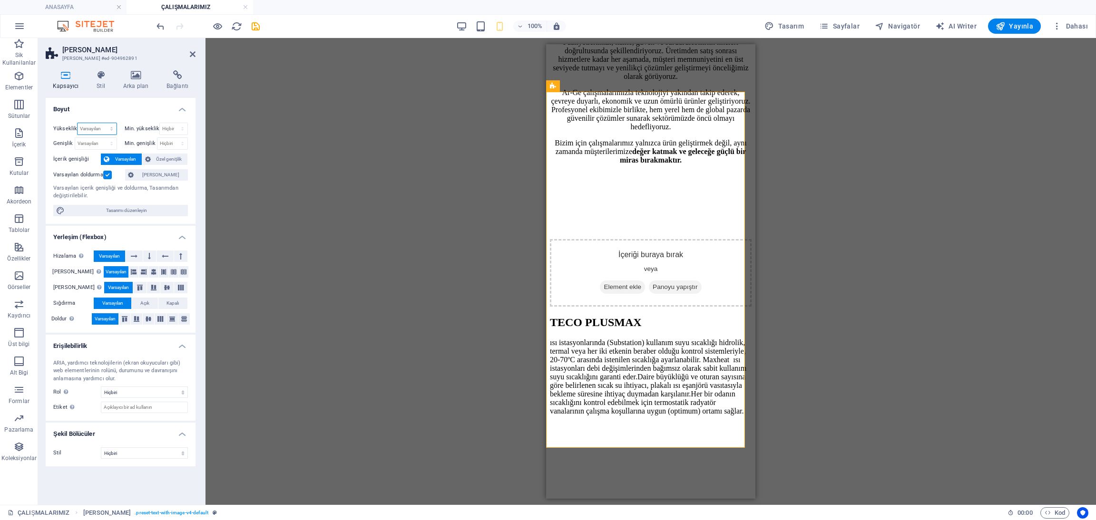
click at [105, 127] on select "Varsayılan px rem % vh vw" at bounding box center [97, 128] width 39 height 11
click at [128, 112] on h4 "Boyut" at bounding box center [121, 106] width 150 height 17
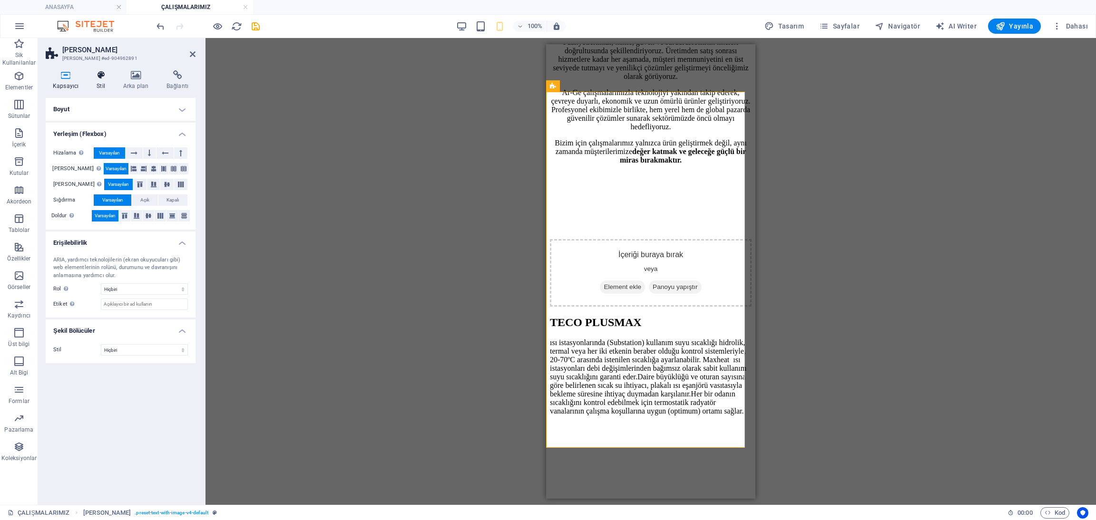
click at [96, 83] on h4 "Stil" at bounding box center [102, 80] width 27 height 20
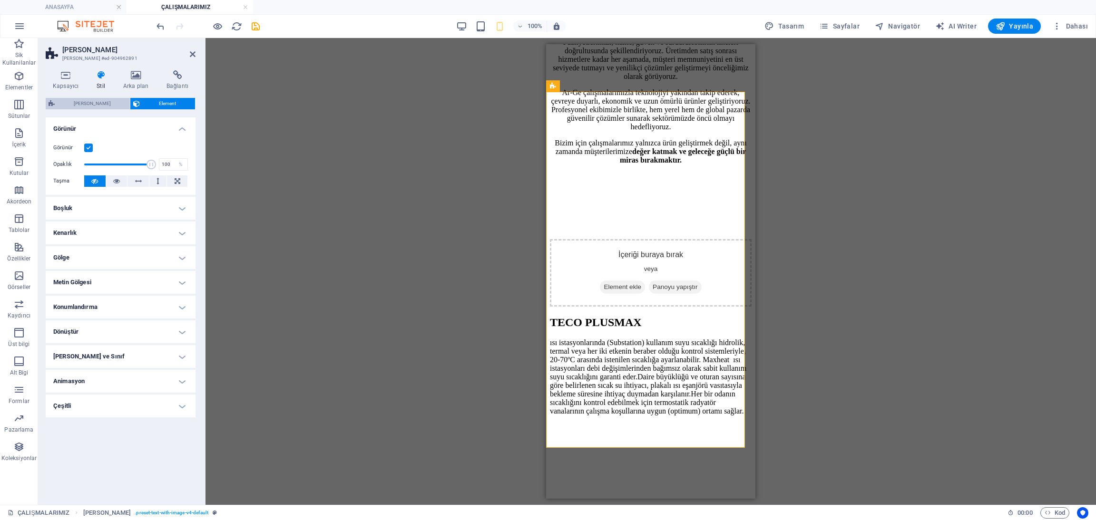
click at [101, 109] on span "[PERSON_NAME]" at bounding box center [92, 103] width 69 height 11
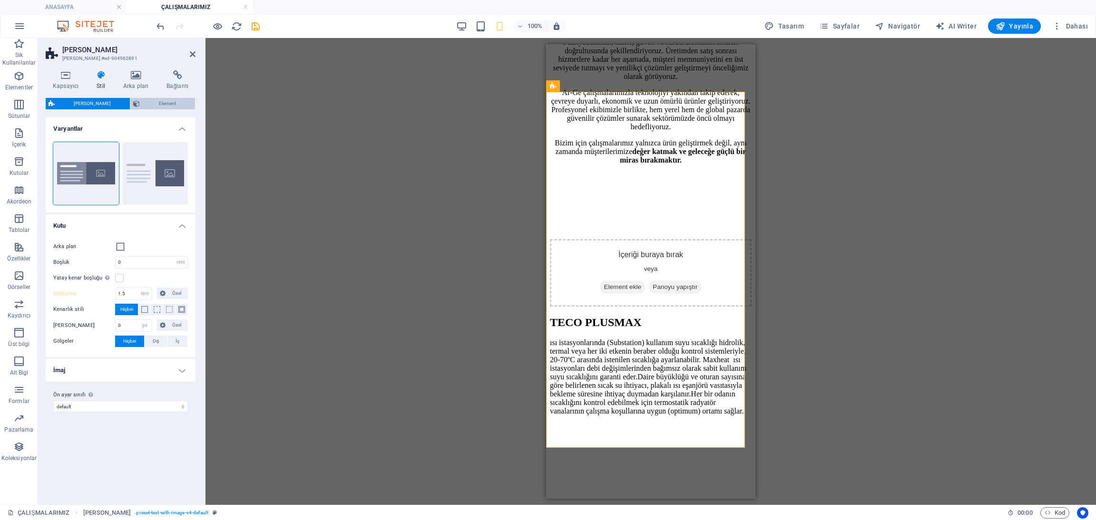
click at [145, 107] on span "Element" at bounding box center [167, 103] width 49 height 11
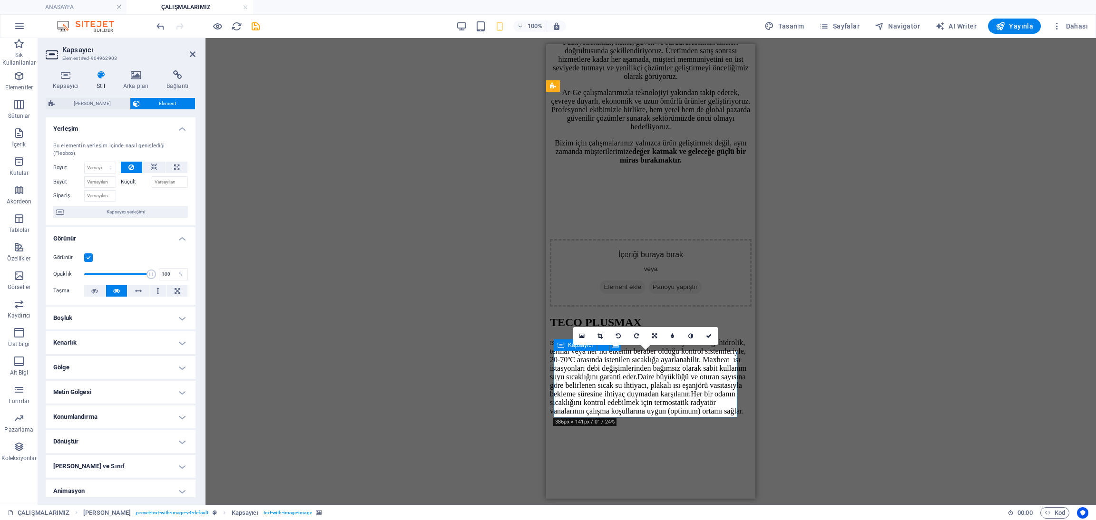
click at [101, 170] on select "Varsayılan otomatik px % 1/1 1/2 1/3 1/4 1/5 1/6 1/7 1/8 1/9 1/10" at bounding box center [100, 167] width 31 height 11
select select "px"
click at [101, 162] on select "Varsayılan otomatik px % 1/1 1/2 1/3 1/4 1/5 1/6 1/7 1/8 1/9 1/10" at bounding box center [100, 167] width 31 height 11
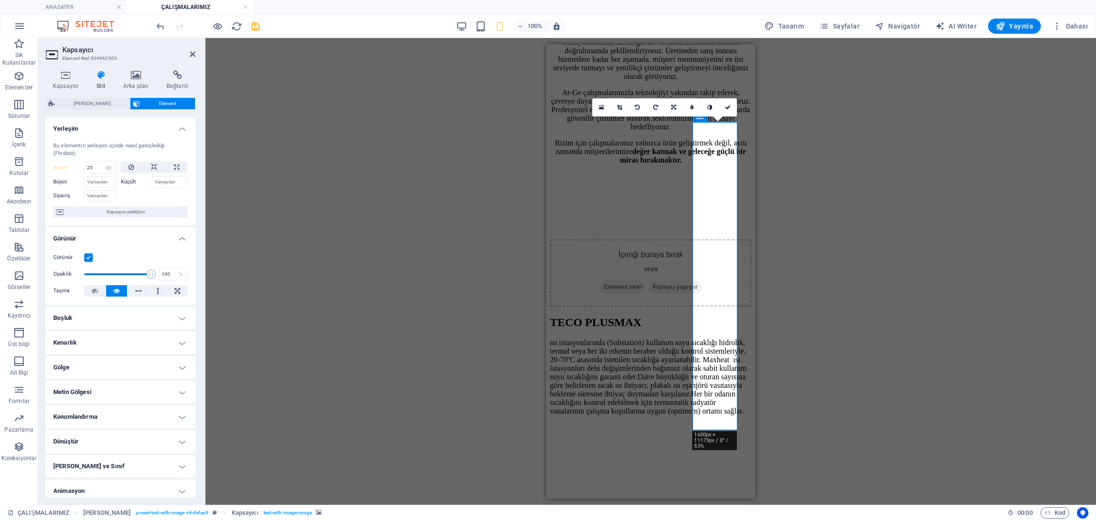
click at [136, 192] on div at bounding box center [155, 195] width 68 height 14
click at [96, 164] on input "25" at bounding box center [100, 167] width 31 height 11
click at [101, 178] on input "Büyüt" at bounding box center [100, 181] width 32 height 11
click at [98, 172] on input "25" at bounding box center [100, 167] width 31 height 11
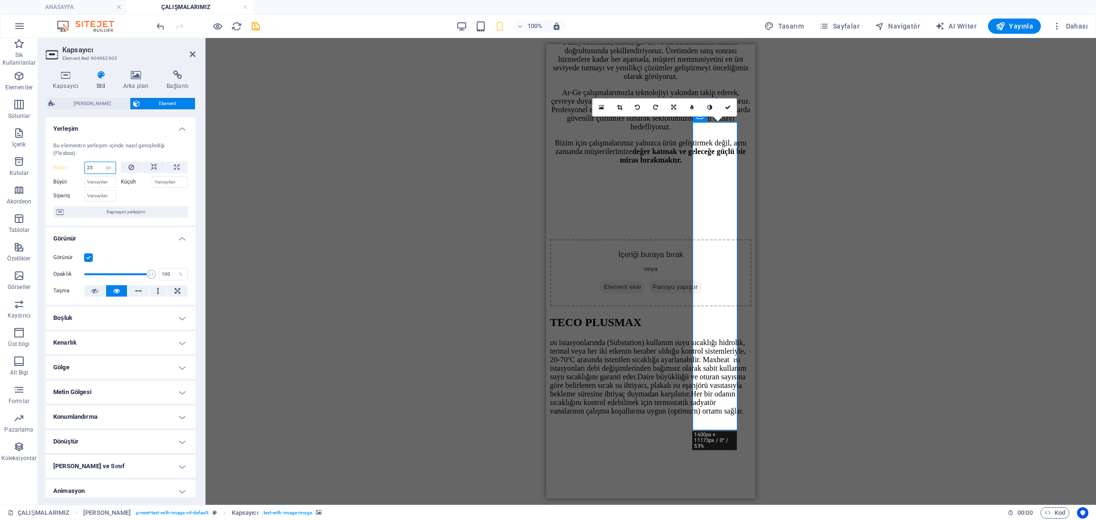
click at [98, 172] on input "25" at bounding box center [100, 167] width 31 height 11
type input "0"
select select "DISABLED_OPTION_VALUE"
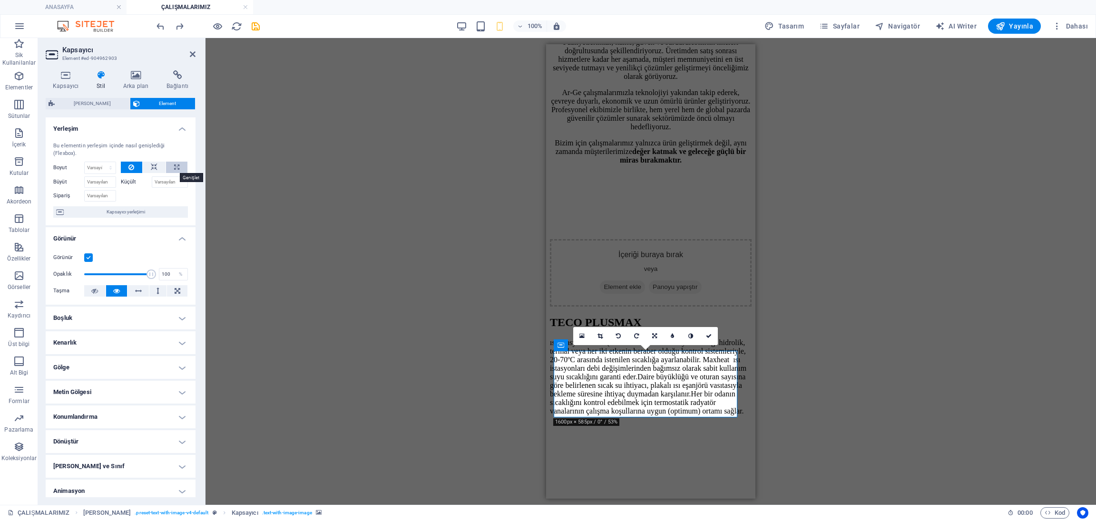
click at [174, 164] on icon at bounding box center [176, 167] width 5 height 11
type input "100"
select select "%"
click at [99, 185] on input "Büyüt" at bounding box center [100, 181] width 32 height 11
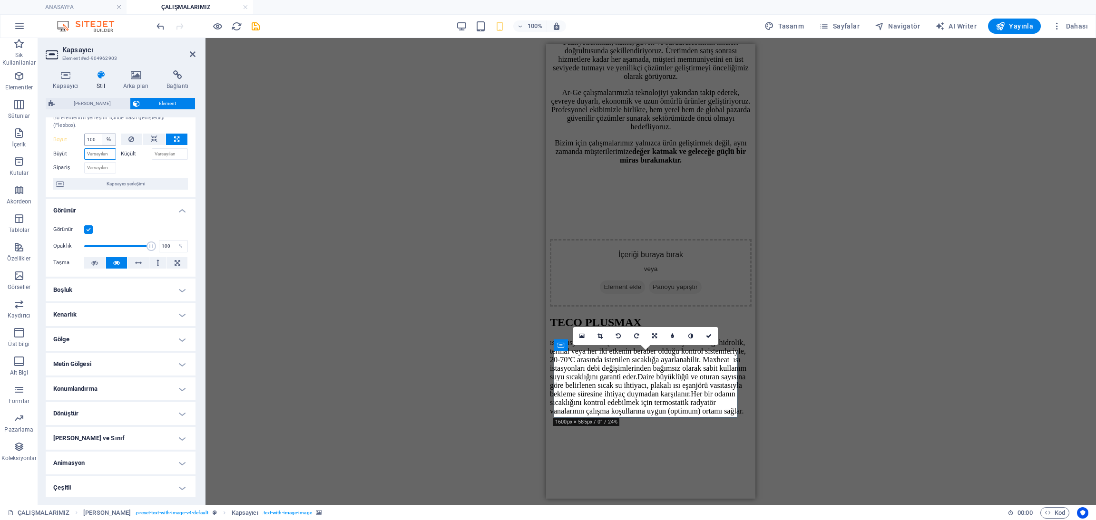
scroll to position [29, 0]
click at [131, 466] on h4 "Animasyon" at bounding box center [121, 461] width 150 height 23
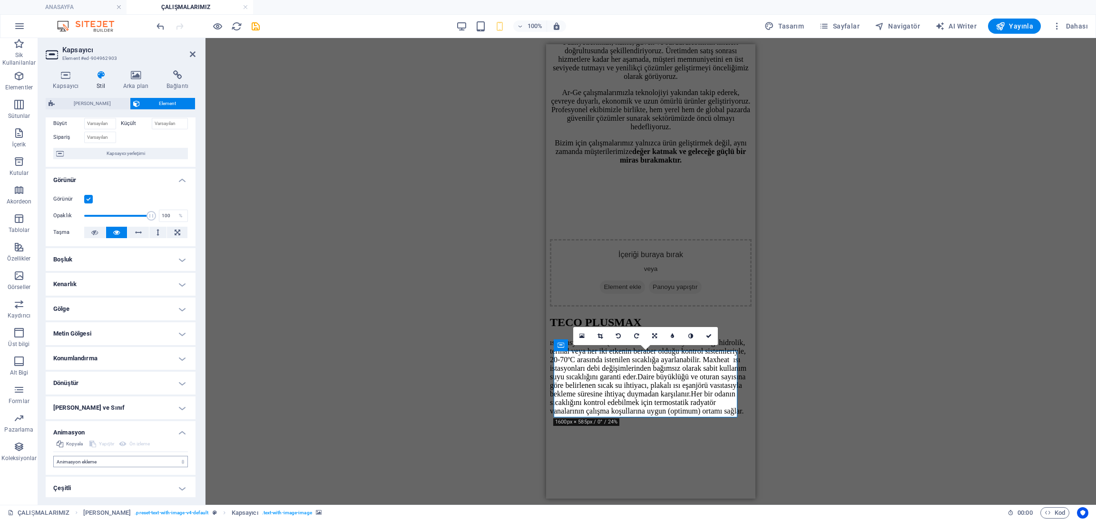
scroll to position [60, 0]
click at [130, 459] on select "Animasyon ekleme Göster / Gizle Yukarı/[GEOGRAPHIC_DATA] kaydır Yakınlaştır/Uza…" at bounding box center [120, 459] width 135 height 11
